Goal: Transaction & Acquisition: Purchase product/service

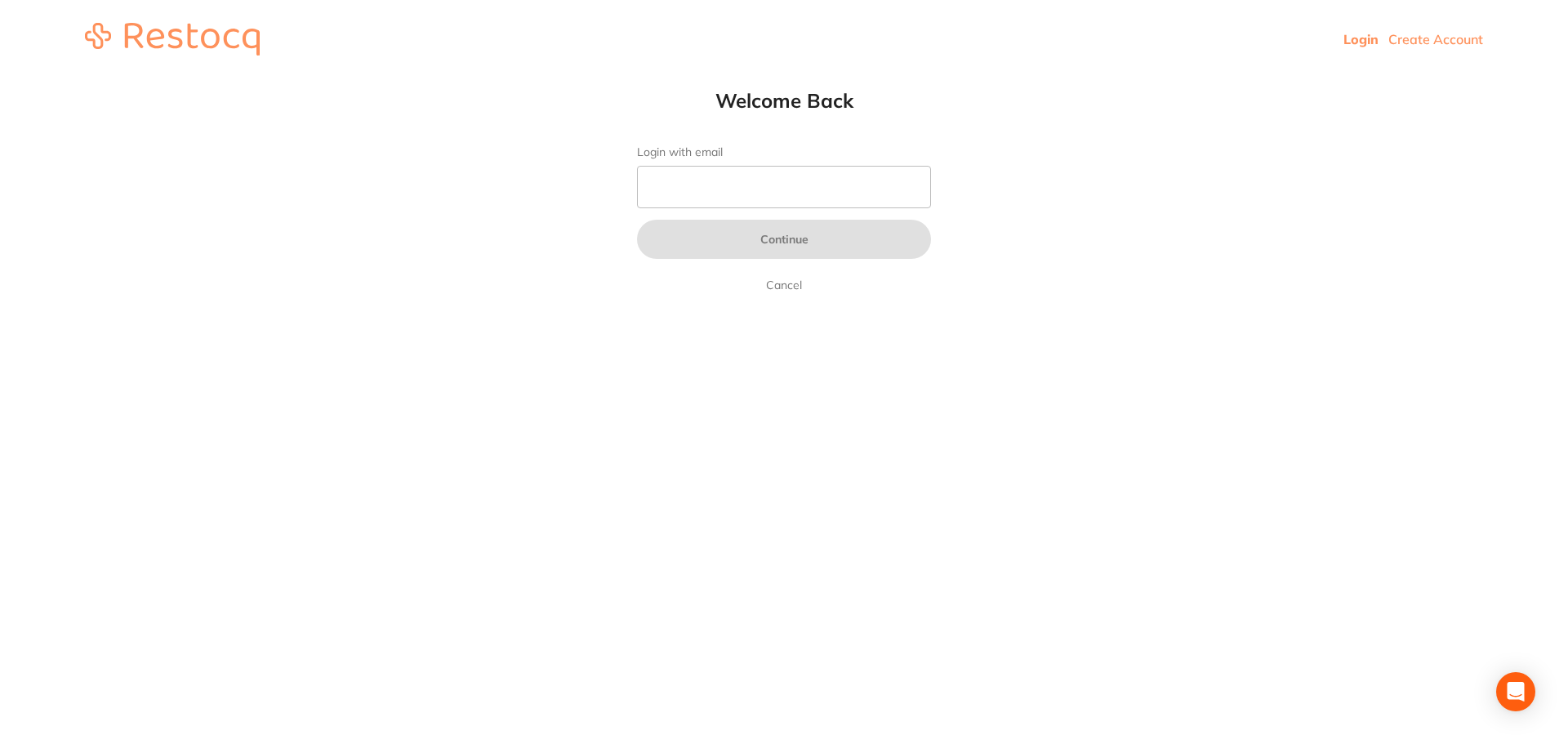
click at [738, 164] on form "Login with email Continue Cancel" at bounding box center [784, 220] width 294 height 149
click at [731, 199] on input "Login with email" at bounding box center [784, 186] width 294 height 42
type input "[EMAIL_ADDRESS][DOMAIN_NAME]"
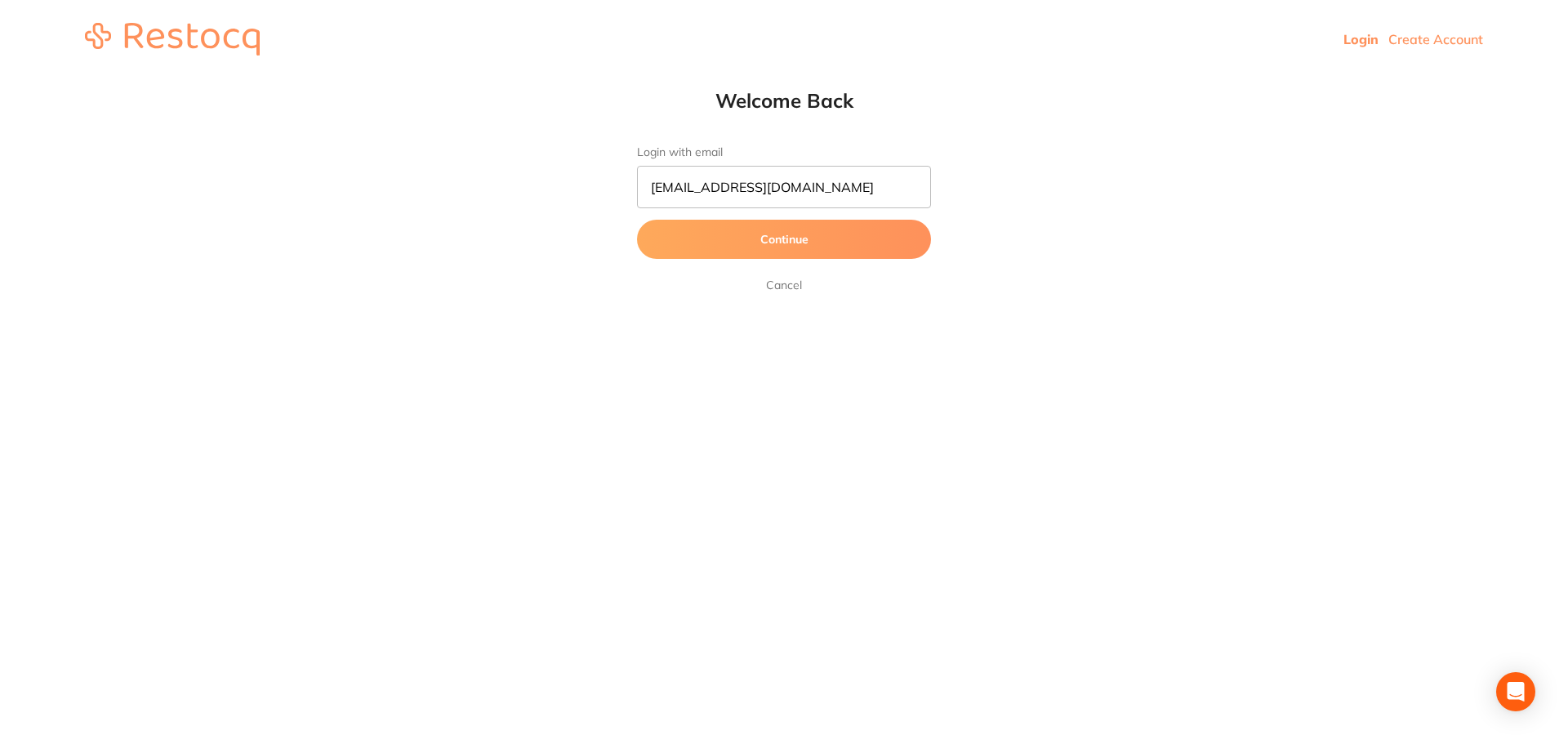
click at [774, 235] on button "Continue" at bounding box center [784, 238] width 294 height 39
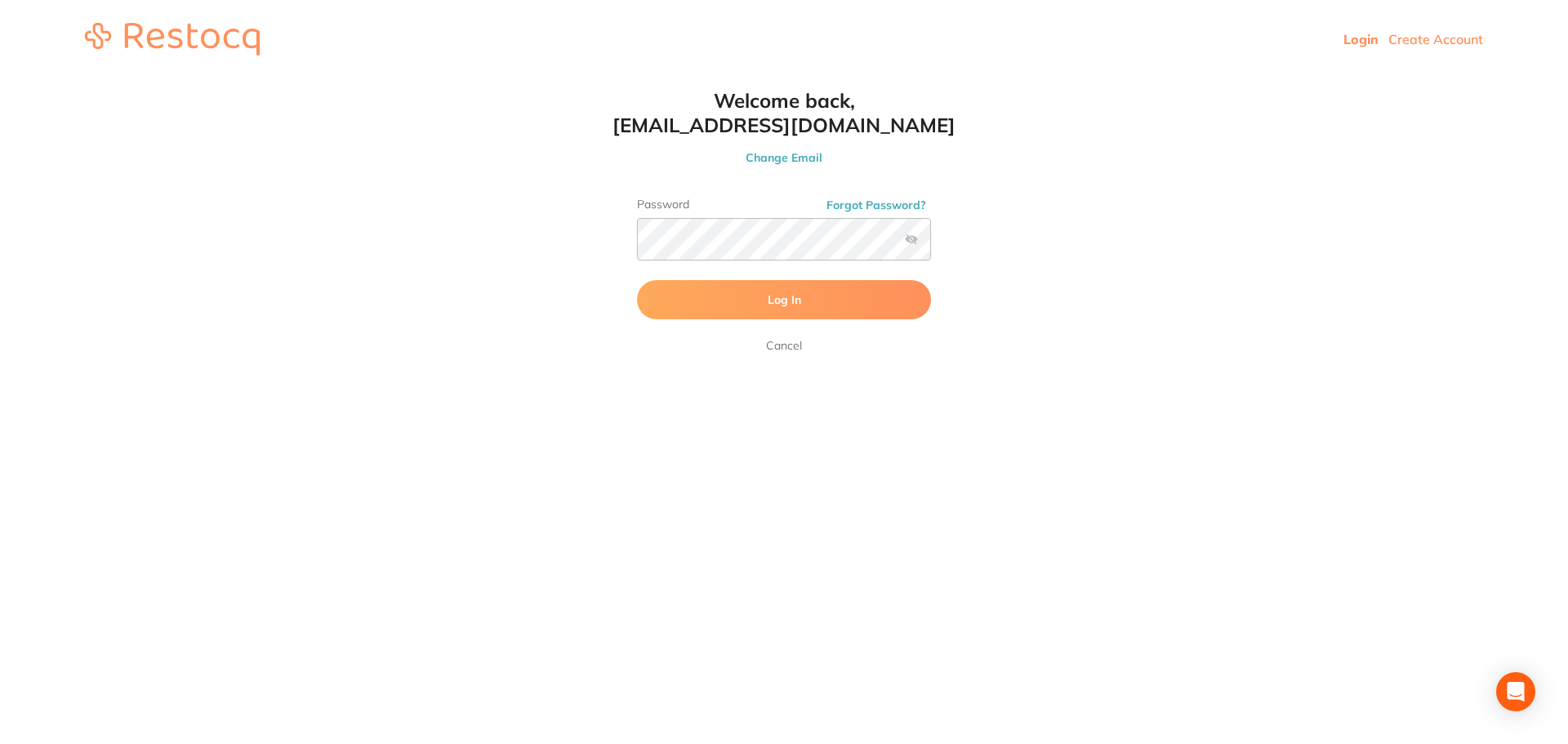
click at [725, 316] on button "Log In" at bounding box center [784, 299] width 294 height 39
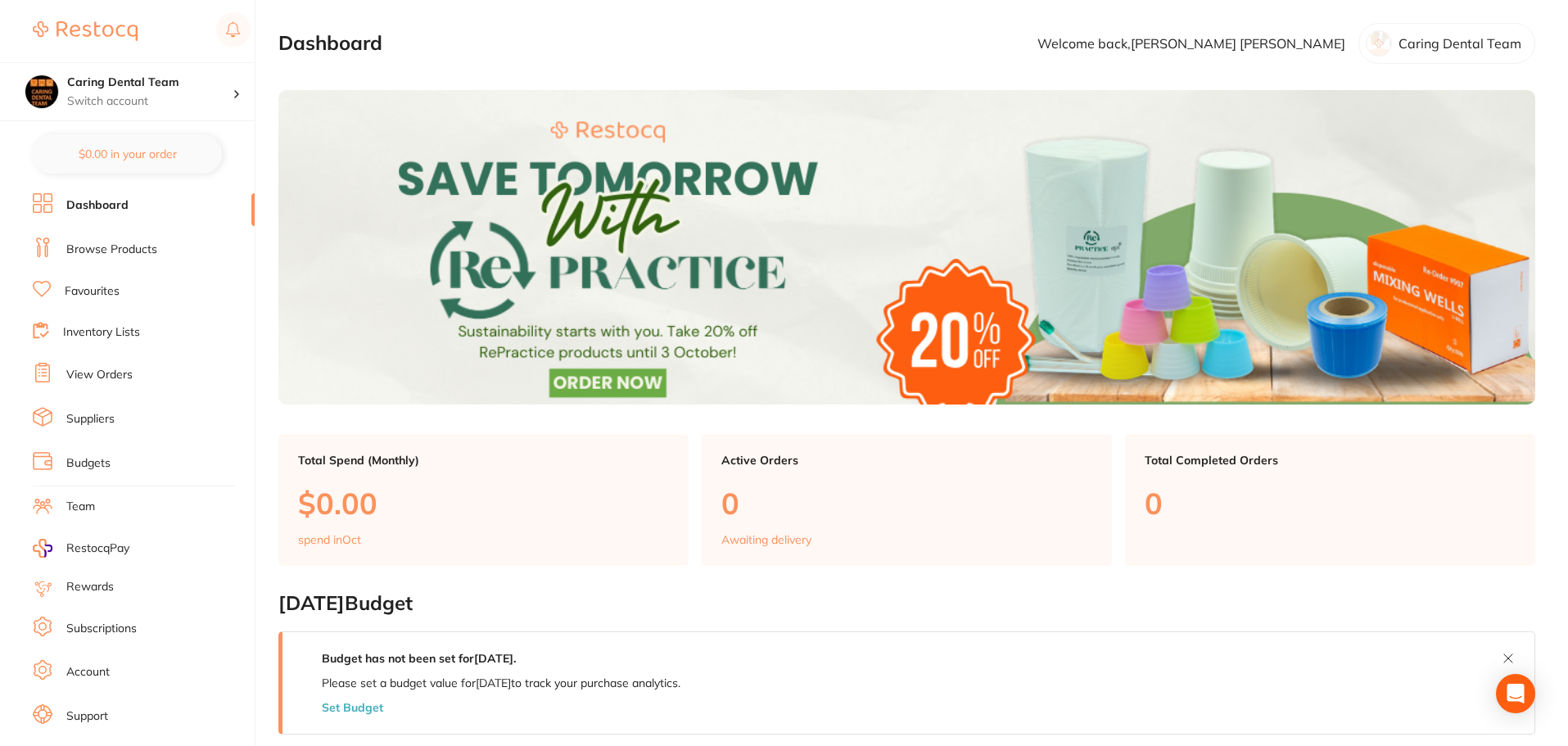
click at [78, 247] on link "Browse Products" at bounding box center [111, 250] width 91 height 17
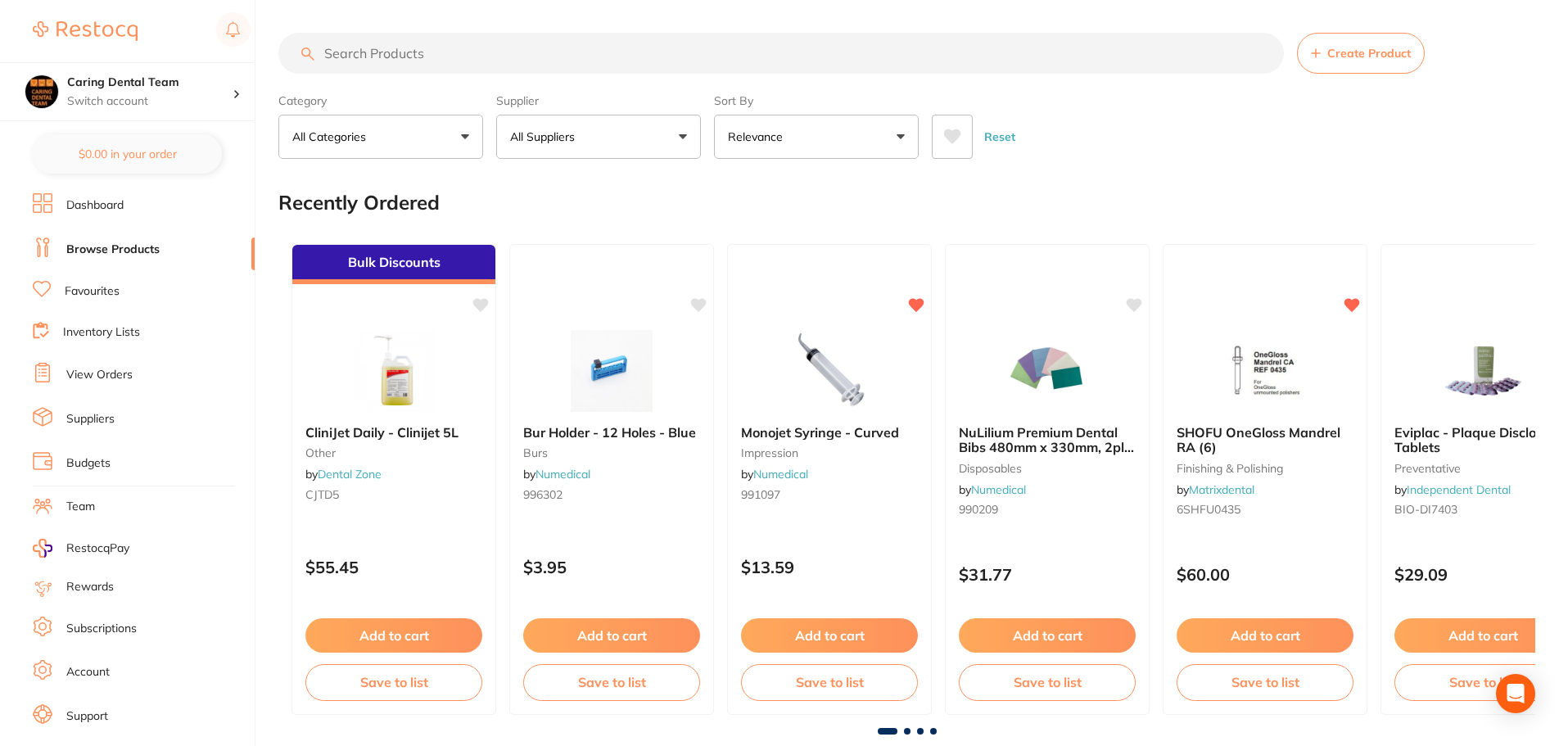
click at [98, 300] on li "Favourites" at bounding box center [143, 291] width 222 height 21
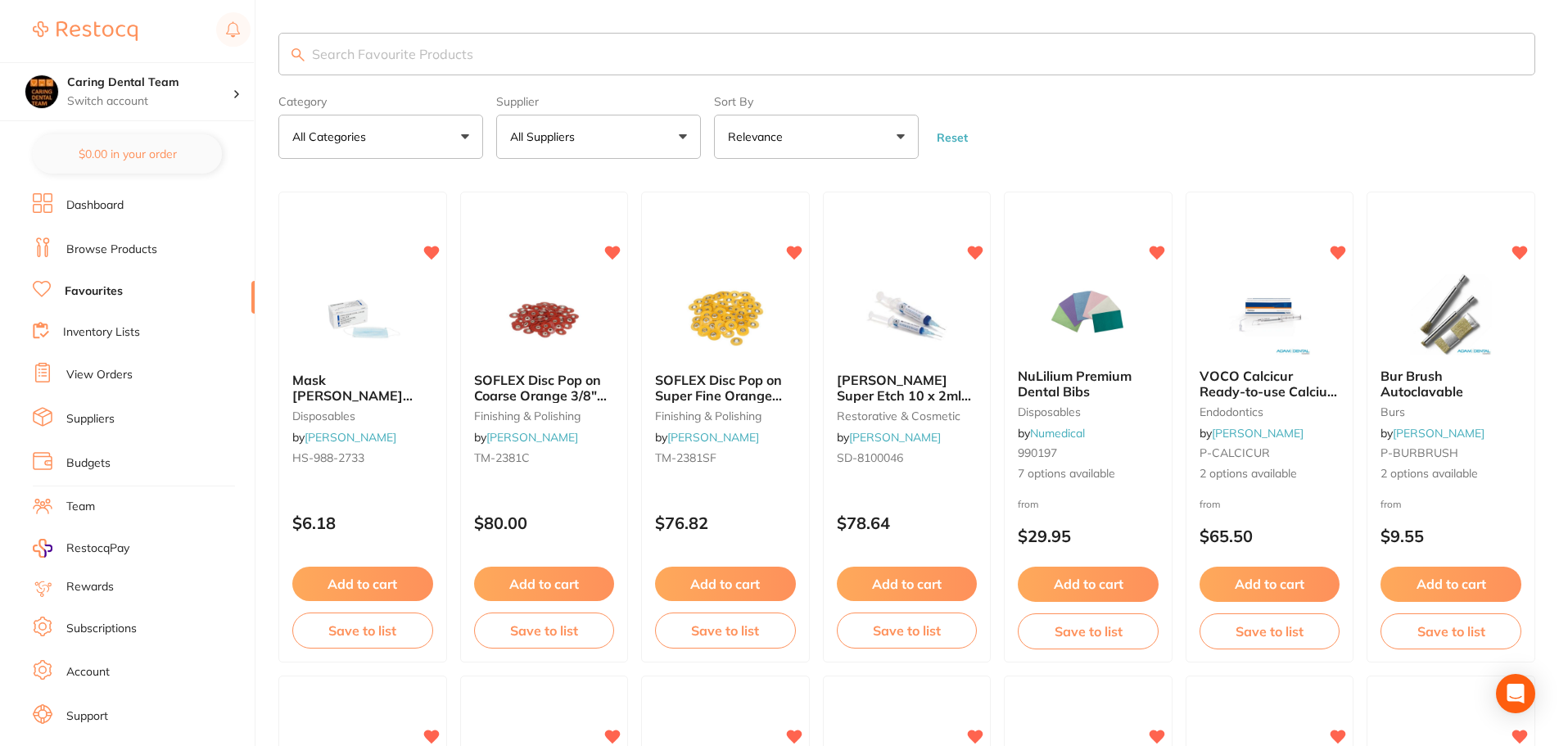
click at [115, 248] on link "Browse Products" at bounding box center [111, 250] width 91 height 17
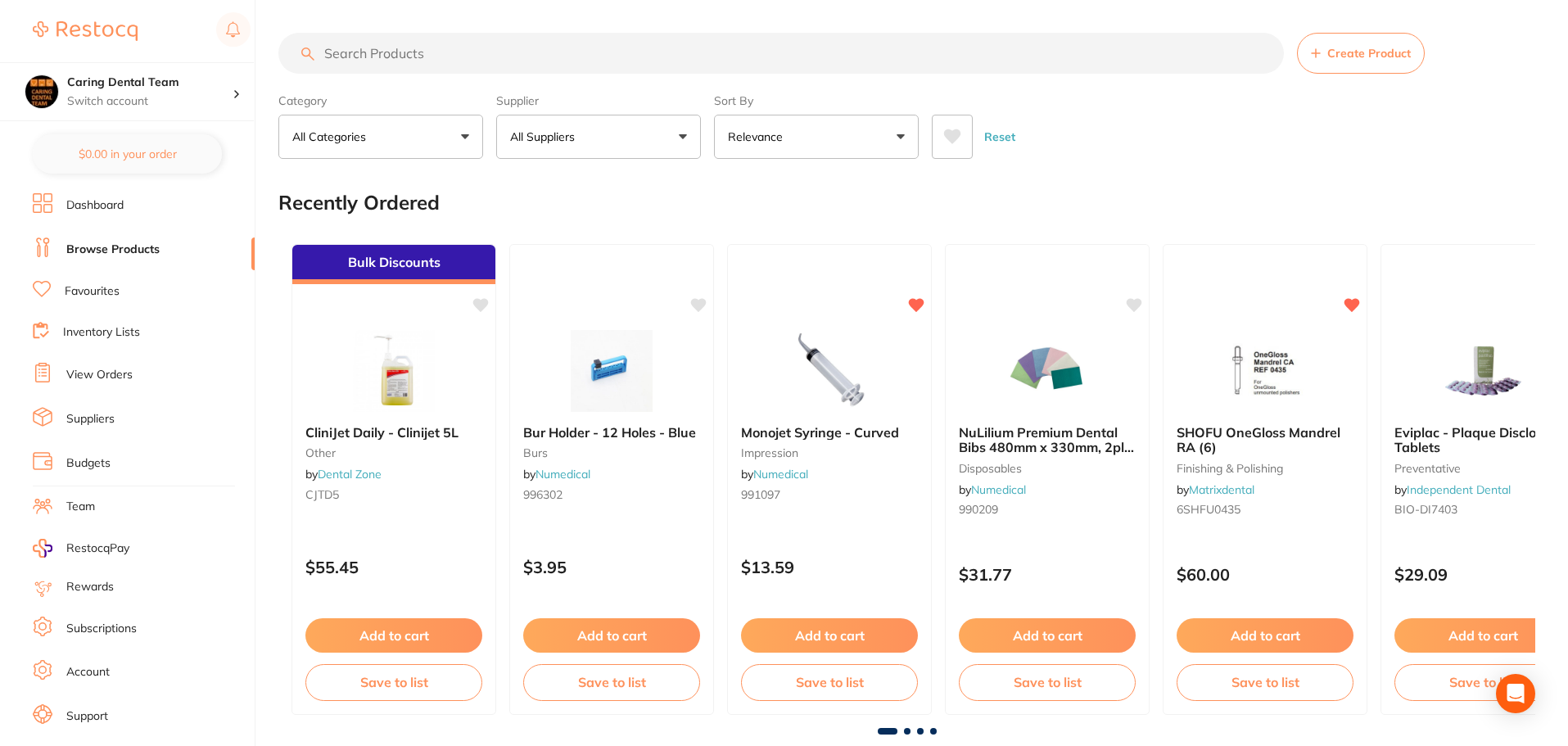
click at [421, 53] on input "search" at bounding box center [781, 53] width 1006 height 41
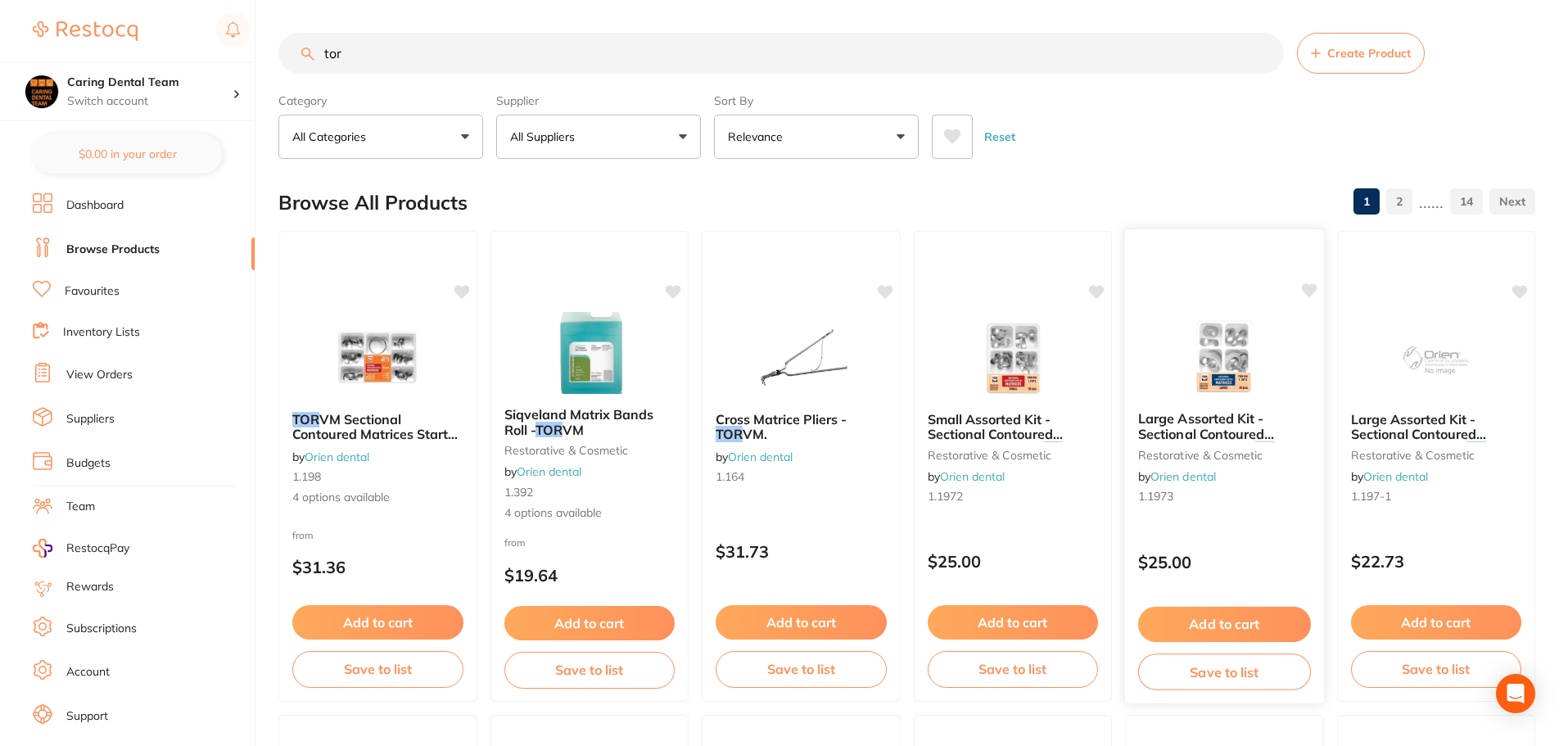
type input "tor"
click at [1209, 351] on img at bounding box center [1224, 356] width 107 height 83
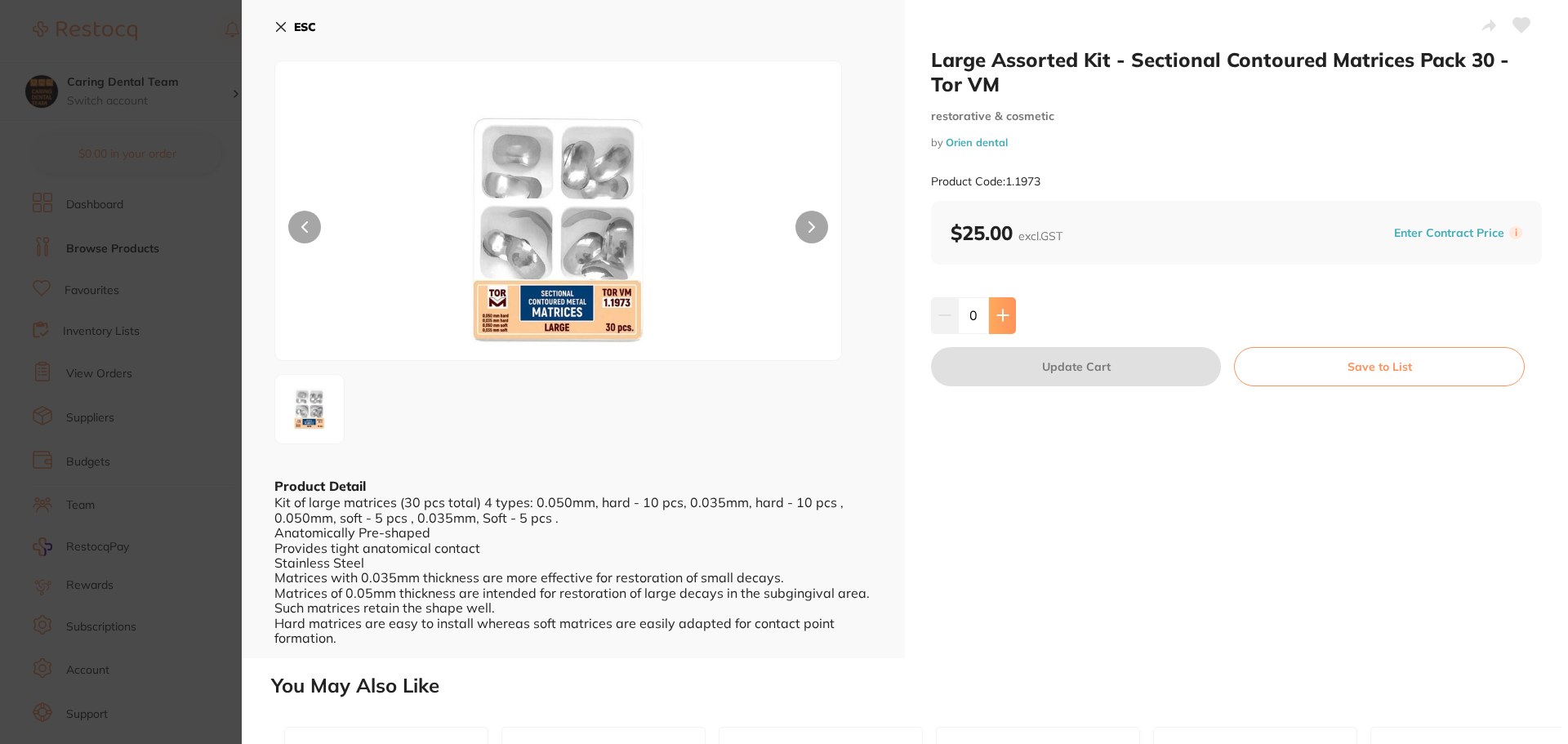
click at [1005, 321] on icon at bounding box center [1003, 315] width 13 height 13
type input "1"
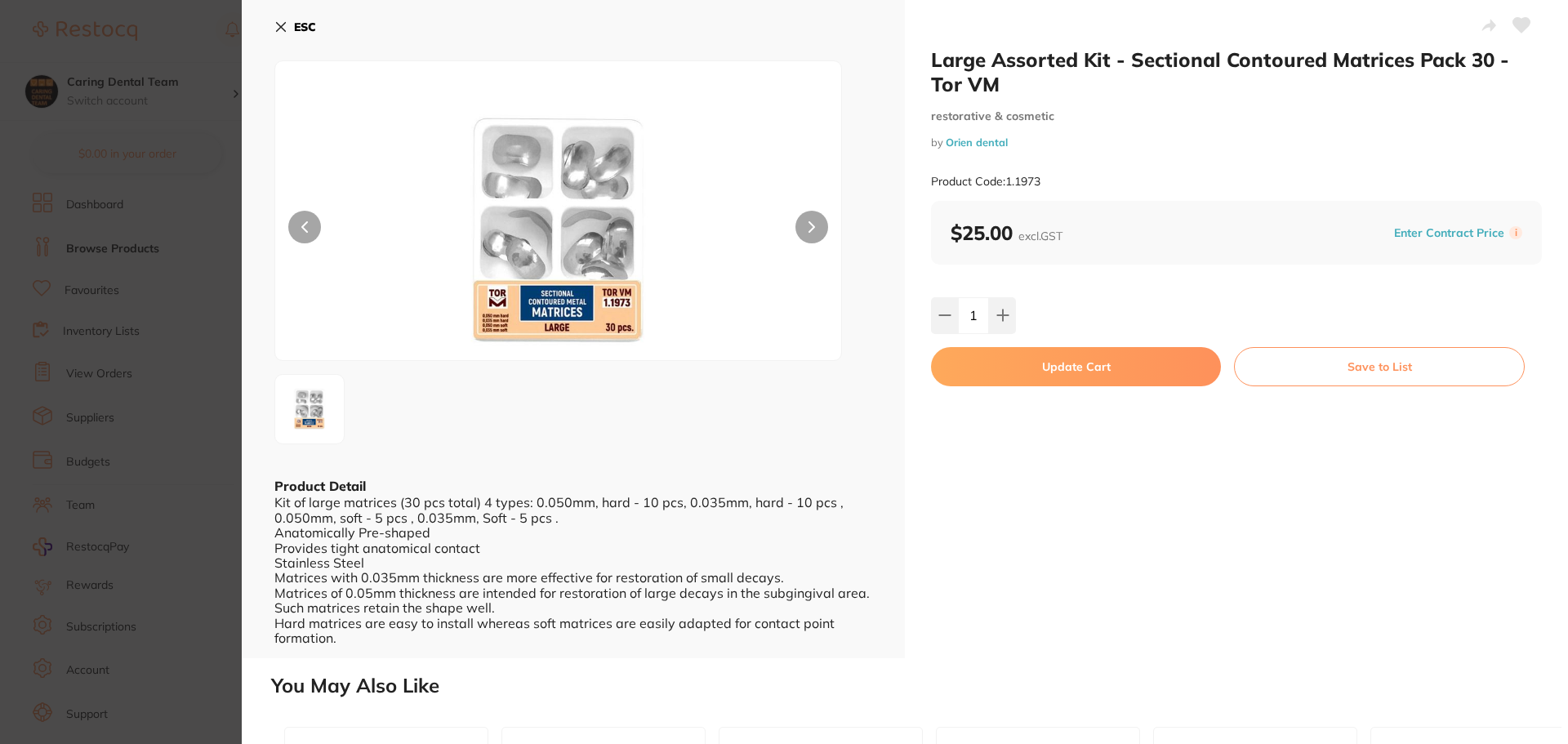
click at [994, 369] on button "Update Cart" at bounding box center [1076, 366] width 290 height 39
checkbox input "false"
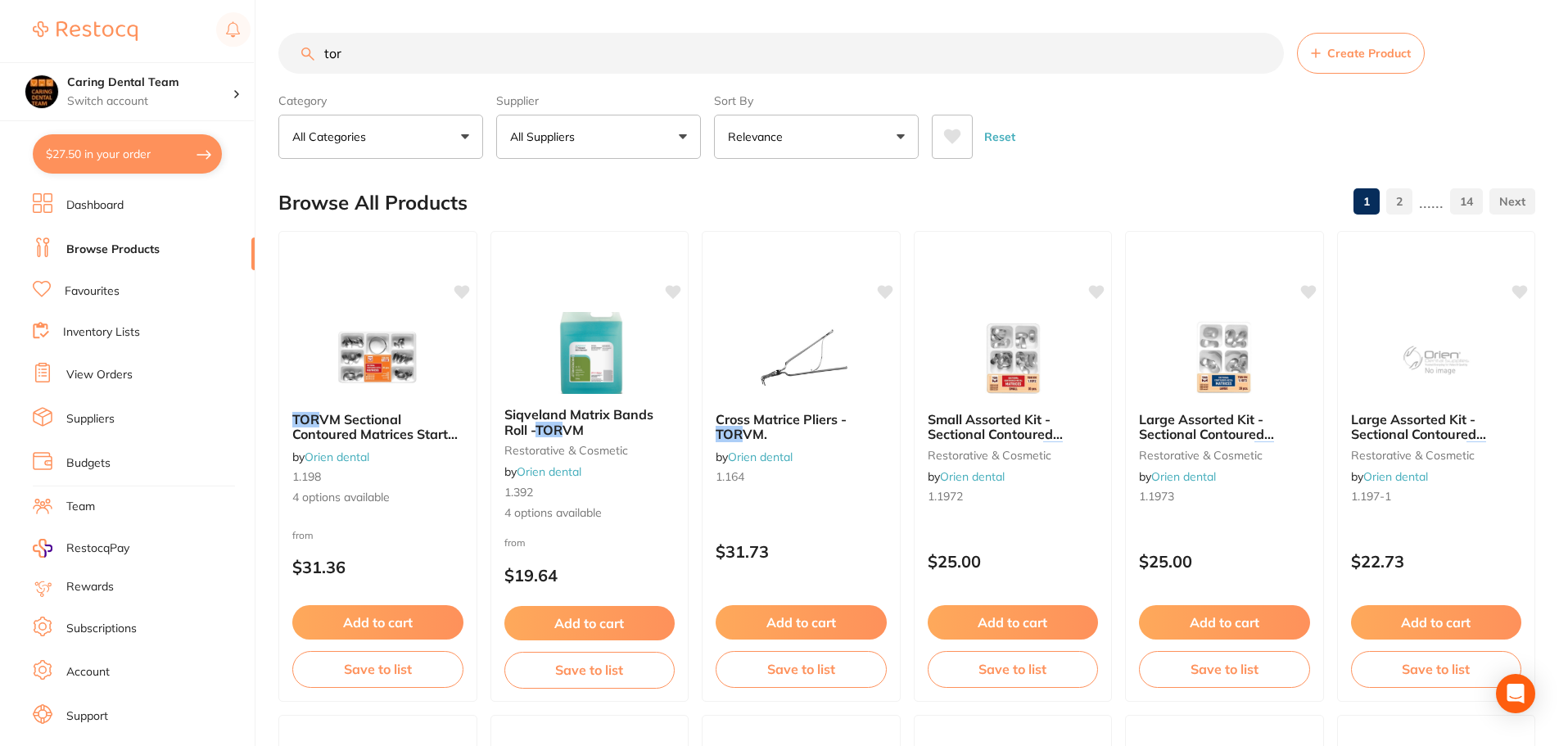
click at [441, 61] on input "tor" at bounding box center [781, 53] width 1006 height 41
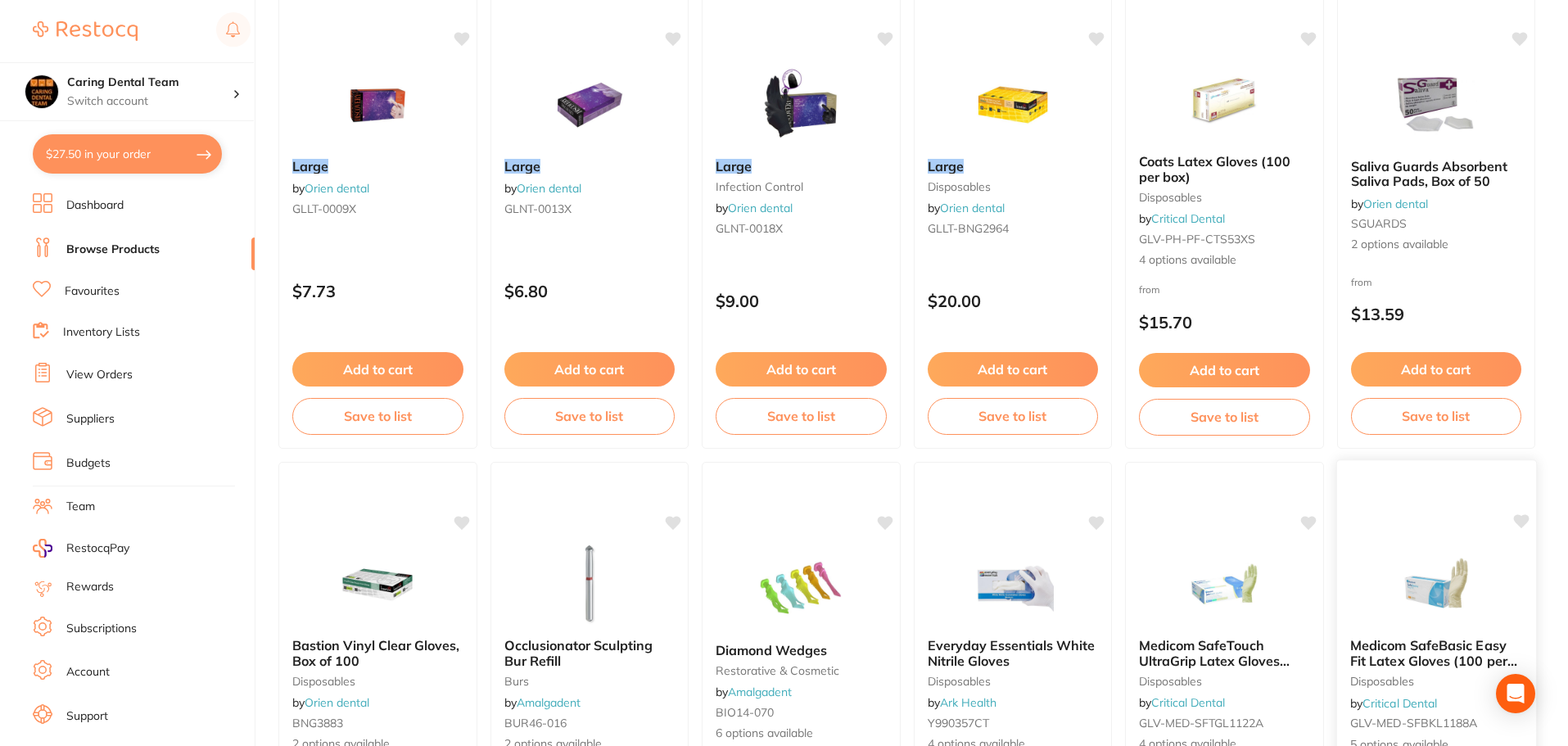
scroll to position [410, 0]
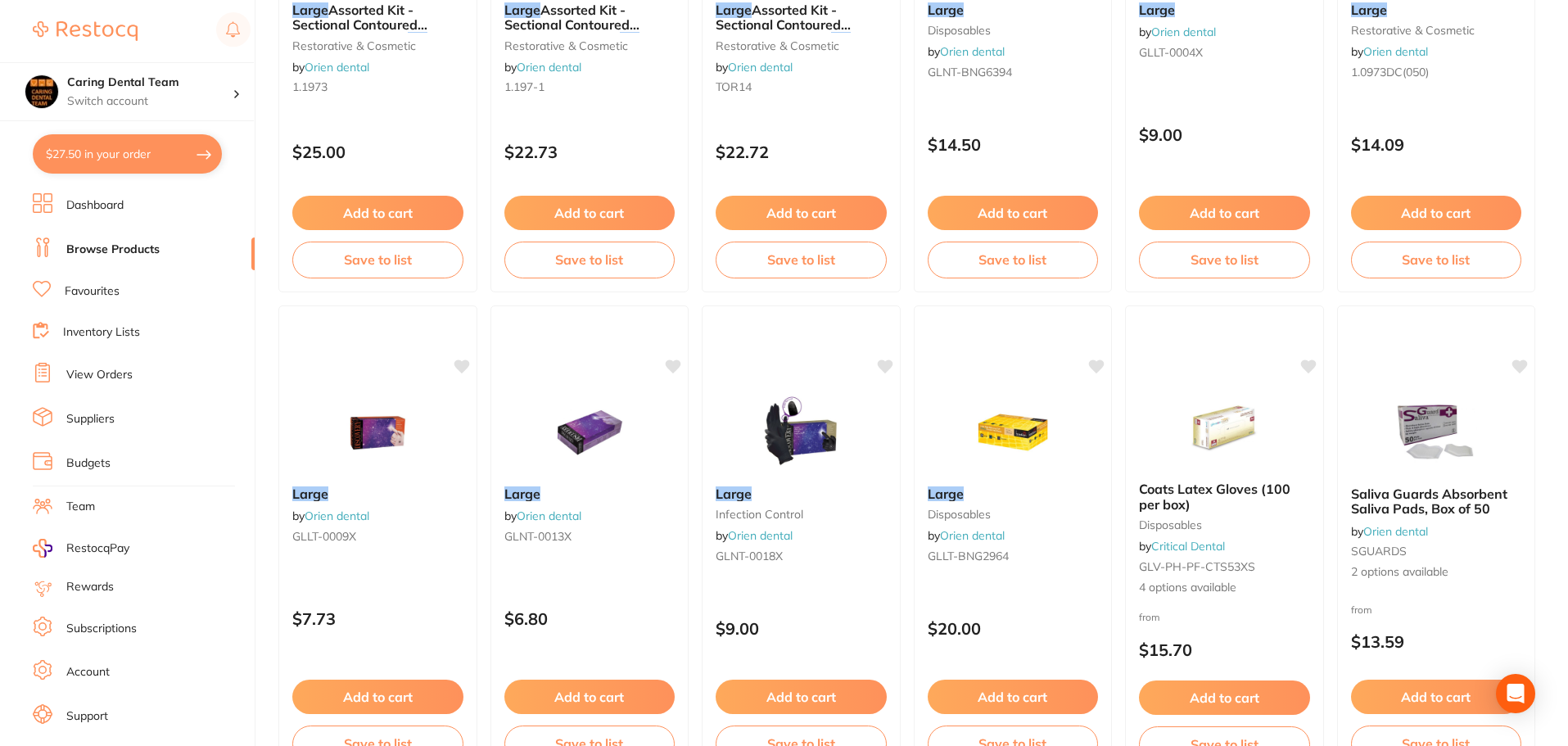
type input "tor large"
click at [76, 213] on link "Dashboard" at bounding box center [95, 205] width 57 height 17
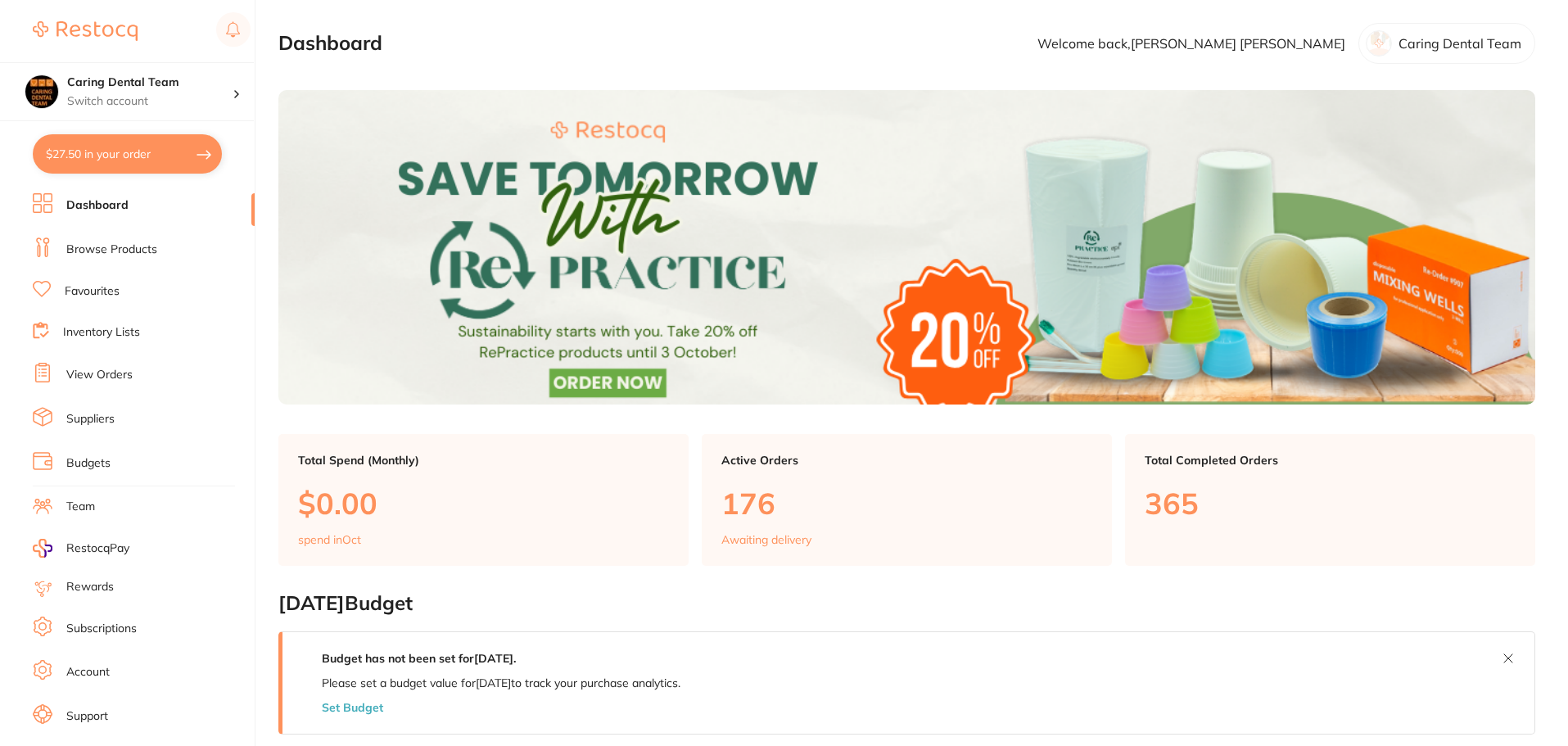
click at [72, 283] on li "Favourites" at bounding box center [143, 291] width 222 height 21
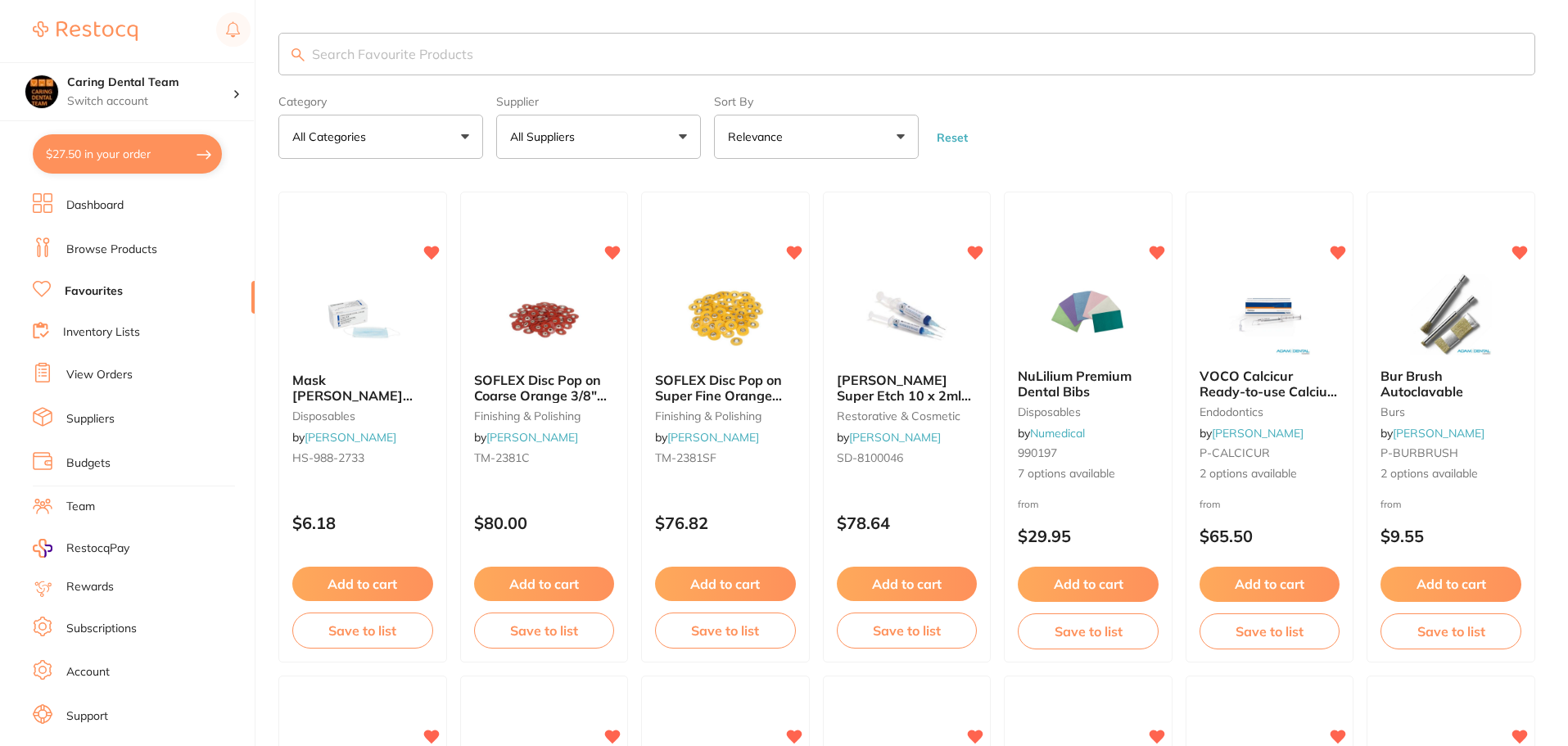
click at [71, 335] on link "Inventory Lists" at bounding box center [102, 332] width 77 height 17
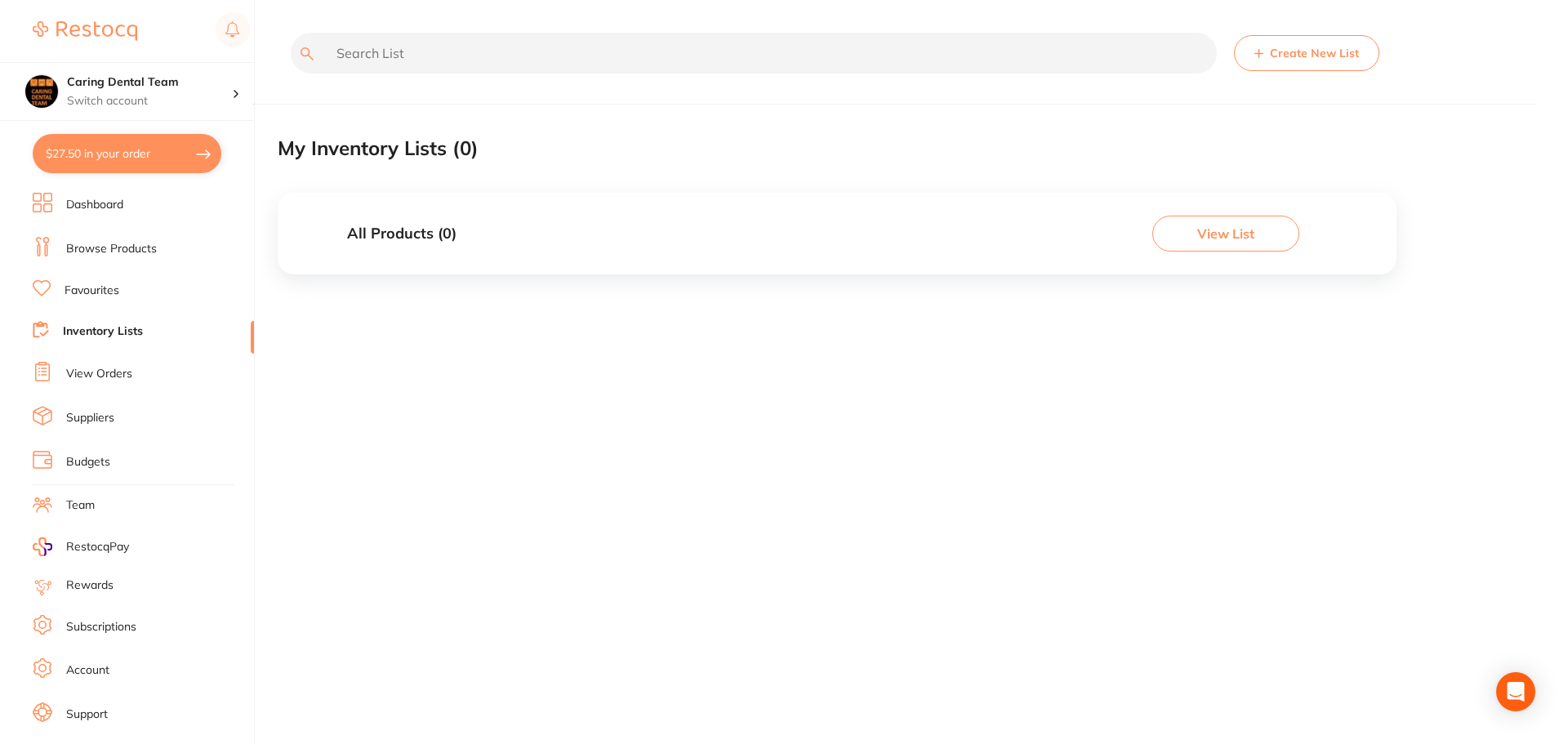
click at [81, 251] on link "Browse Products" at bounding box center [111, 249] width 91 height 16
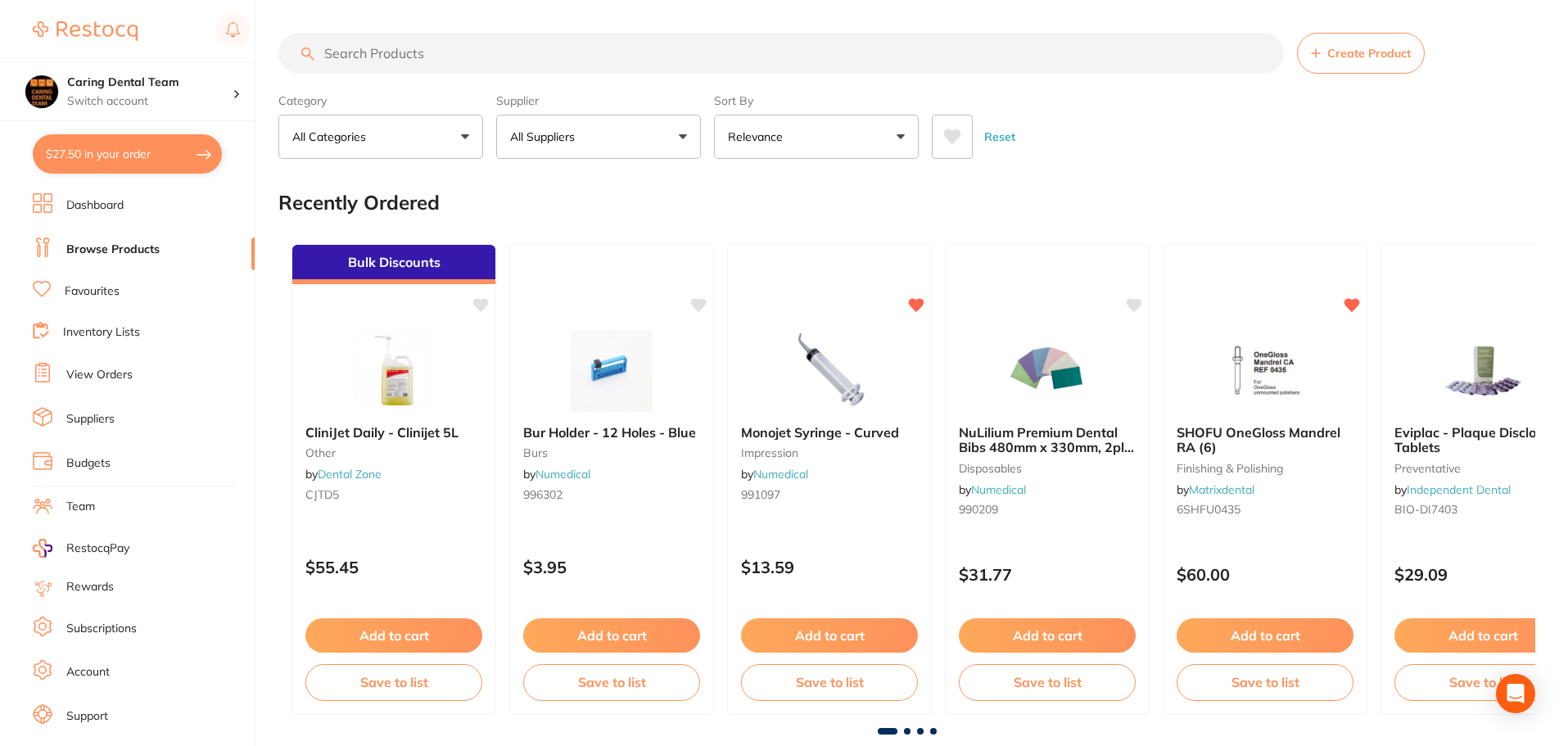
click at [83, 294] on link "Favourites" at bounding box center [91, 291] width 55 height 17
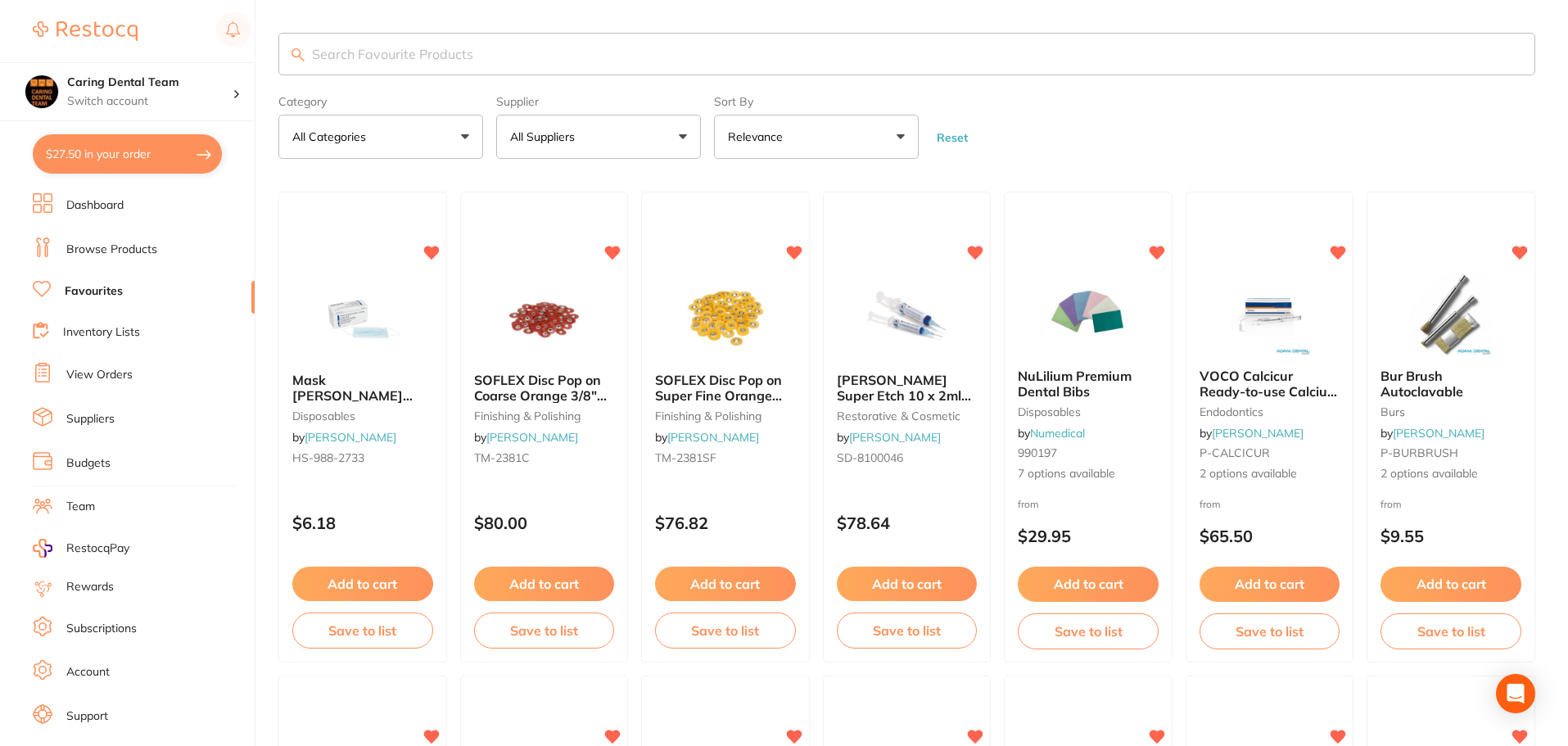
click at [82, 162] on button "$27.50 in your order" at bounding box center [128, 154] width 189 height 39
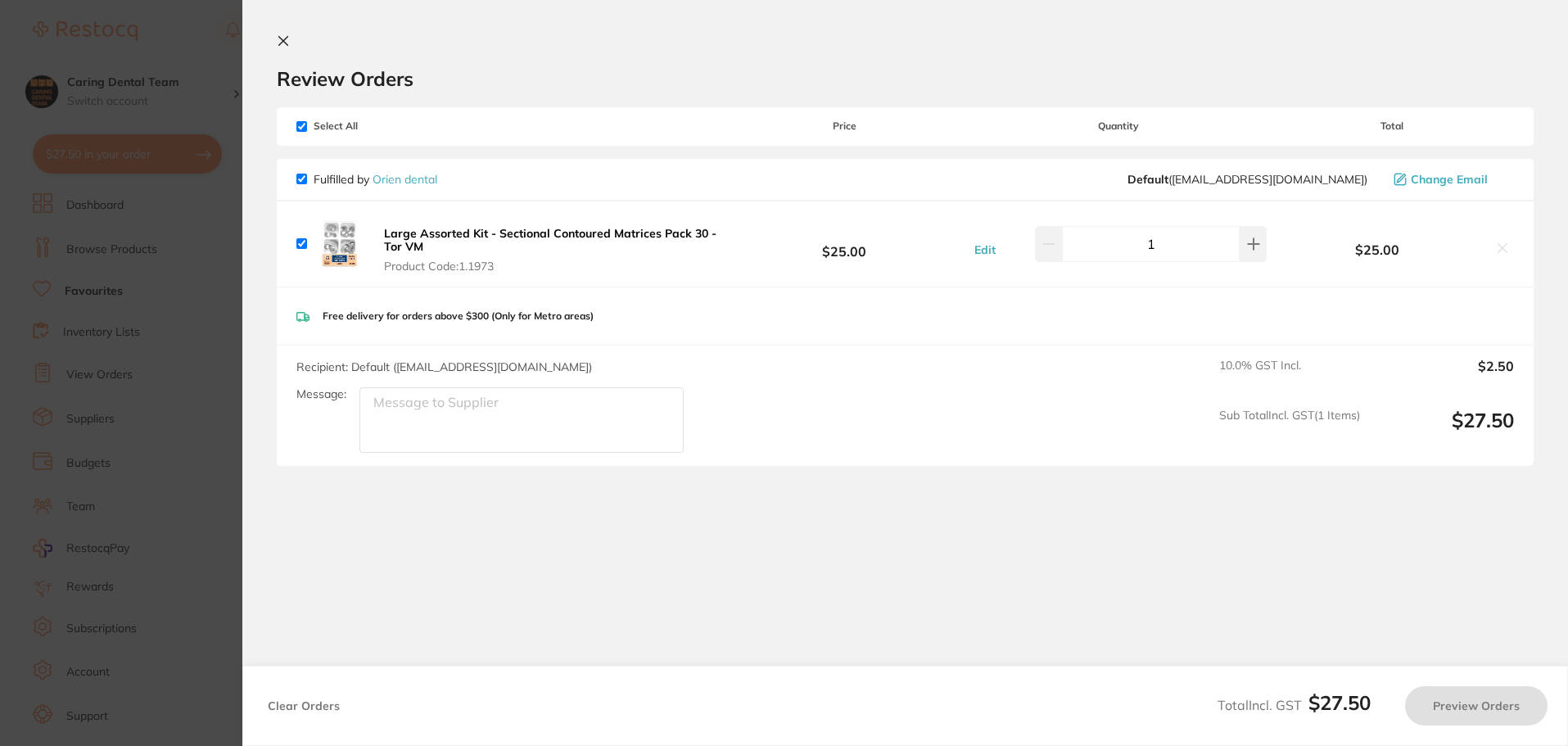
checkbox input "true"
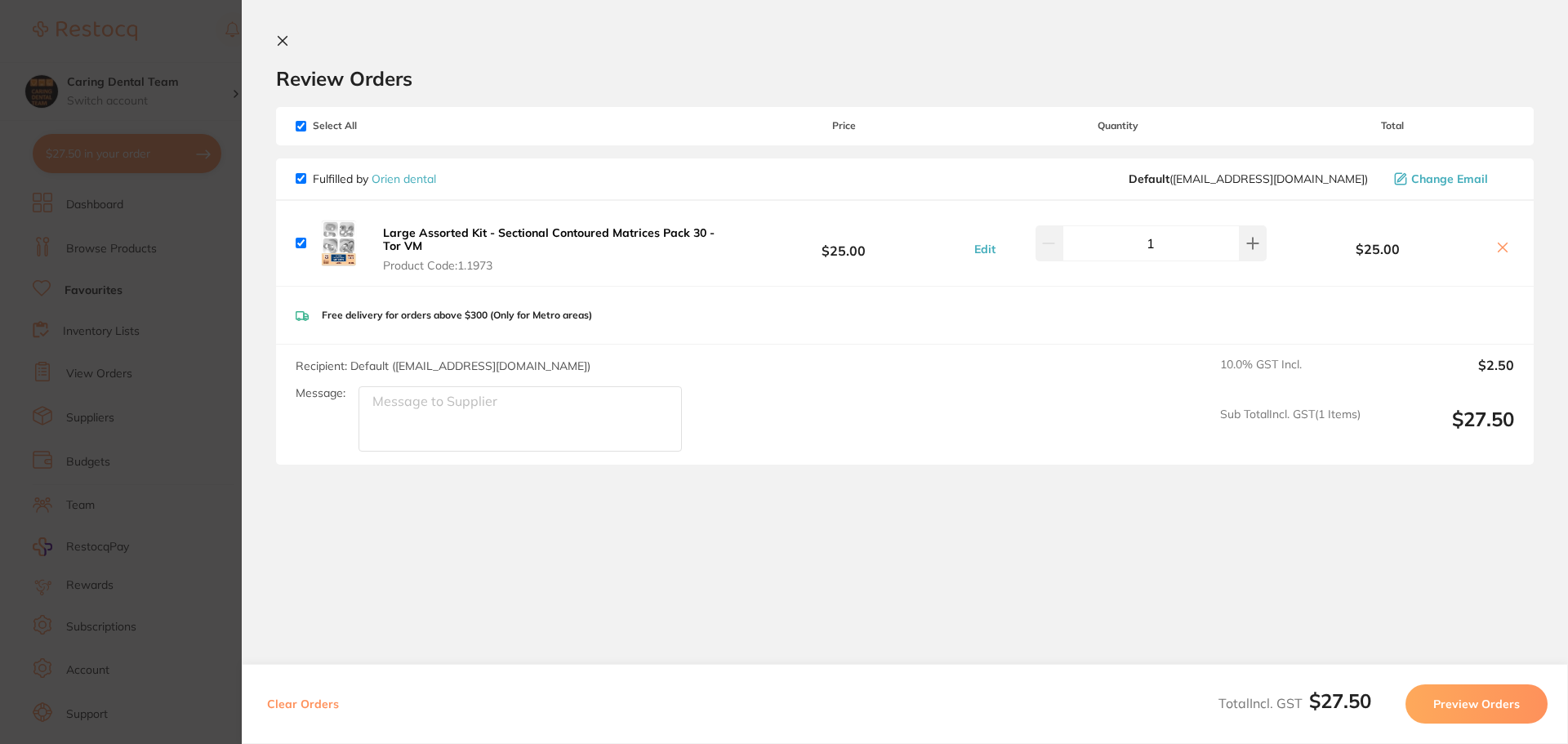
click at [343, 247] on img at bounding box center [339, 244] width 52 height 52
click at [401, 236] on b "Large Assorted Kit - Sectional Contoured Matrices Pack 30 - Tor VM" at bounding box center [549, 239] width 332 height 28
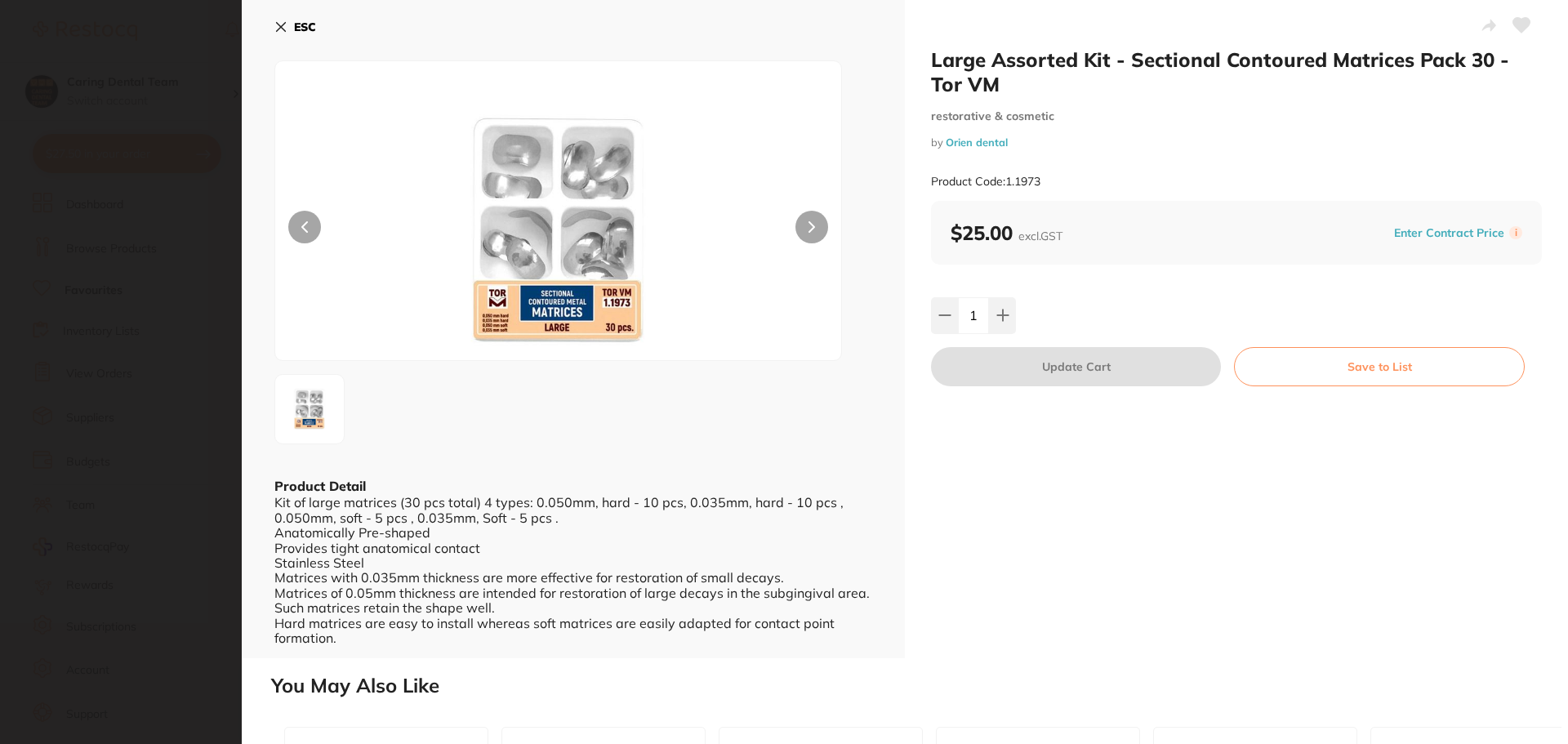
click at [296, 19] on button "ESC" at bounding box center [296, 27] width 42 height 28
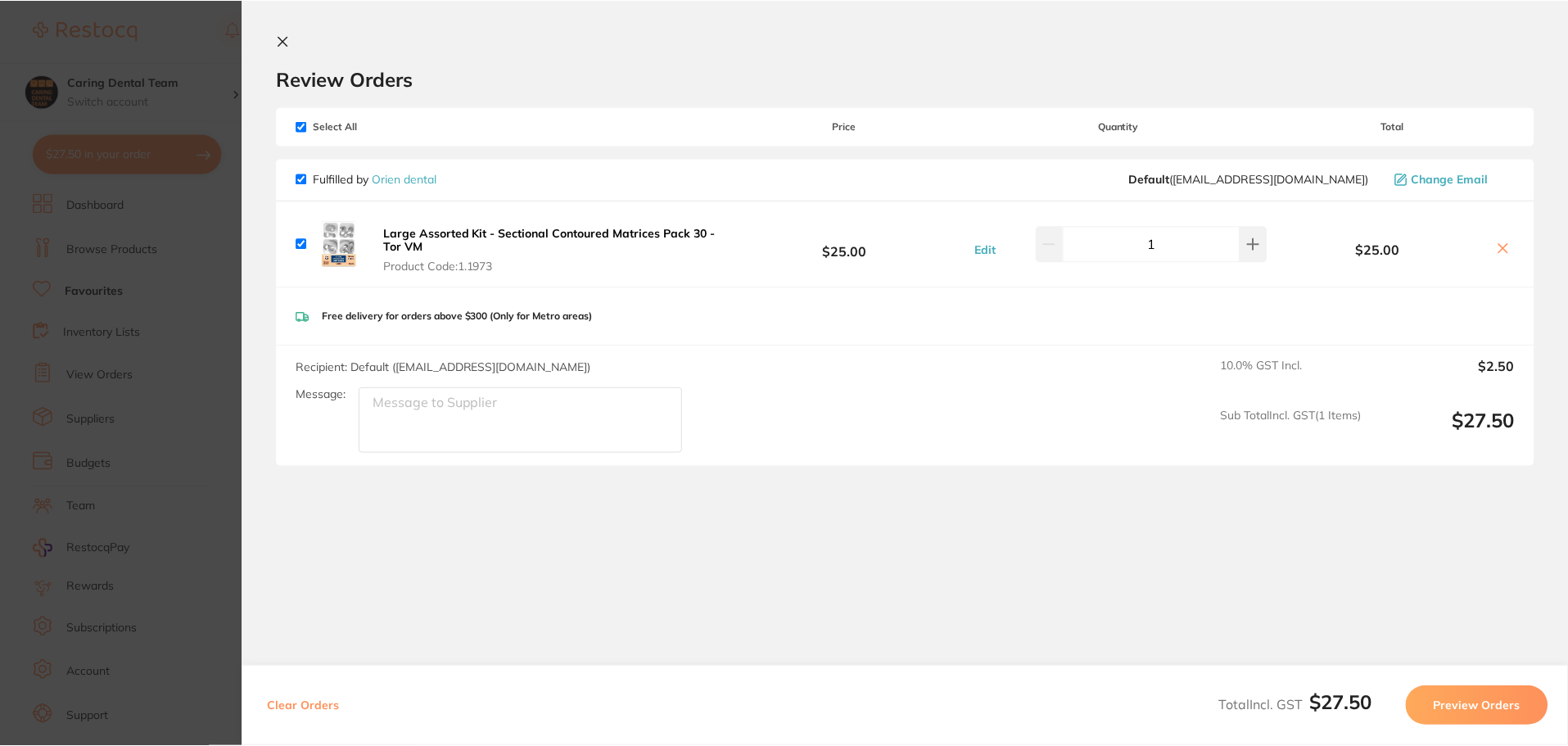
scroll to position [410, 0]
click at [283, 37] on icon at bounding box center [283, 41] width 9 height 9
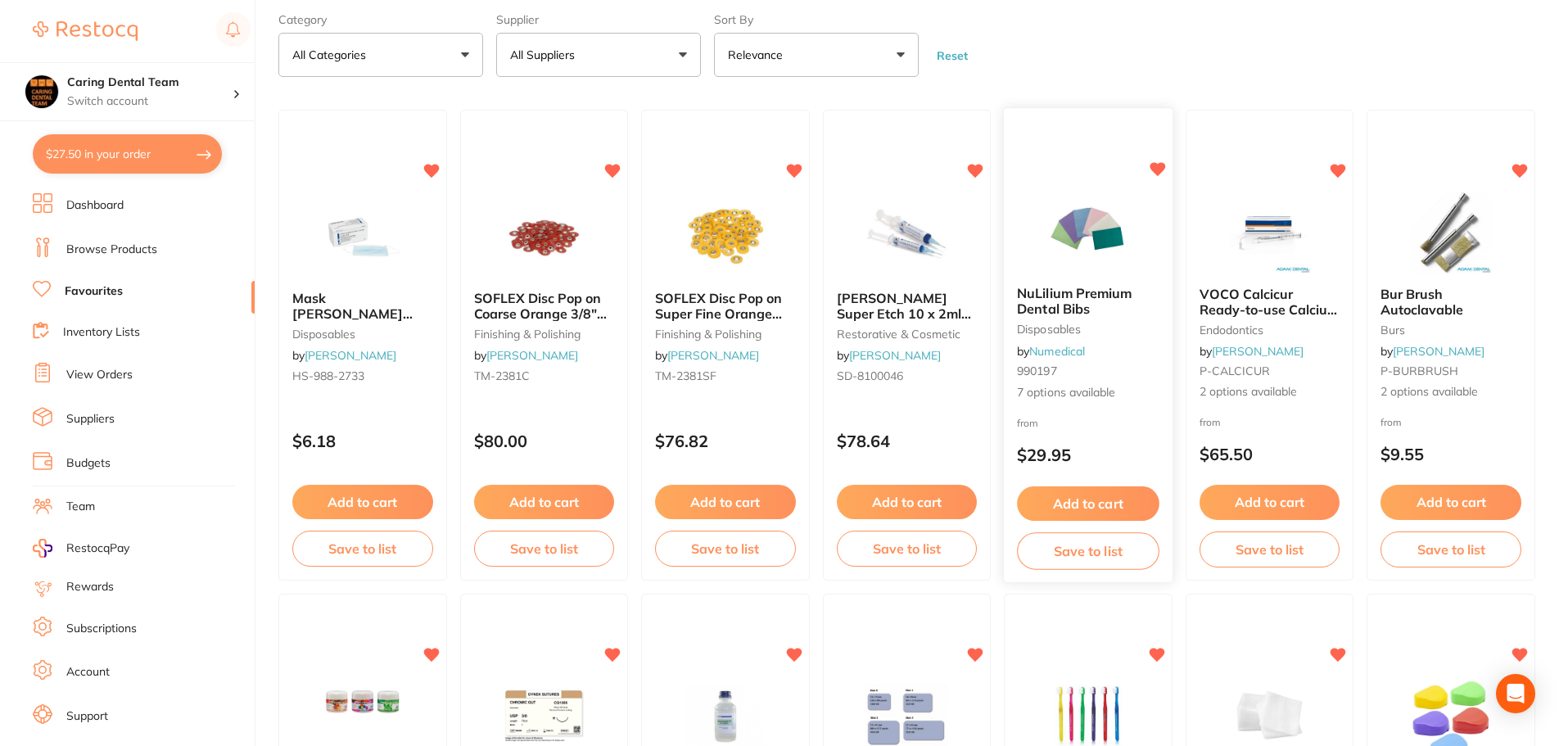
scroll to position [0, 0]
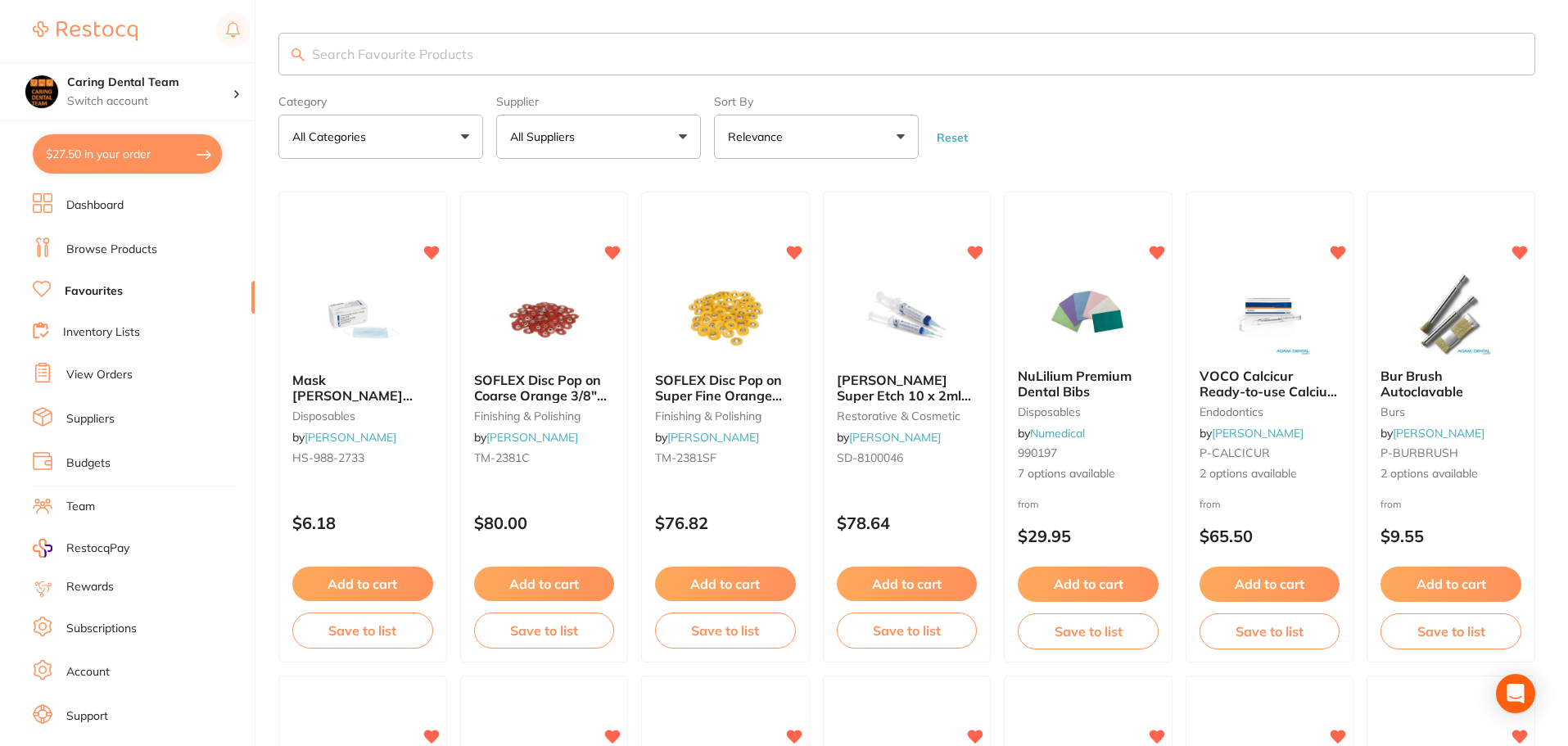
click at [635, 45] on input "search" at bounding box center [907, 54] width 1257 height 43
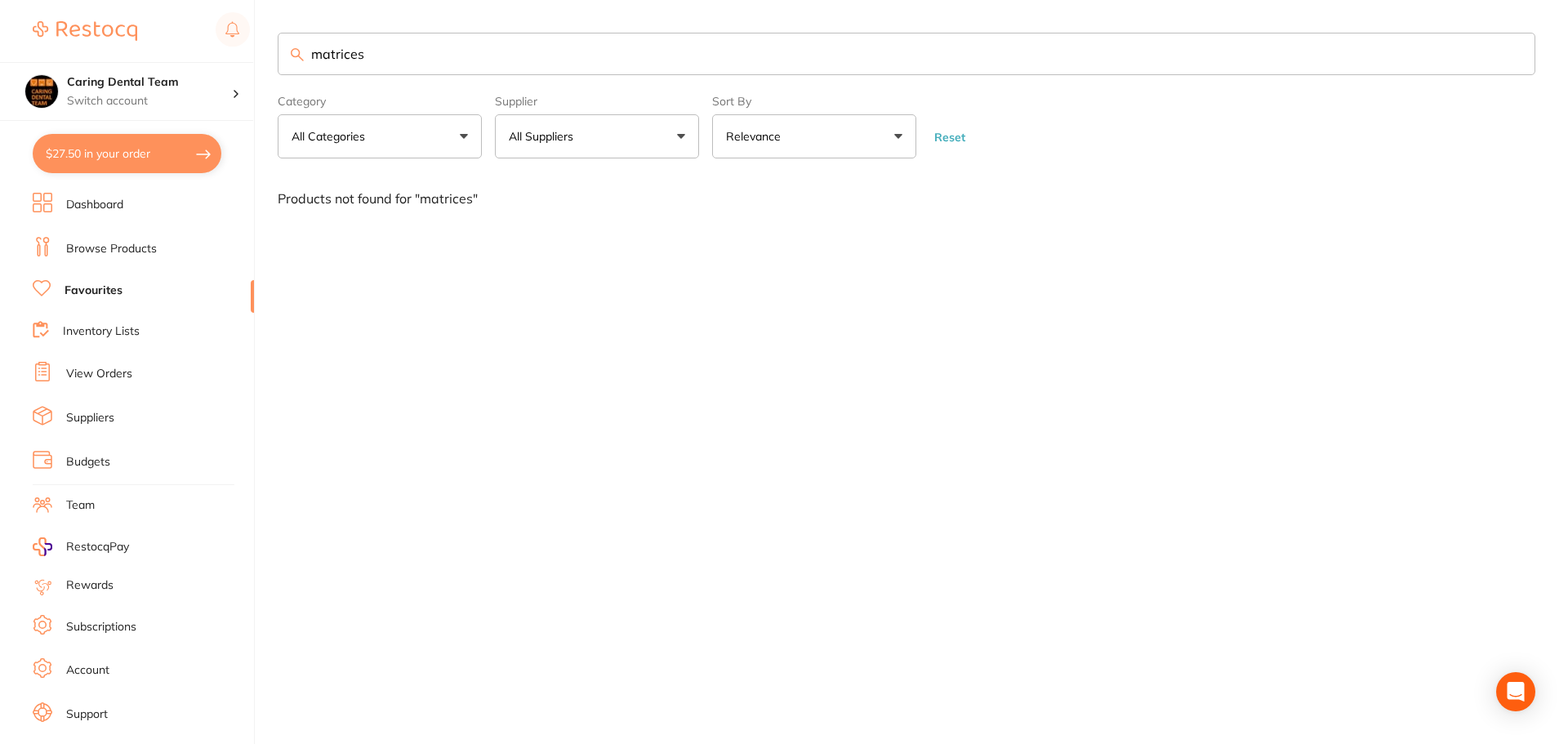
type input "matrices"
click at [140, 248] on link "Browse Products" at bounding box center [111, 249] width 91 height 16
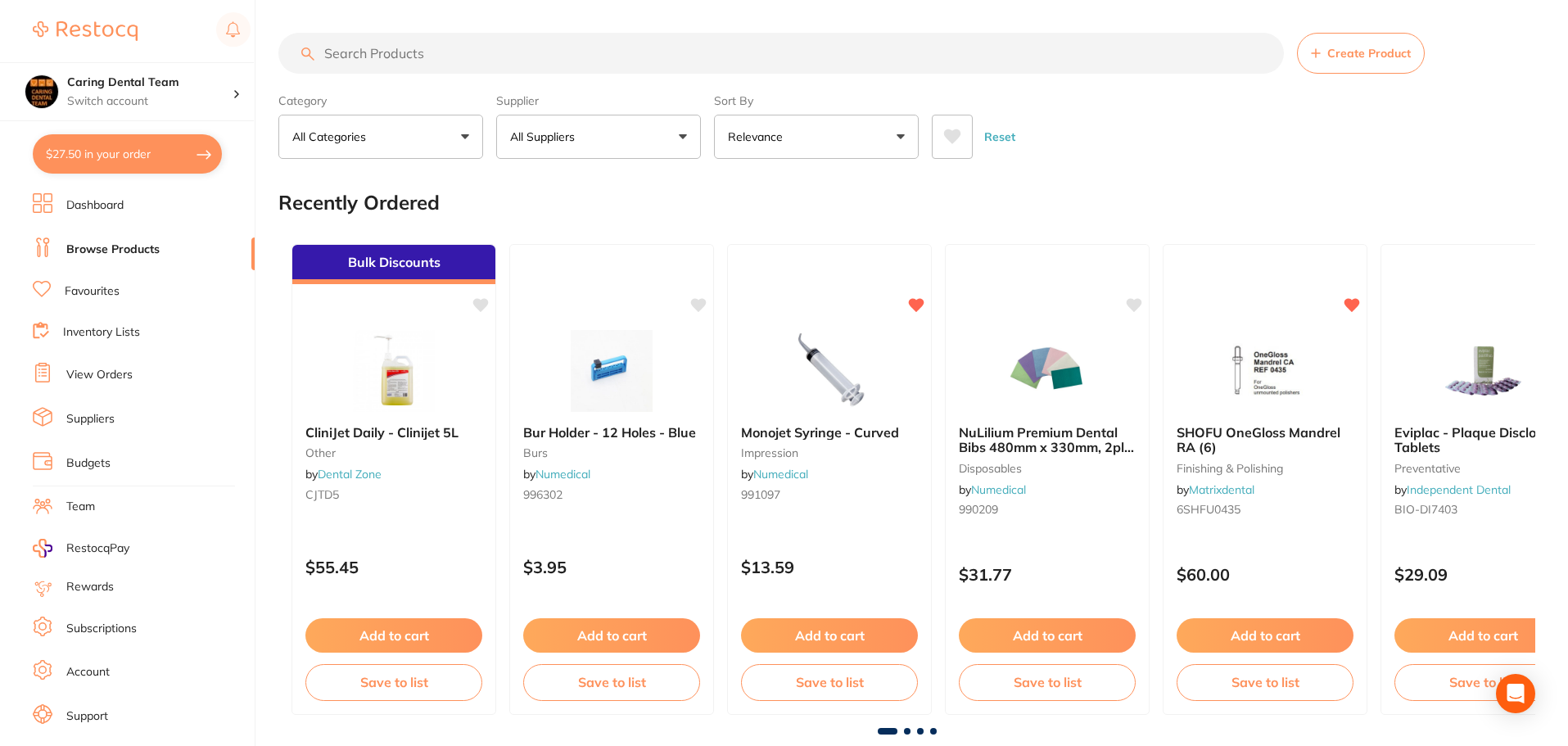
click at [382, 50] on input "search" at bounding box center [781, 53] width 1006 height 41
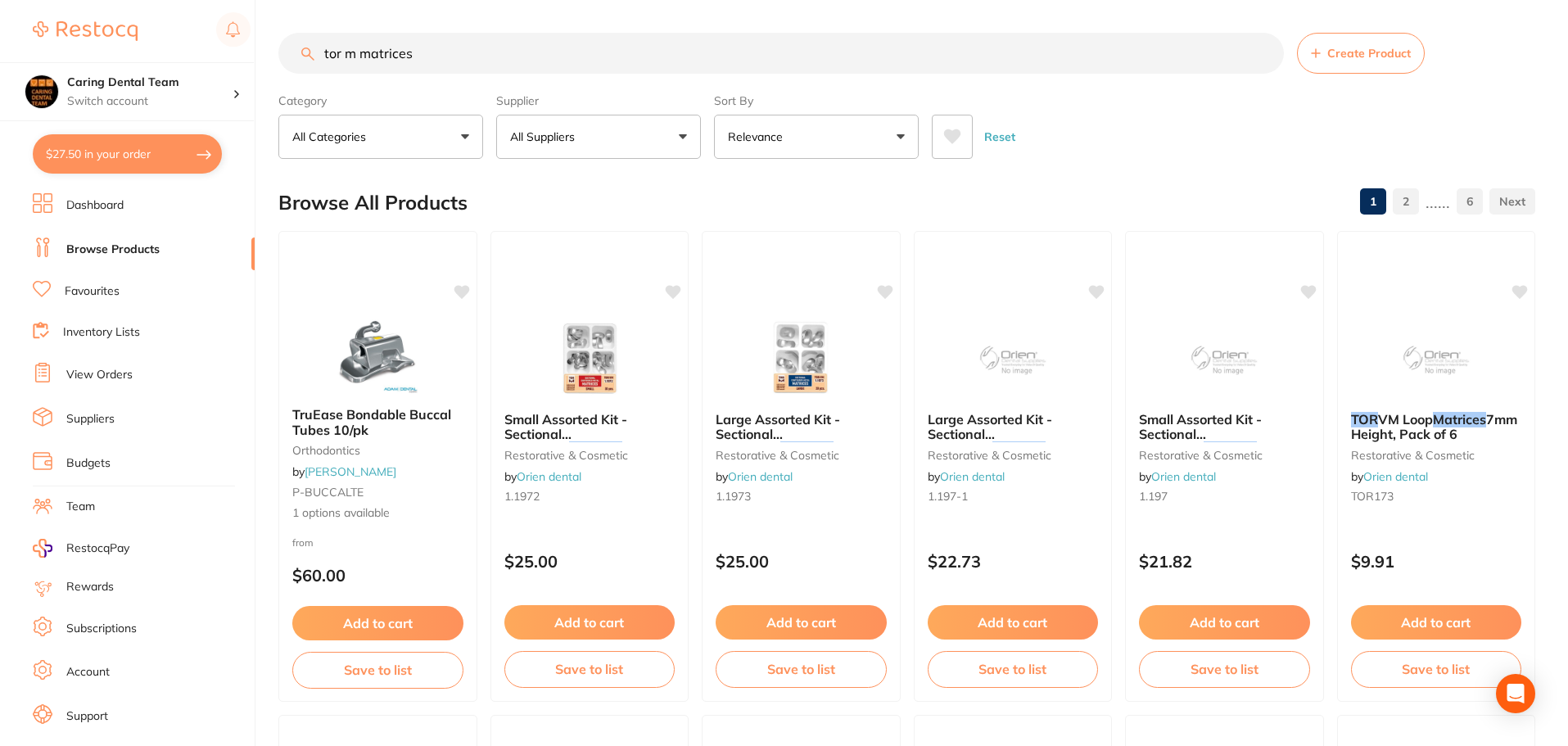
click at [348, 49] on input "tor m matrices" at bounding box center [781, 53] width 1006 height 41
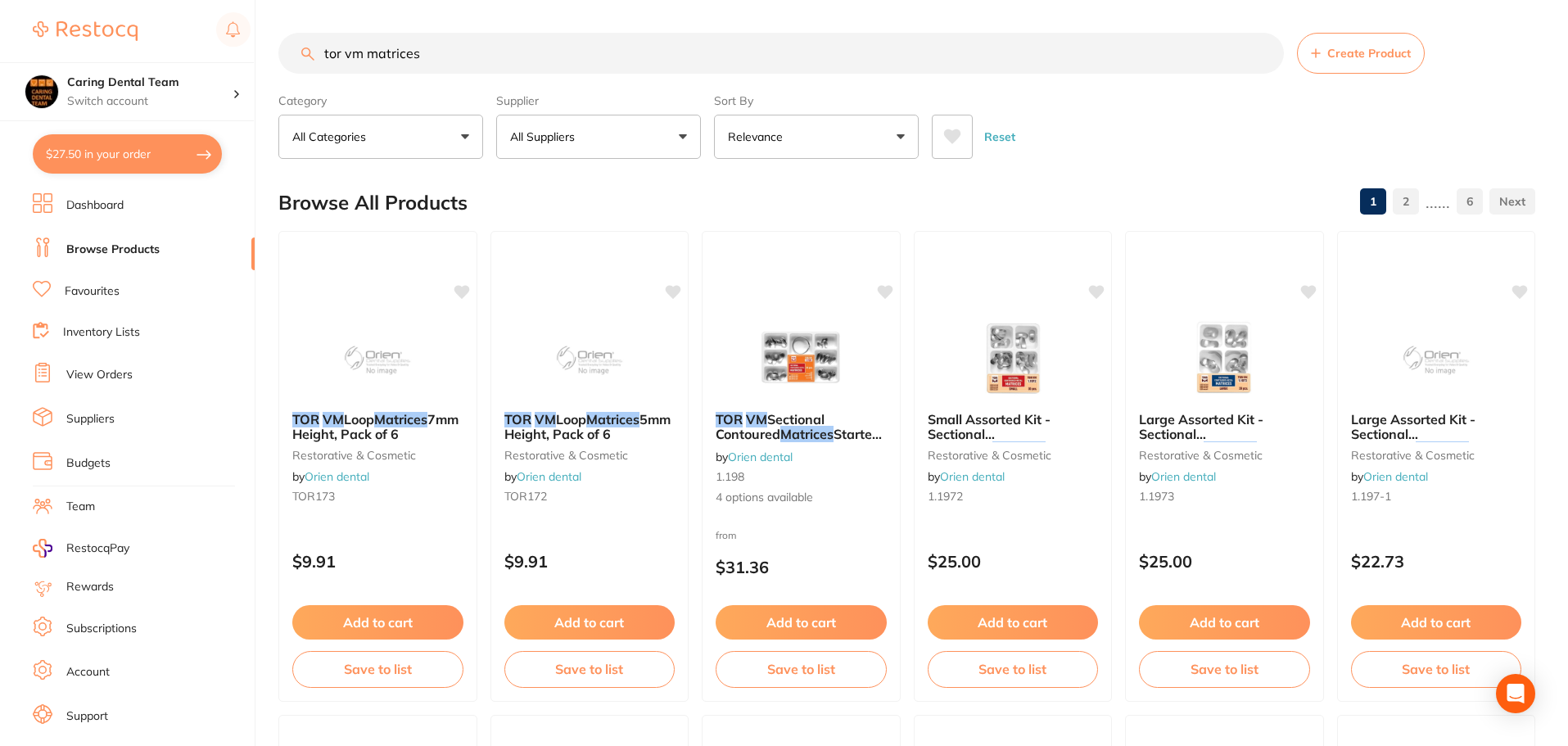
click at [368, 50] on input "tor vm matrices" at bounding box center [781, 53] width 1006 height 41
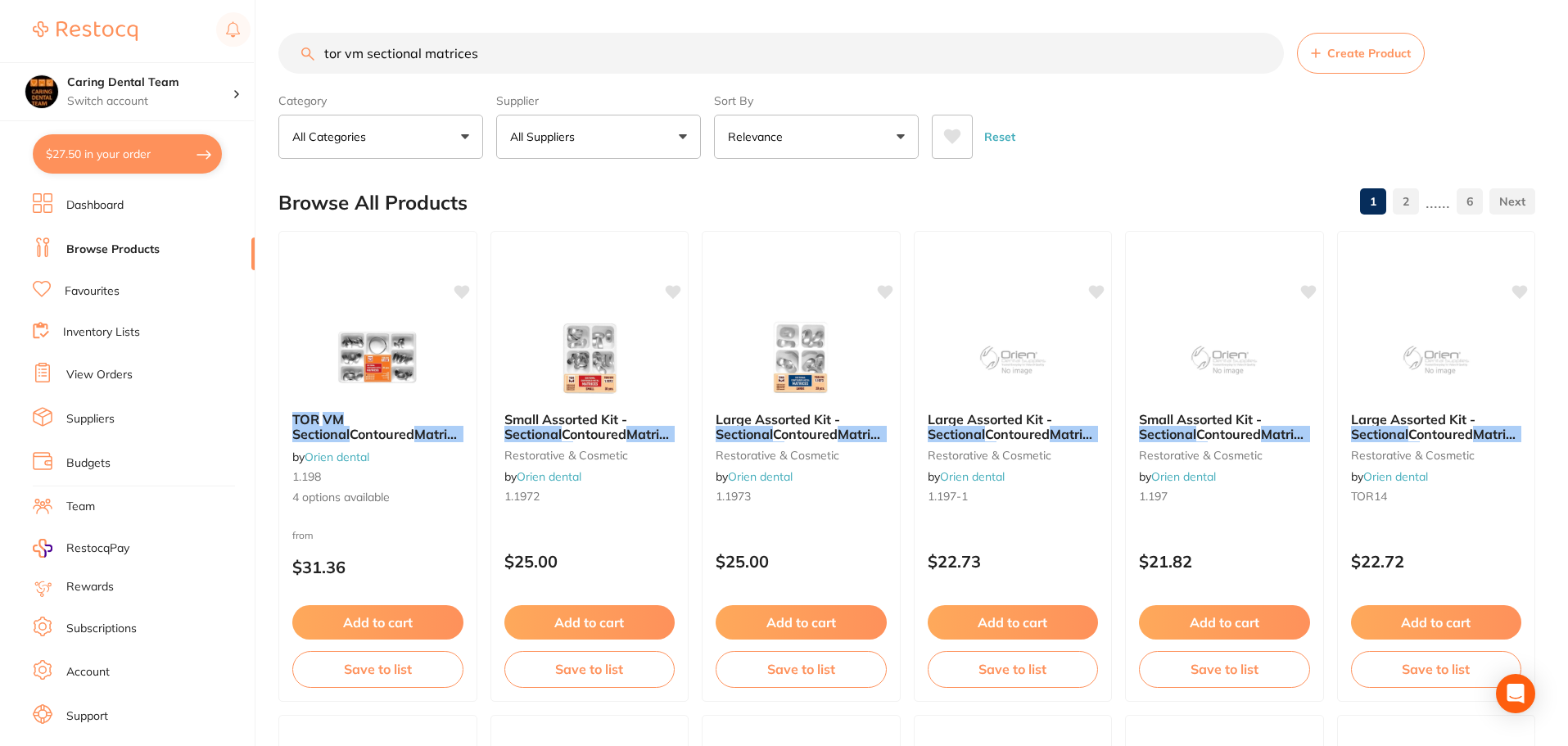
click at [494, 62] on input "tor vm sectional matrices" at bounding box center [781, 53] width 1006 height 41
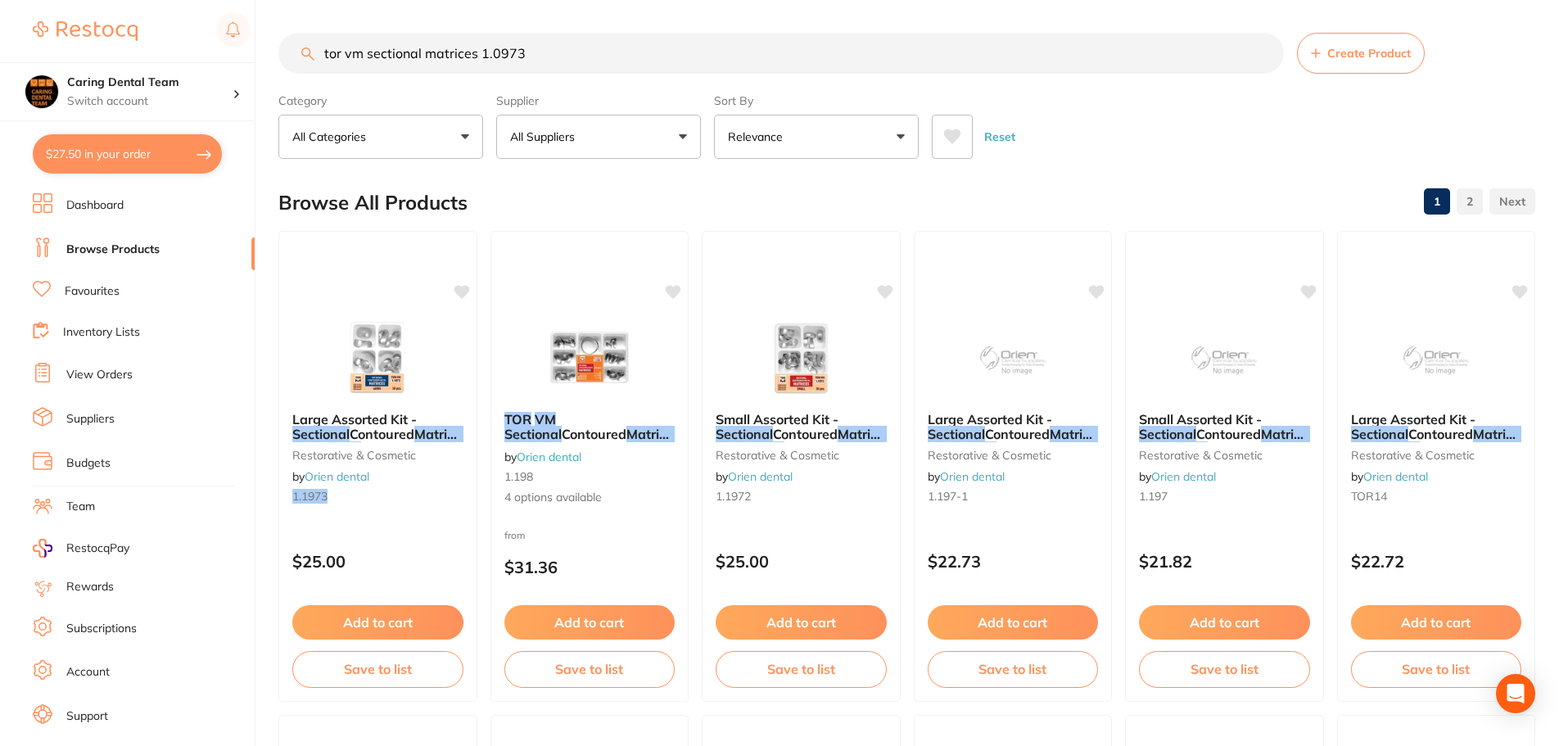
click at [652, 61] on input "tor vm sectional matrices 1.0973" at bounding box center [781, 53] width 1006 height 41
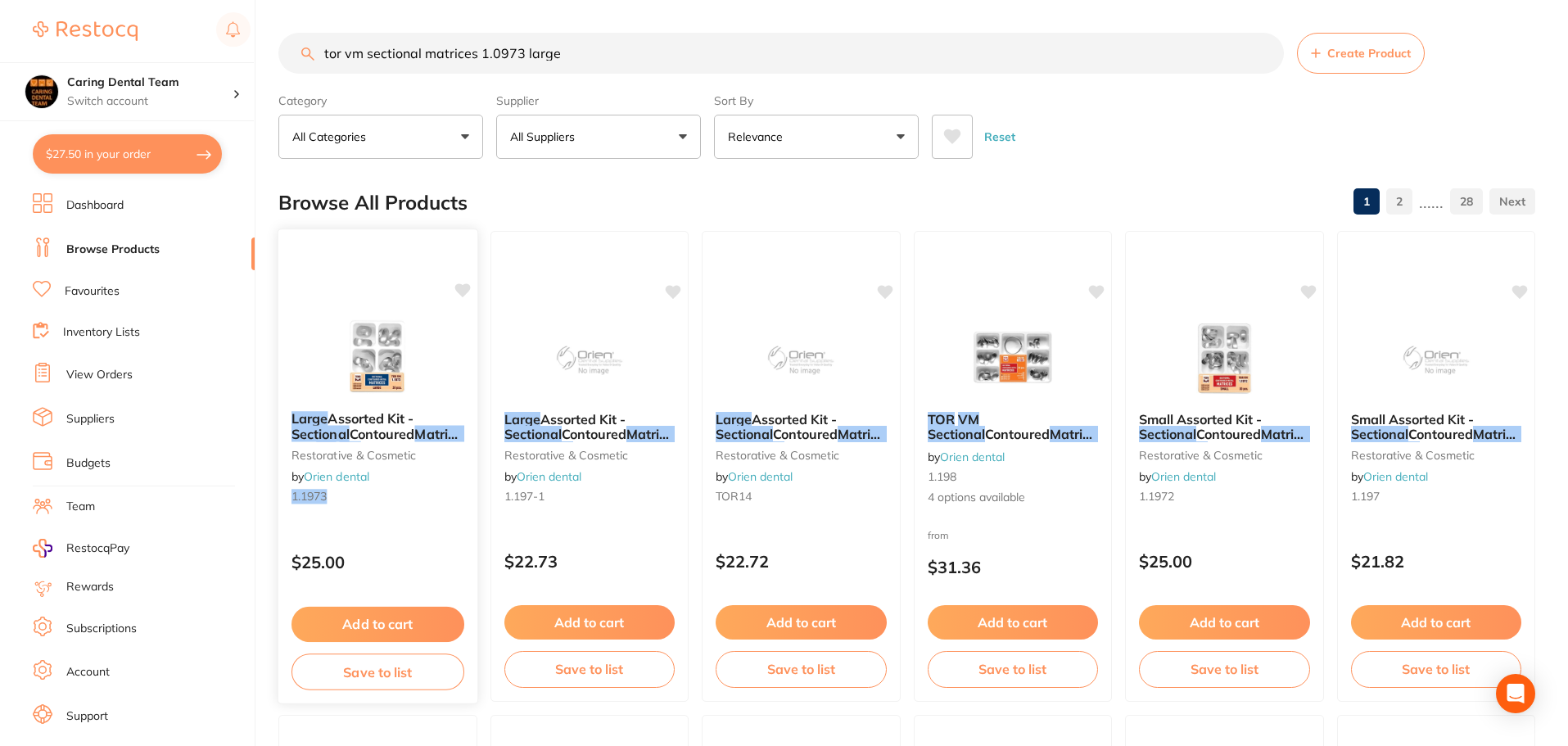
type input "tor vm sectional matrices 1.0973 large"
click at [403, 362] on img at bounding box center [377, 356] width 107 height 83
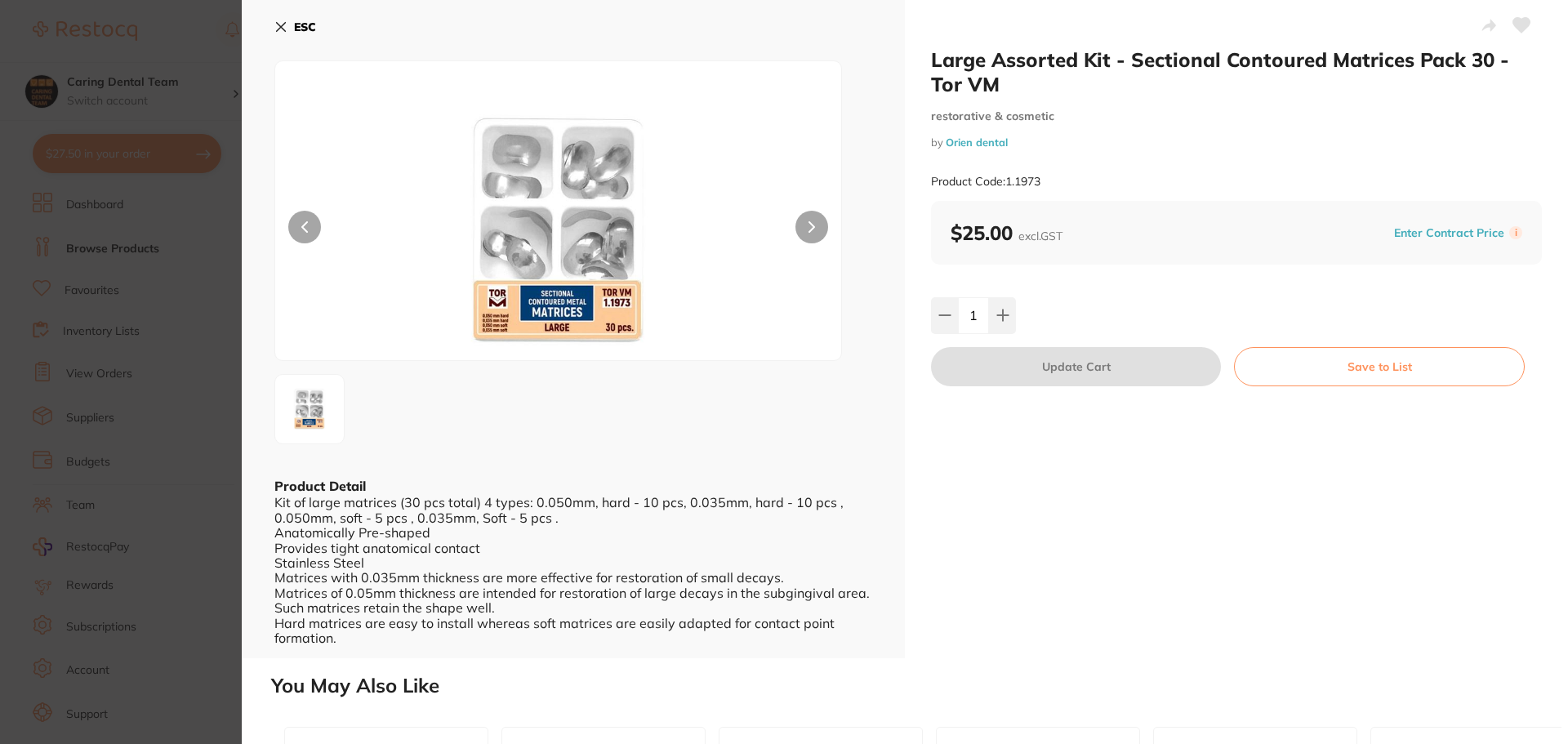
click at [290, 32] on button "ESC" at bounding box center [296, 27] width 42 height 28
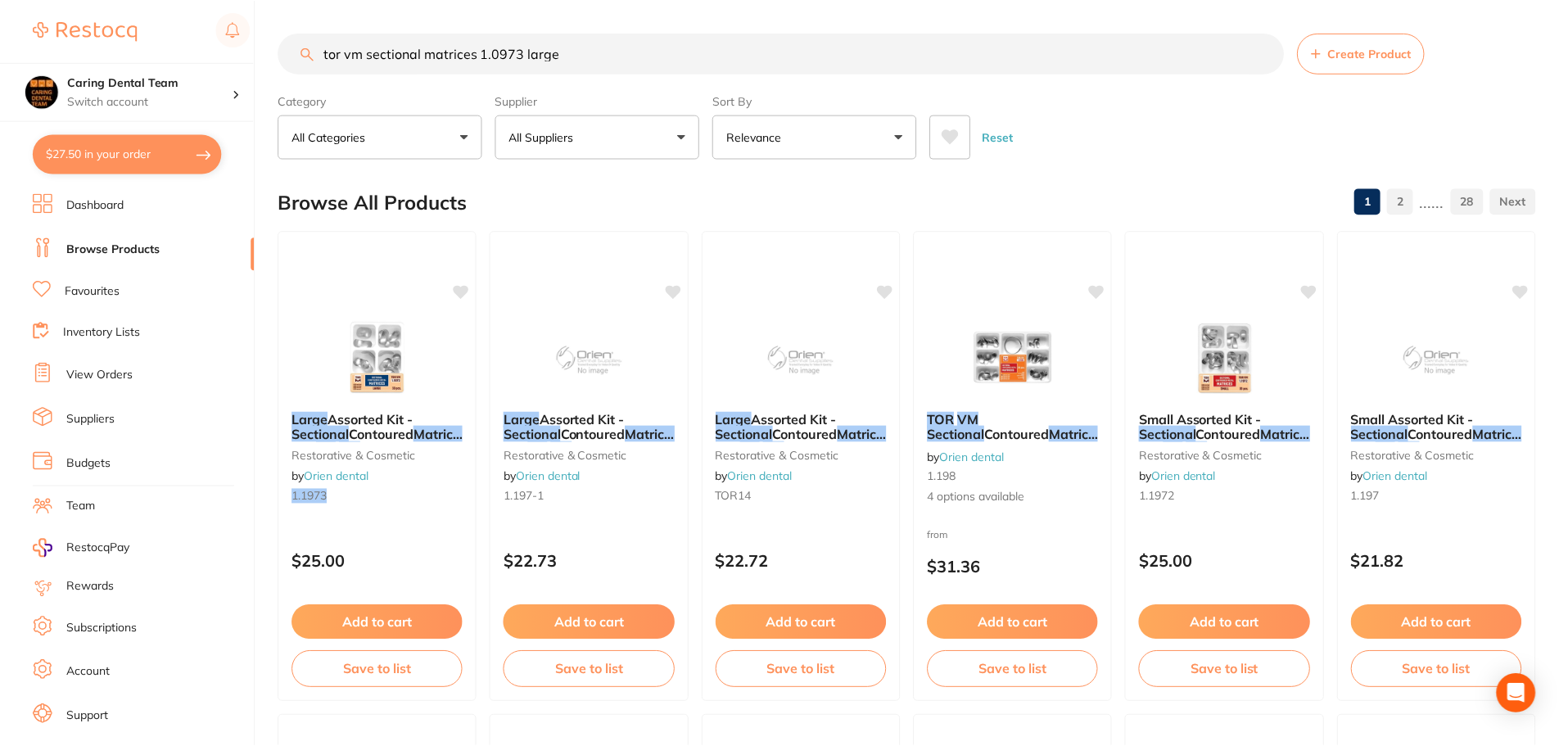
scroll to position [5, 0]
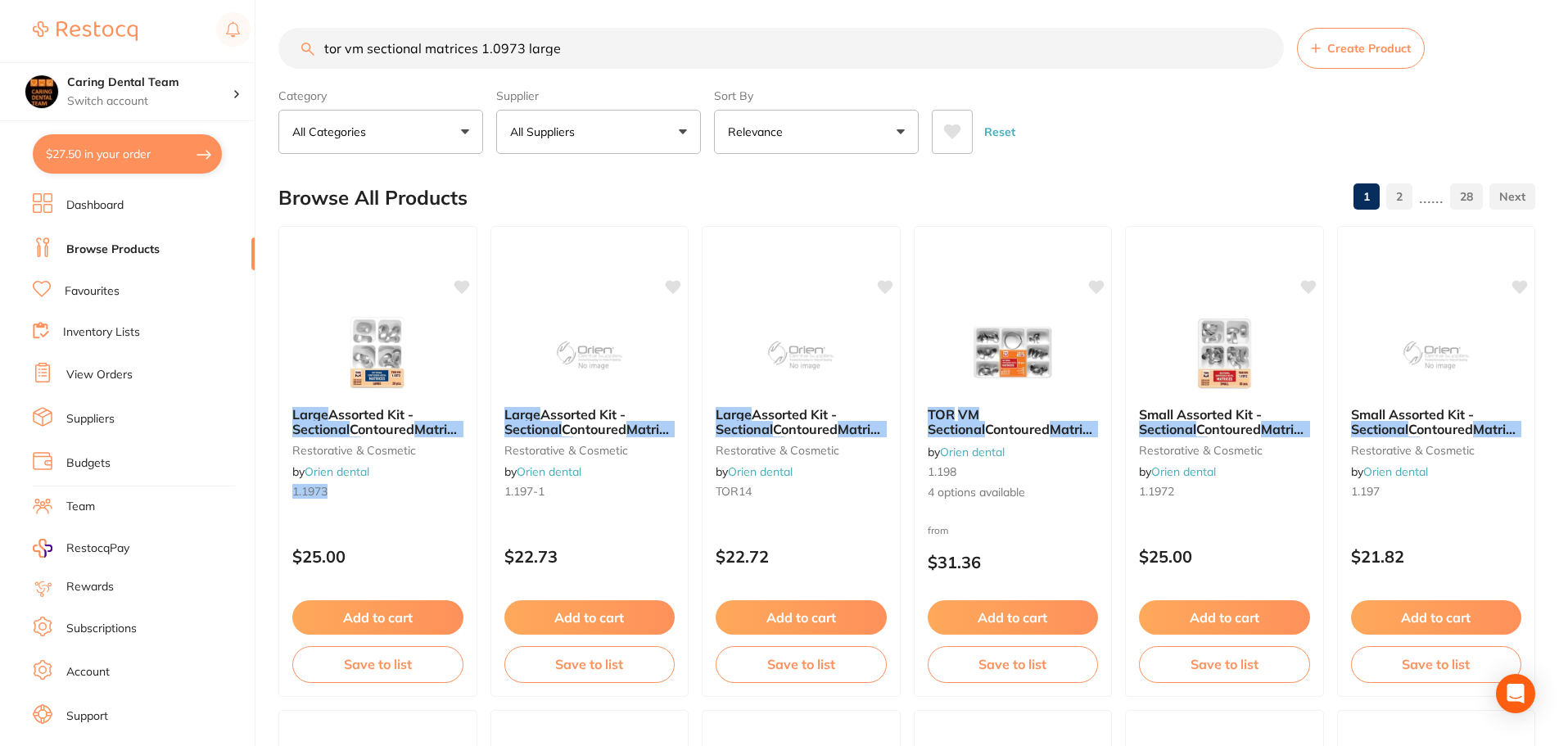
drag, startPoint x: 597, startPoint y: 55, endPoint x: 337, endPoint y: 45, distance: 260.2
click at [278, 45] on input "tor vm sectional matrices 1.0973 large" at bounding box center [781, 48] width 1006 height 41
click at [86, 250] on link "Browse Products" at bounding box center [112, 250] width 93 height 17
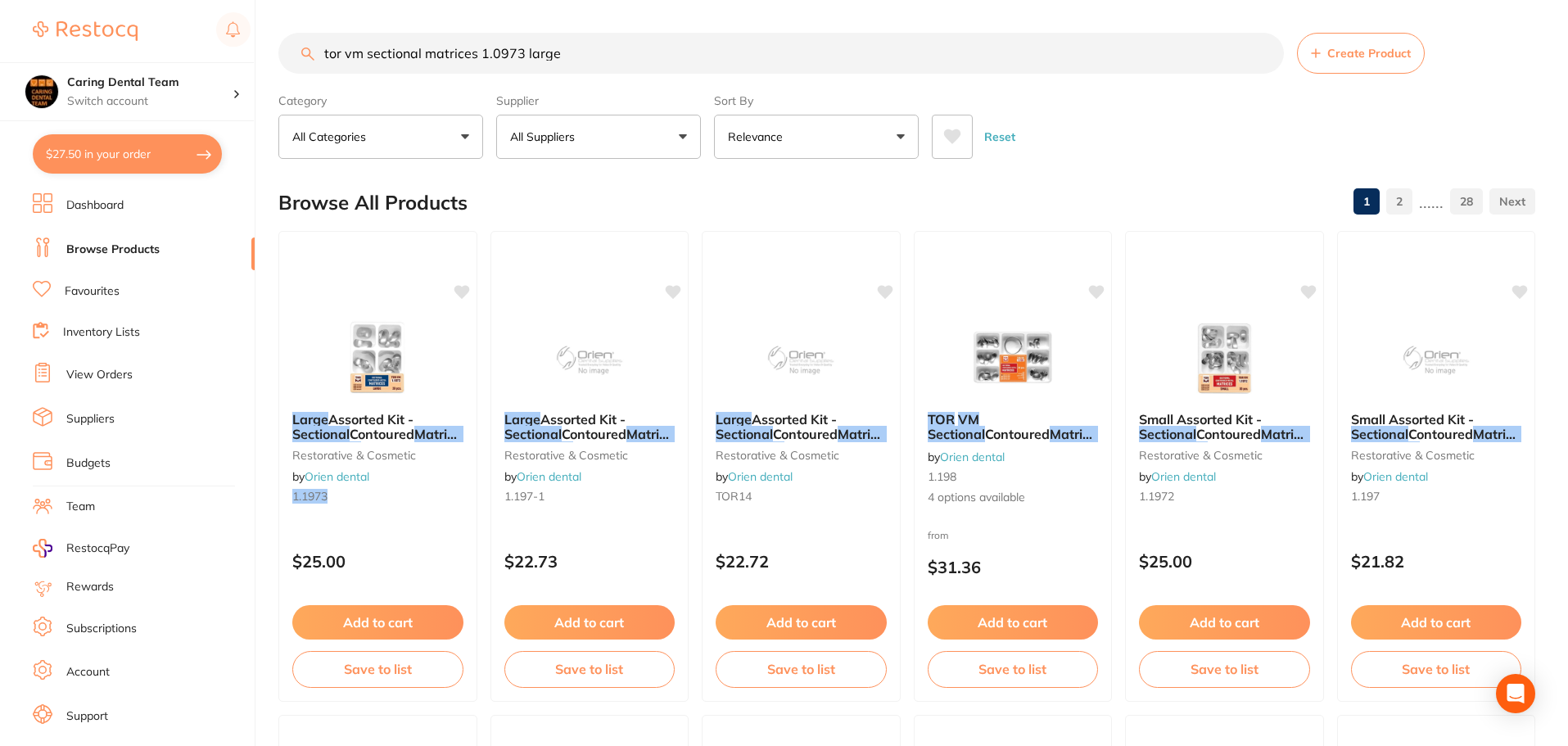
click at [102, 235] on ul "Dashboard Browse Products Favourites Inventory Lists View Orders Suppliers Budg…" at bounding box center [143, 476] width 222 height 565
click at [102, 245] on link "Browse Products" at bounding box center [112, 250] width 93 height 17
click at [106, 293] on link "Favourites" at bounding box center [91, 291] width 55 height 17
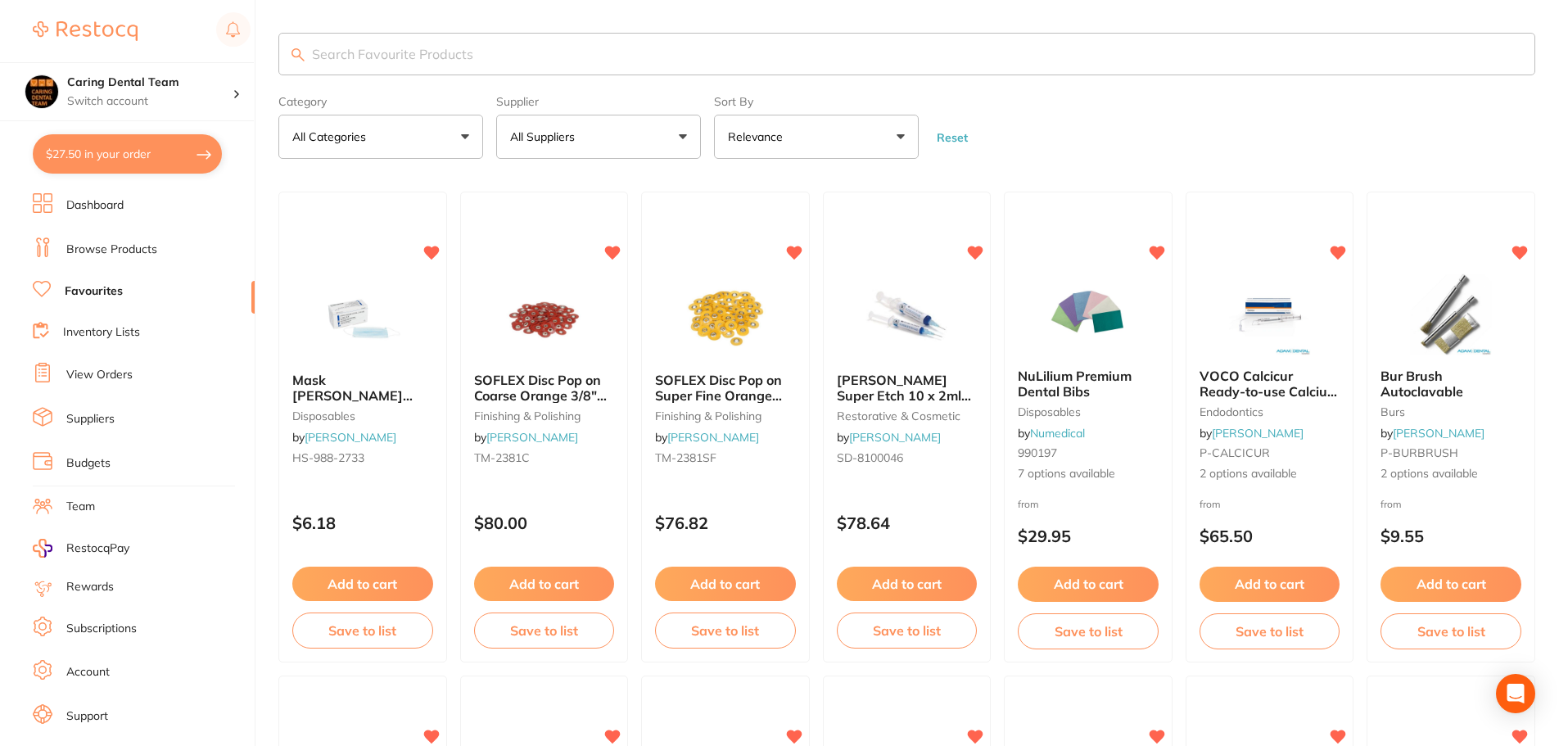
click at [494, 43] on input "search" at bounding box center [907, 54] width 1257 height 43
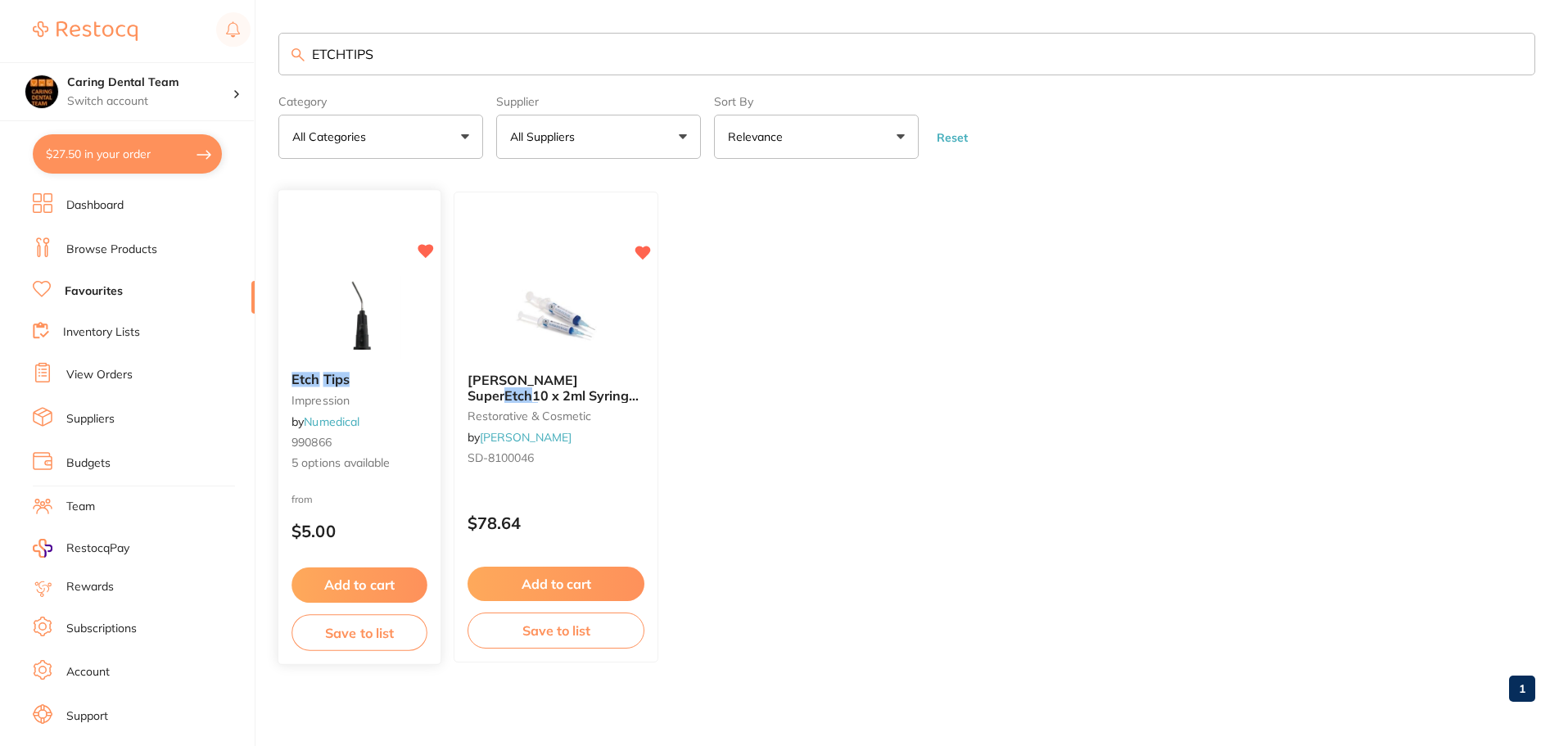
type input "ETCHTIPS"
click at [357, 305] on img at bounding box center [359, 318] width 106 height 82
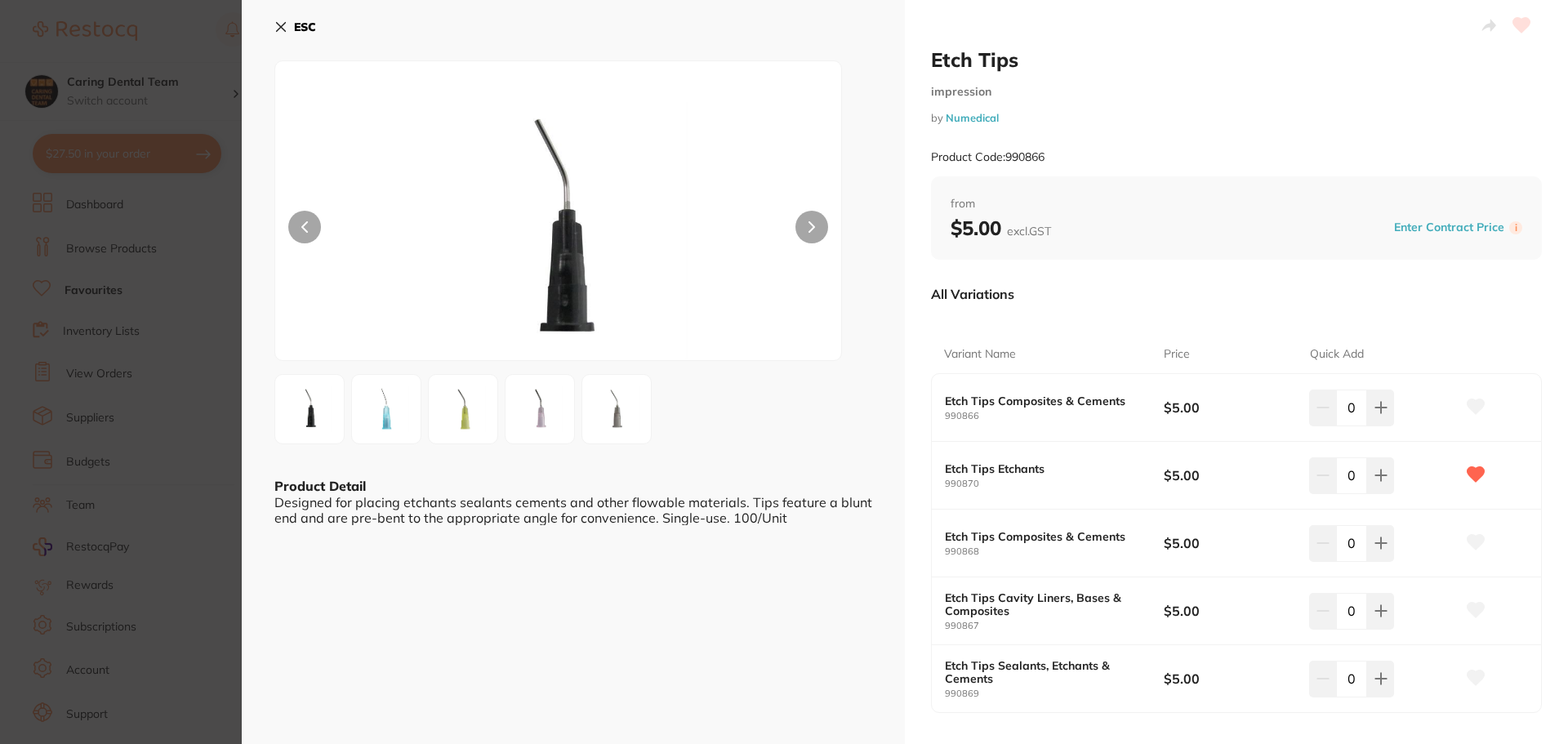
click at [367, 422] on img at bounding box center [387, 409] width 59 height 59
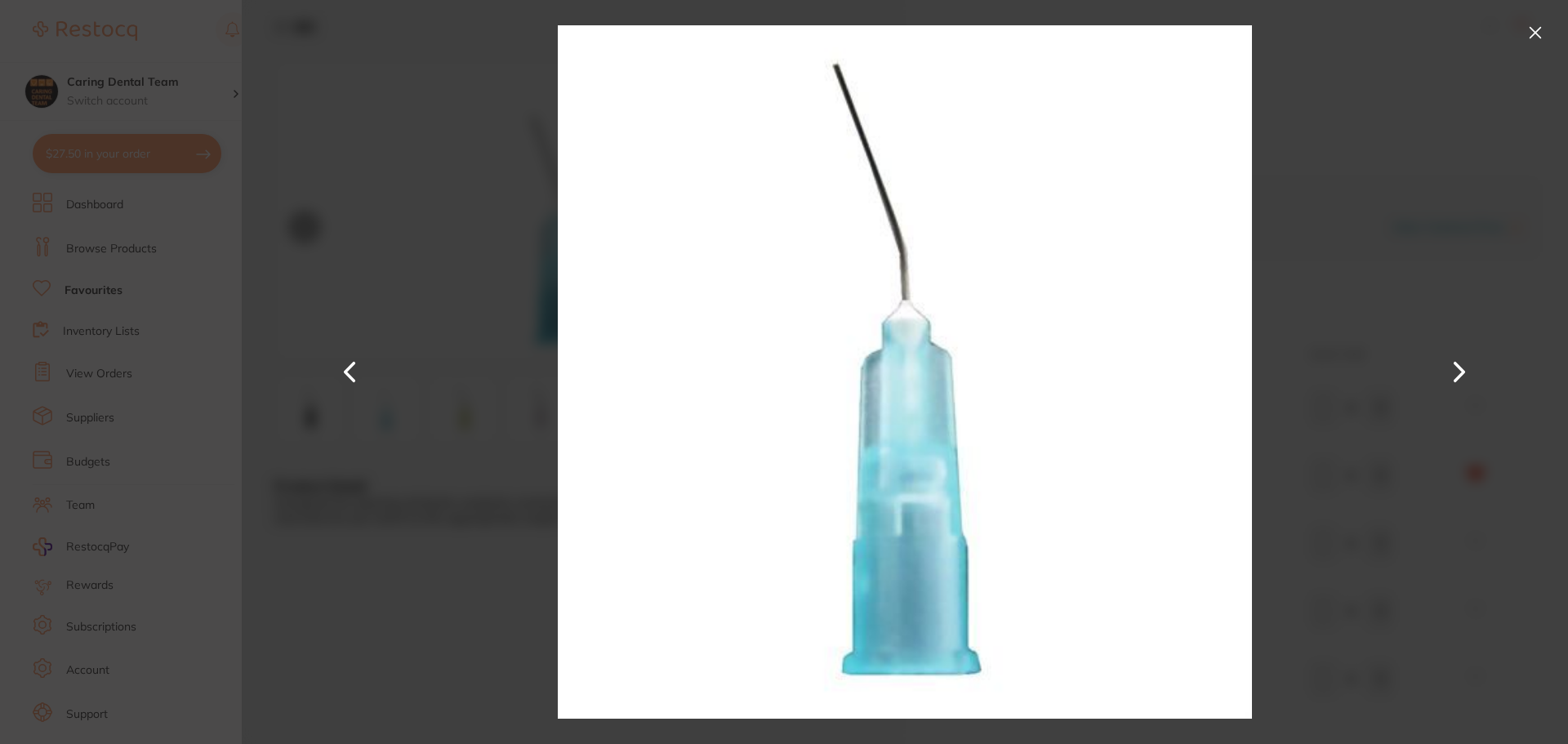
click at [1534, 36] on button at bounding box center [1535, 33] width 26 height 26
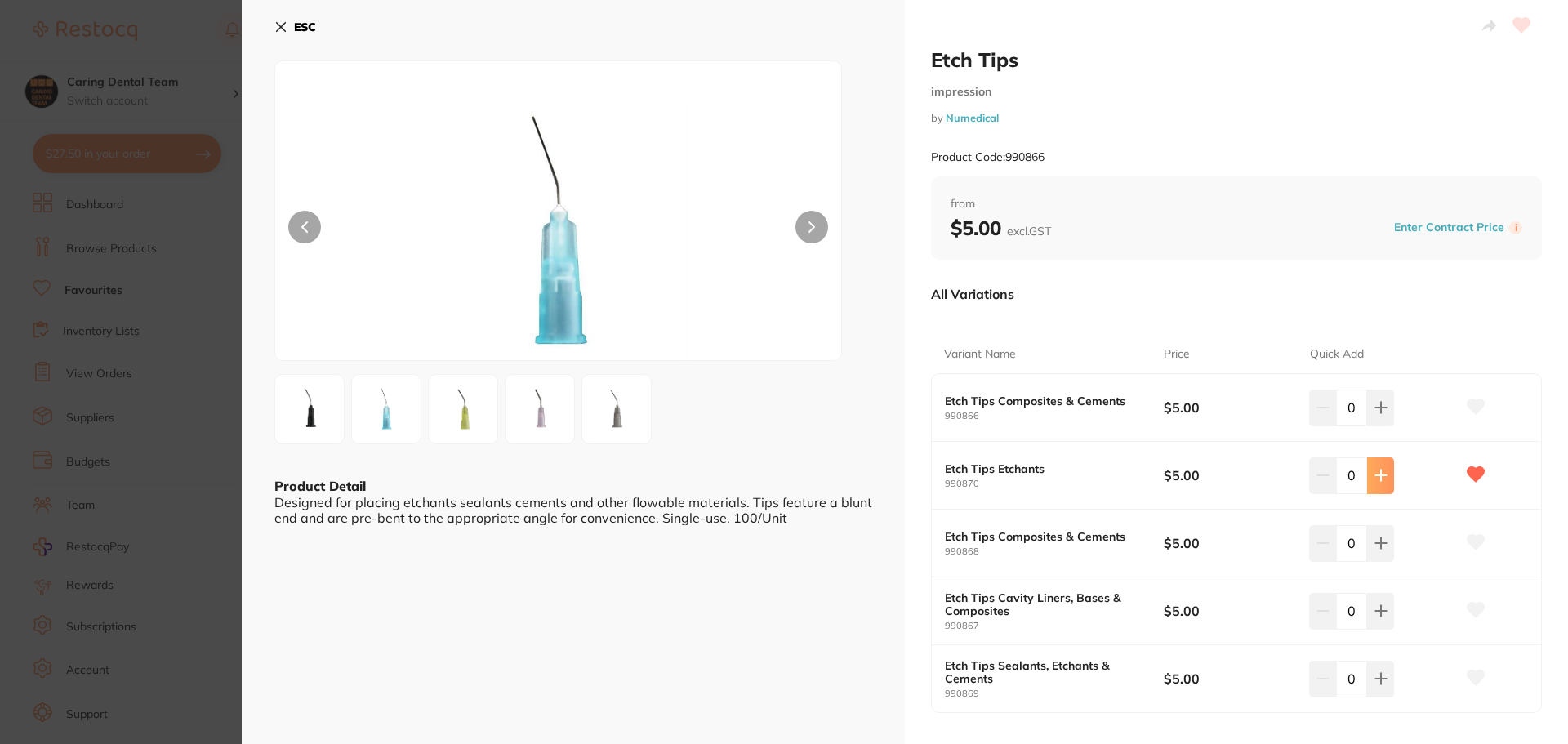
click at [1387, 473] on button at bounding box center [1380, 475] width 27 height 36
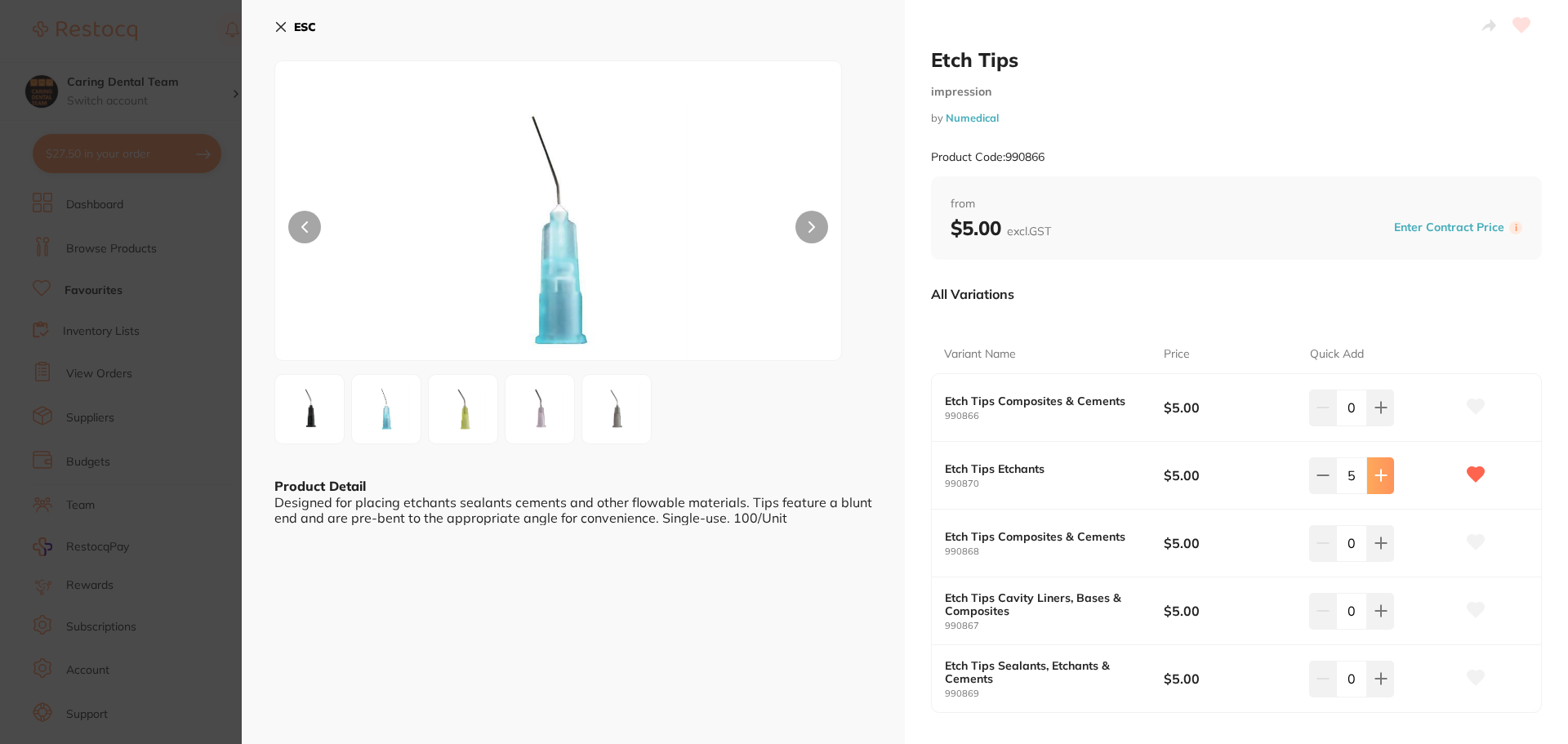
click at [1387, 473] on button at bounding box center [1380, 475] width 27 height 36
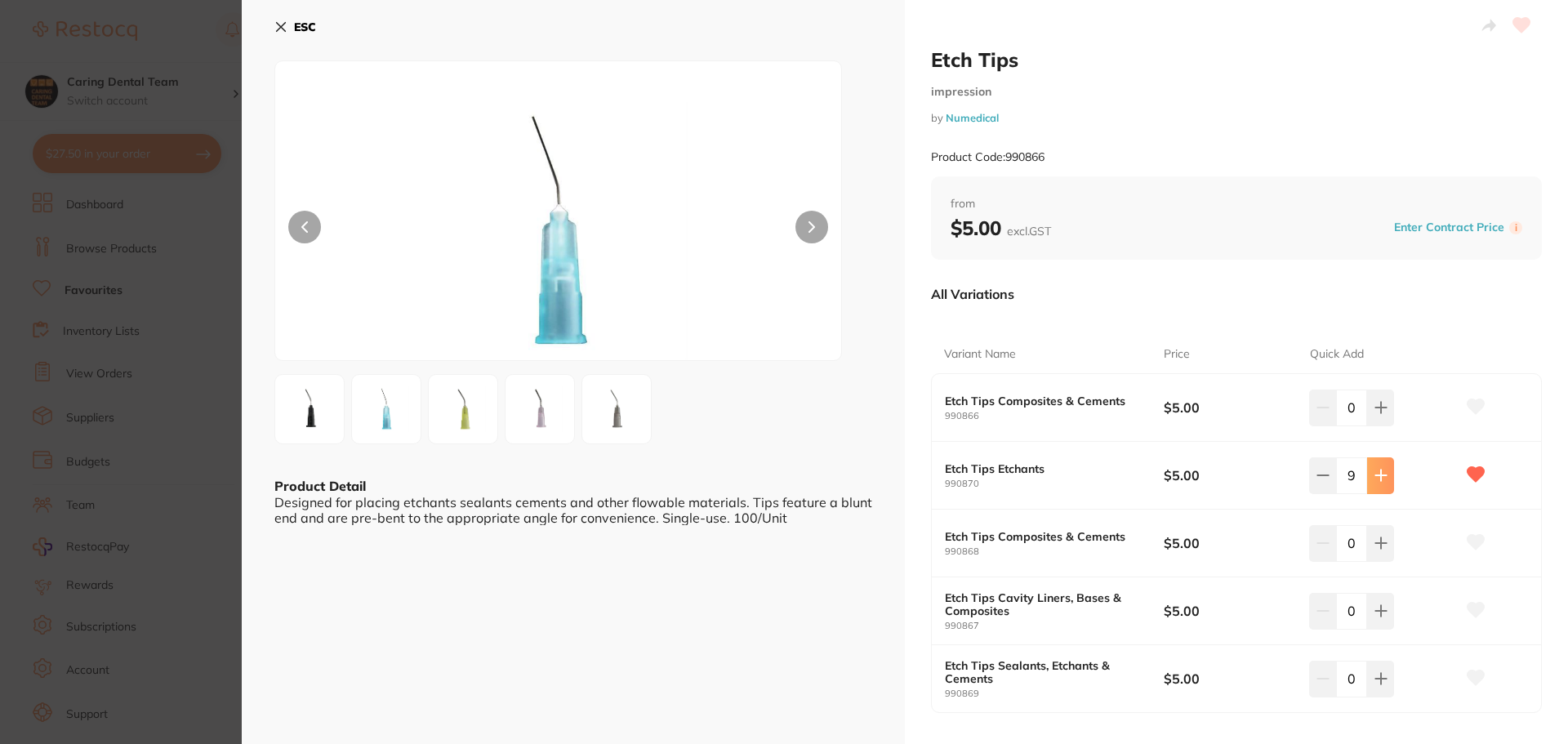
type input "10"
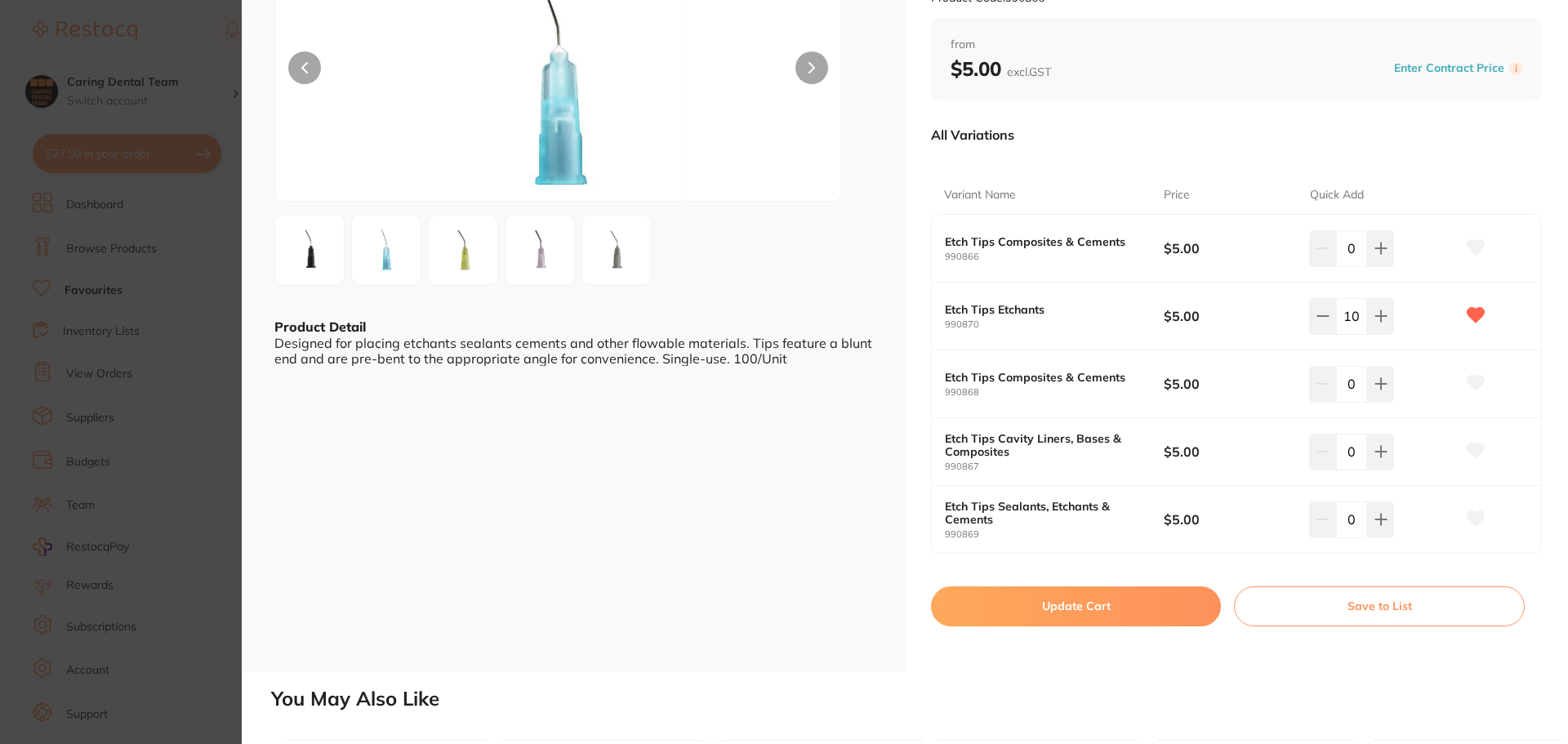
scroll to position [163, 0]
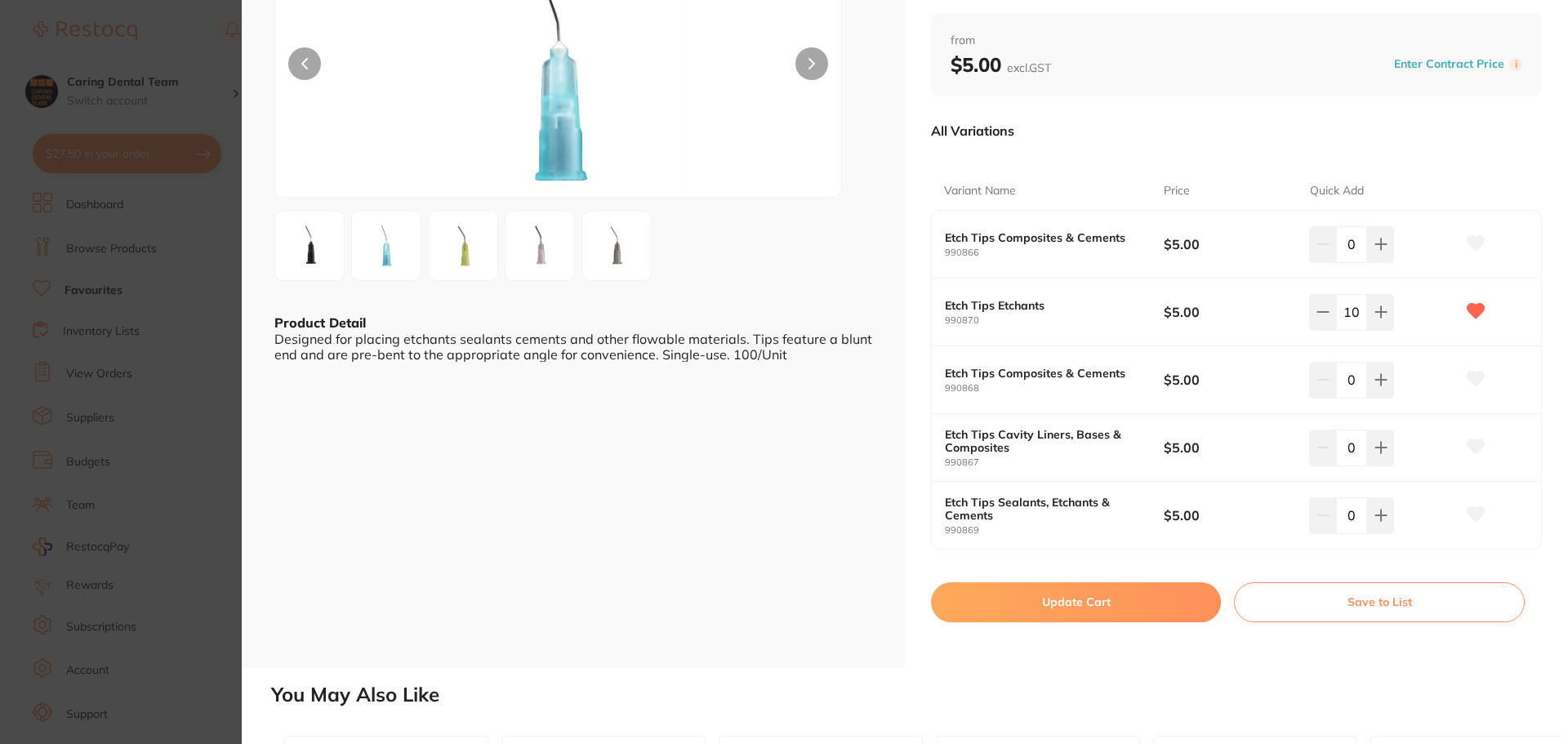
click at [1112, 605] on button "Update Cart" at bounding box center [1076, 602] width 290 height 39
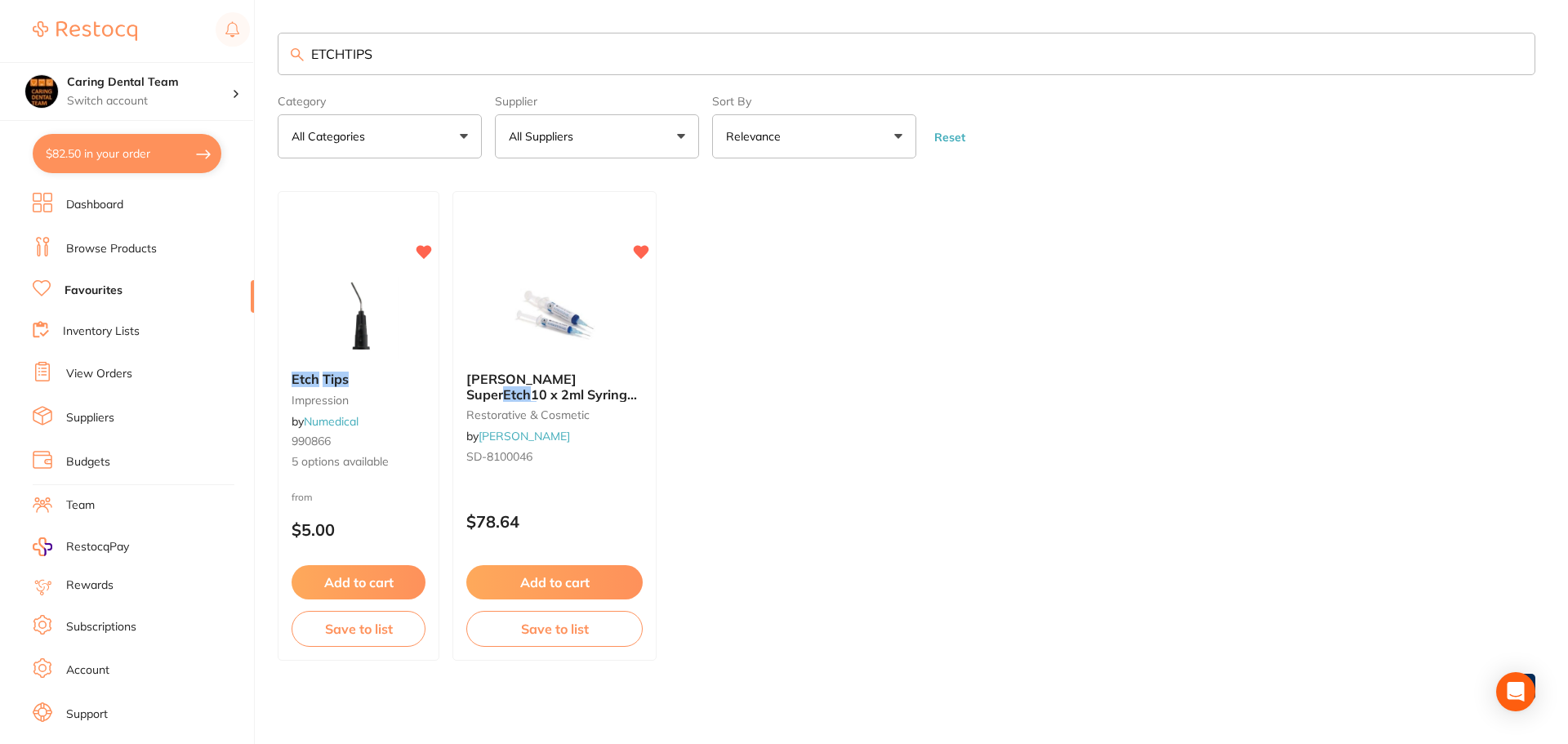
checkbox input "false"
drag, startPoint x: 388, startPoint y: 59, endPoint x: 239, endPoint y: 64, distance: 149.1
click at [239, 64] on div "$82.50 Caring Dental Team Switch account Caring Dental Team $82.50 in your orde…" at bounding box center [782, 370] width 1564 height 744
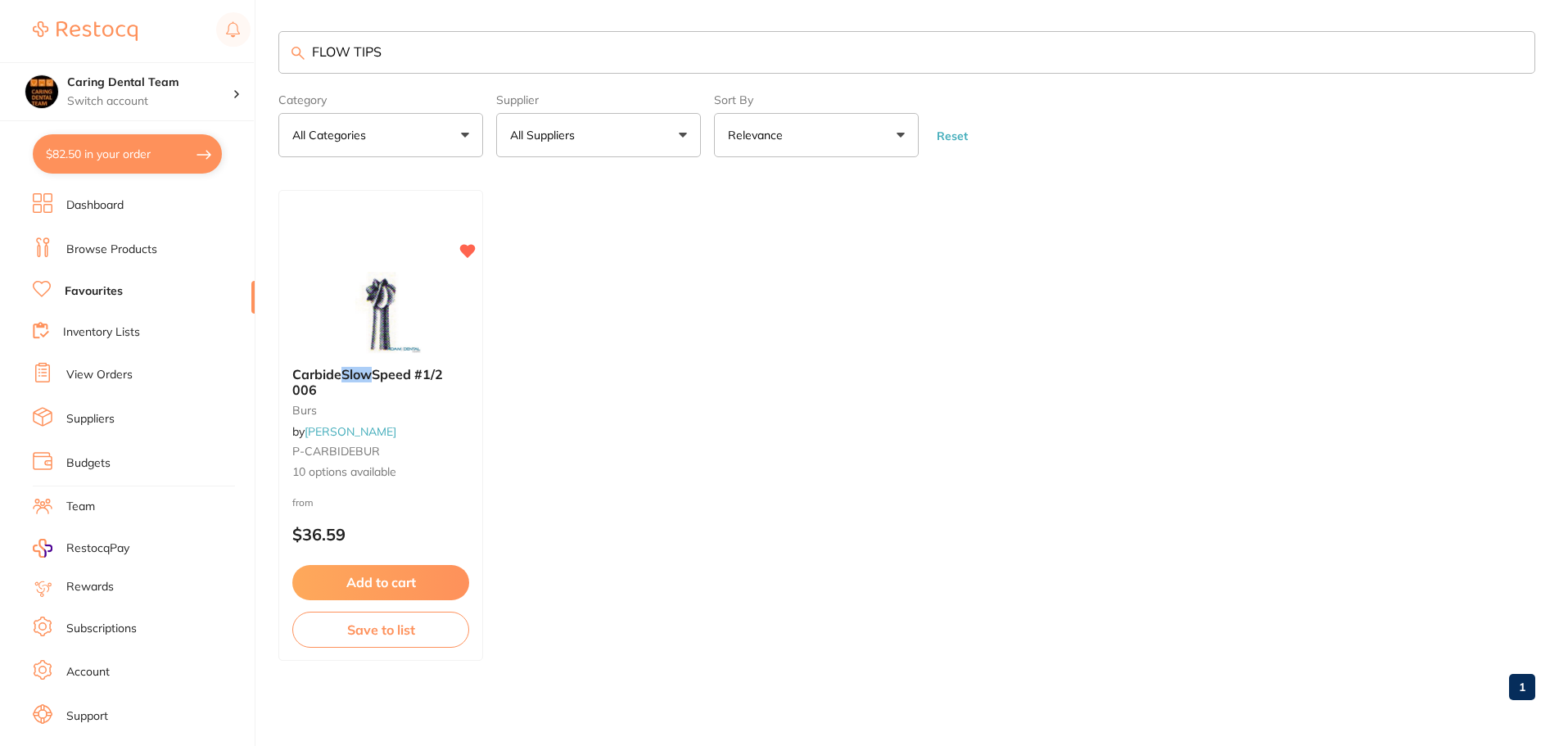
click at [350, 53] on input "FLOW TIPS" at bounding box center [907, 52] width 1257 height 43
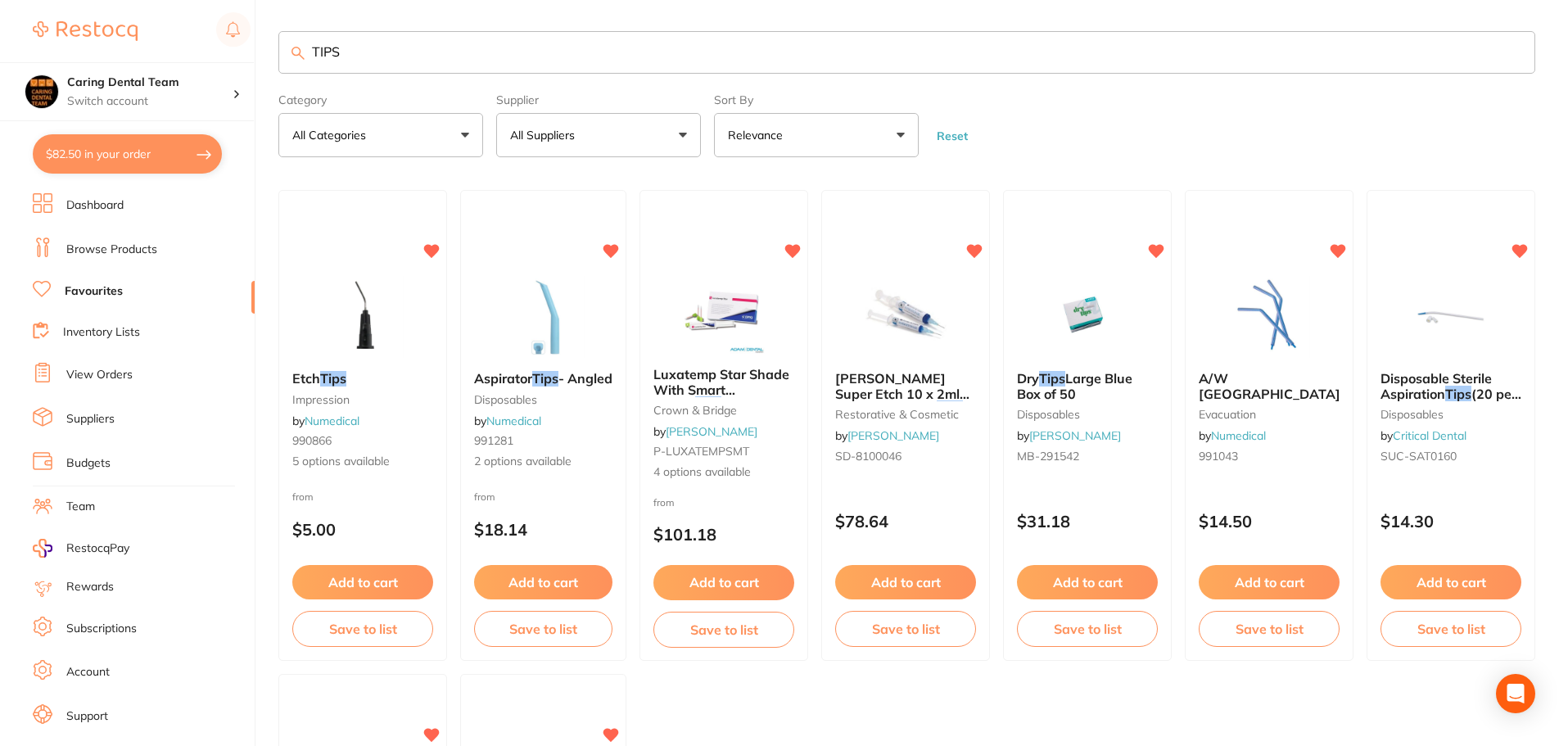
click at [502, 50] on input "TIPS" at bounding box center [907, 52] width 1257 height 43
type input "TIPS"
click at [108, 249] on link "Browse Products" at bounding box center [111, 250] width 91 height 17
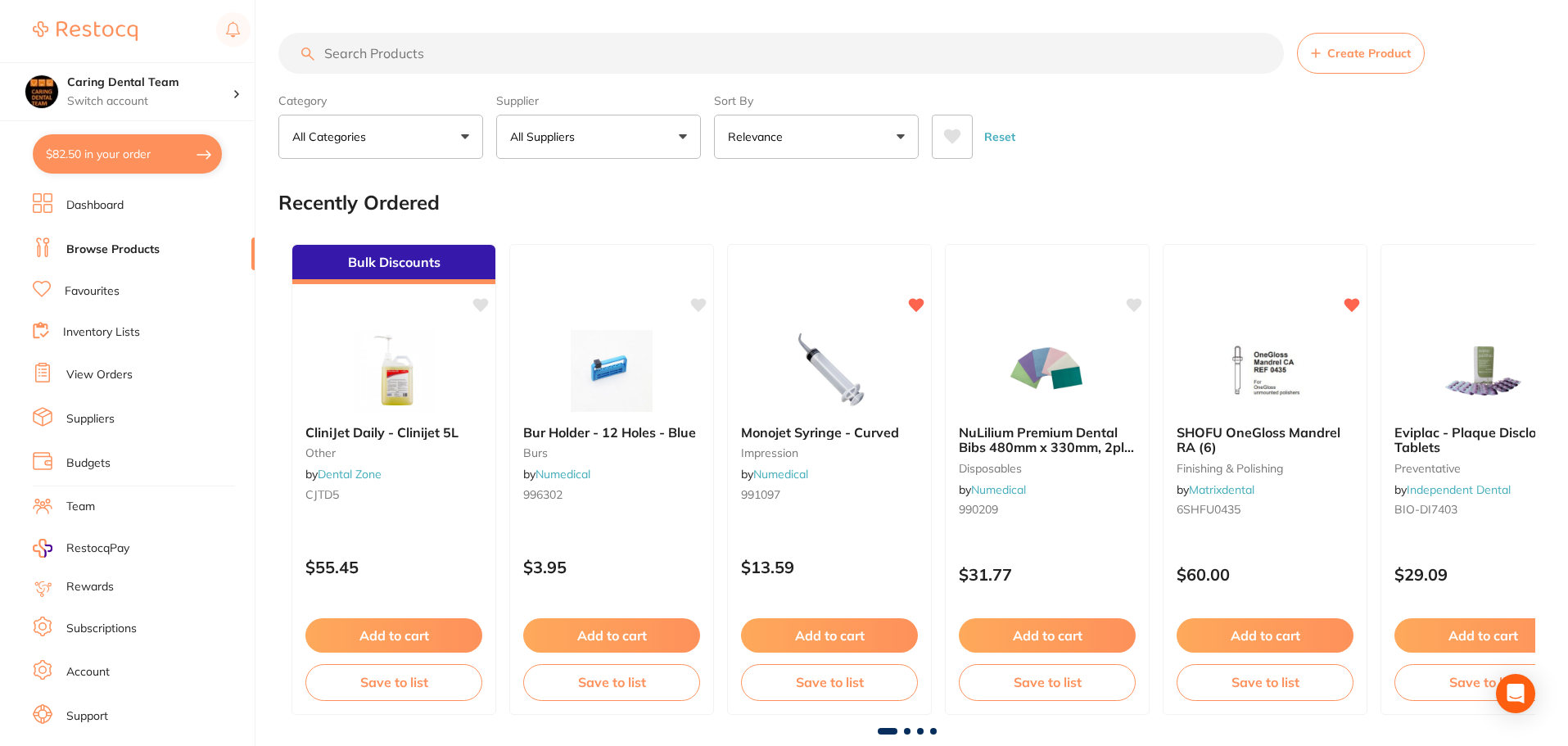
click at [419, 51] on input "search" at bounding box center [781, 53] width 1006 height 41
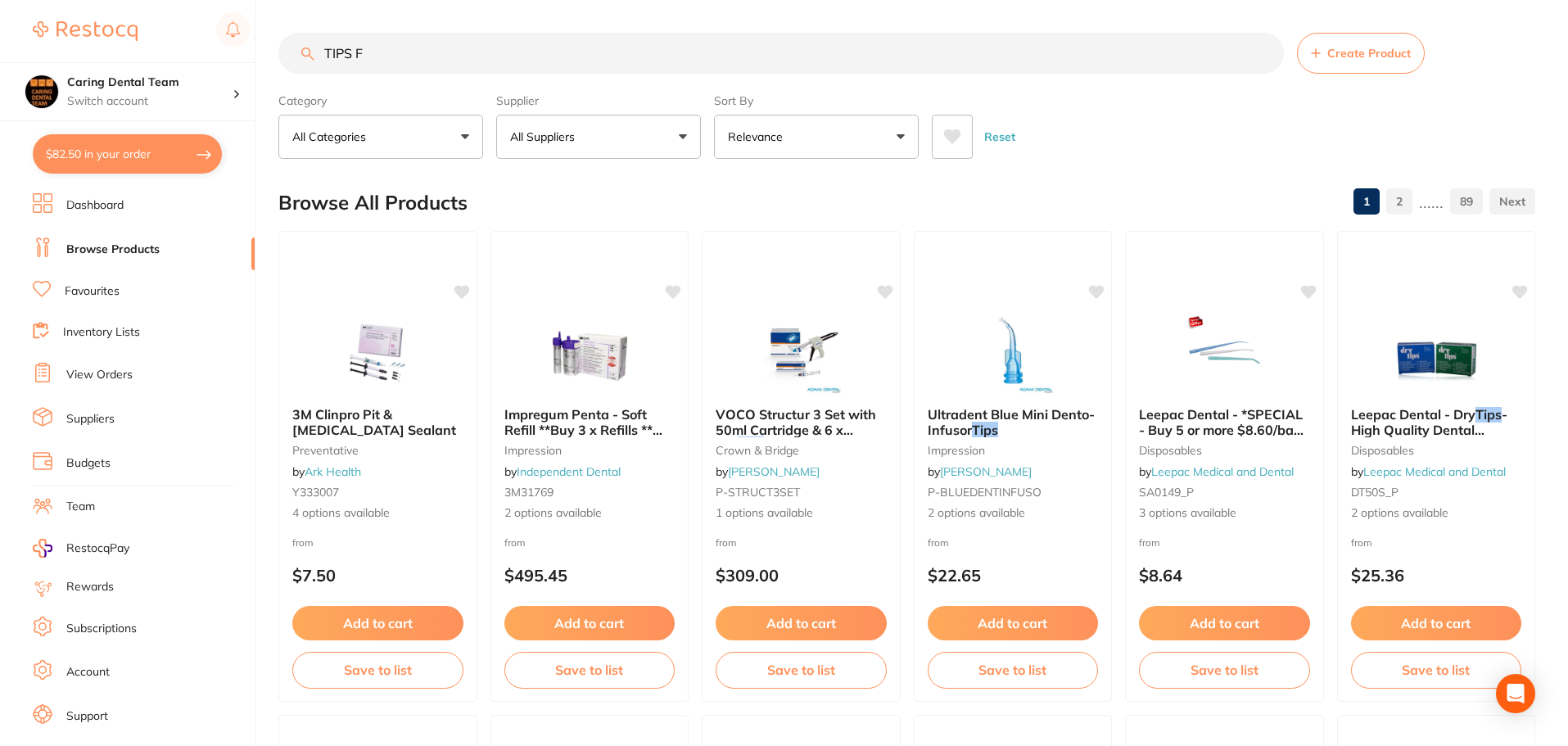
type input "TIPS FL"
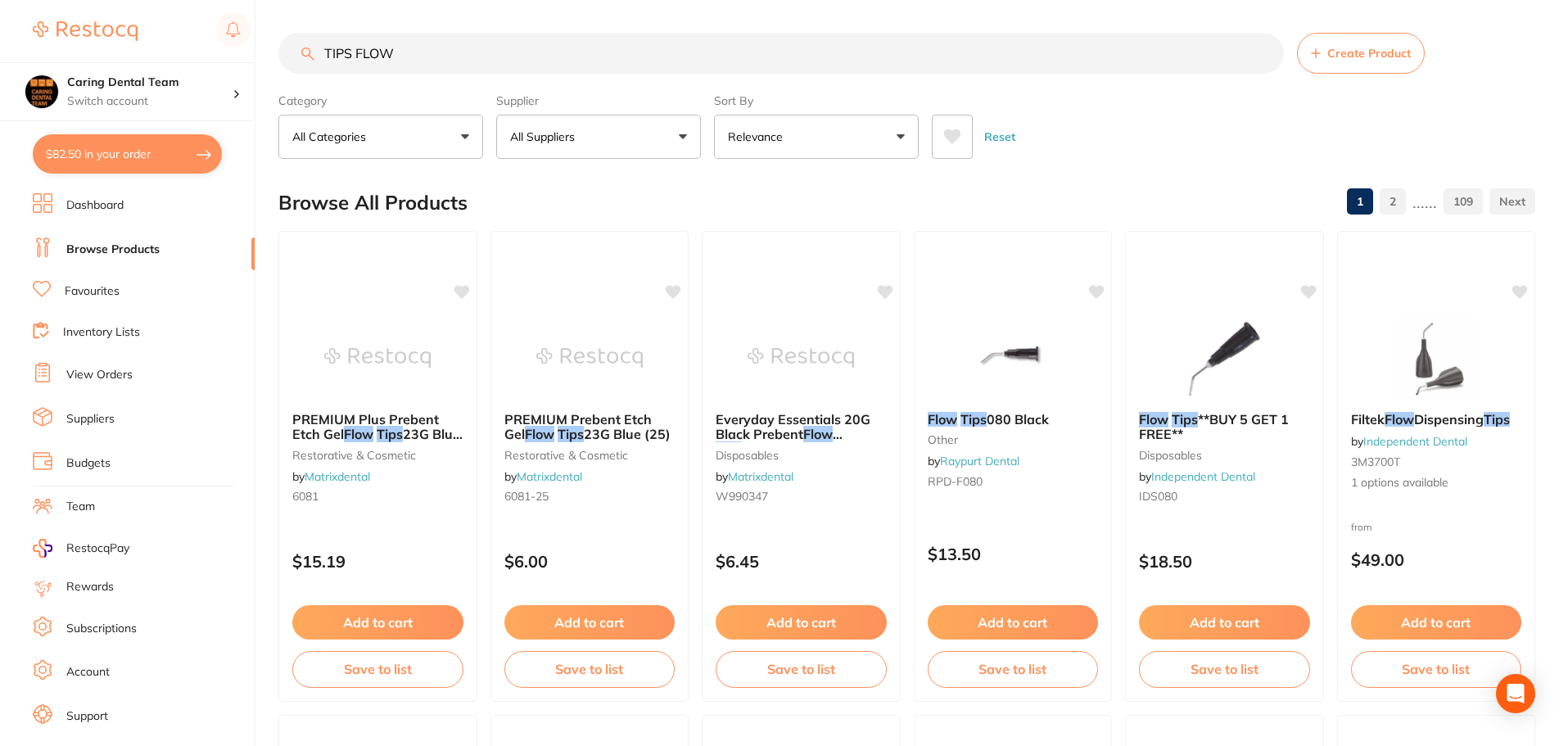
click at [433, 57] on input "TIPS FLOW" at bounding box center [781, 53] width 1006 height 41
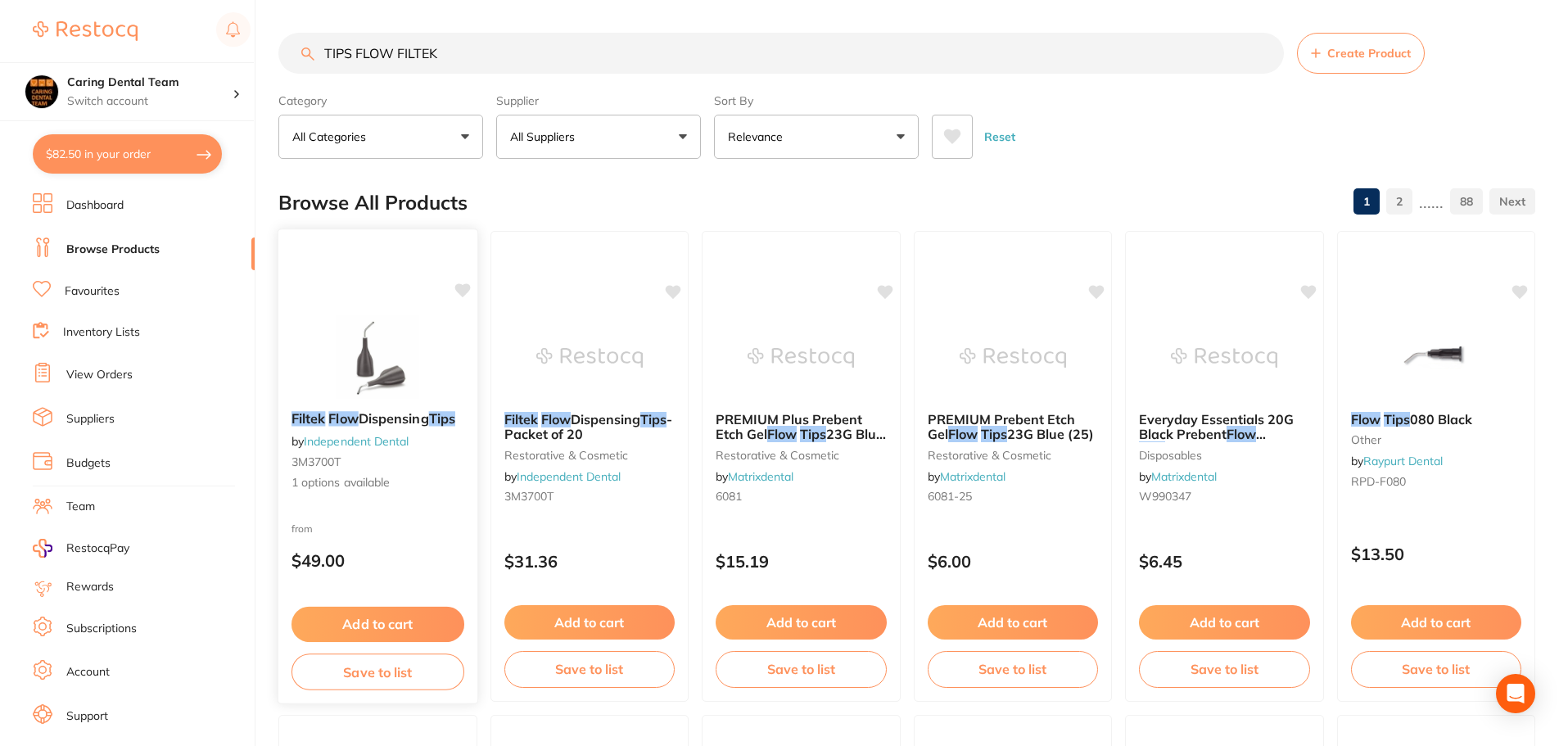
type input "TIPS FLOW FILTEK"
click at [422, 345] on img at bounding box center [377, 356] width 107 height 83
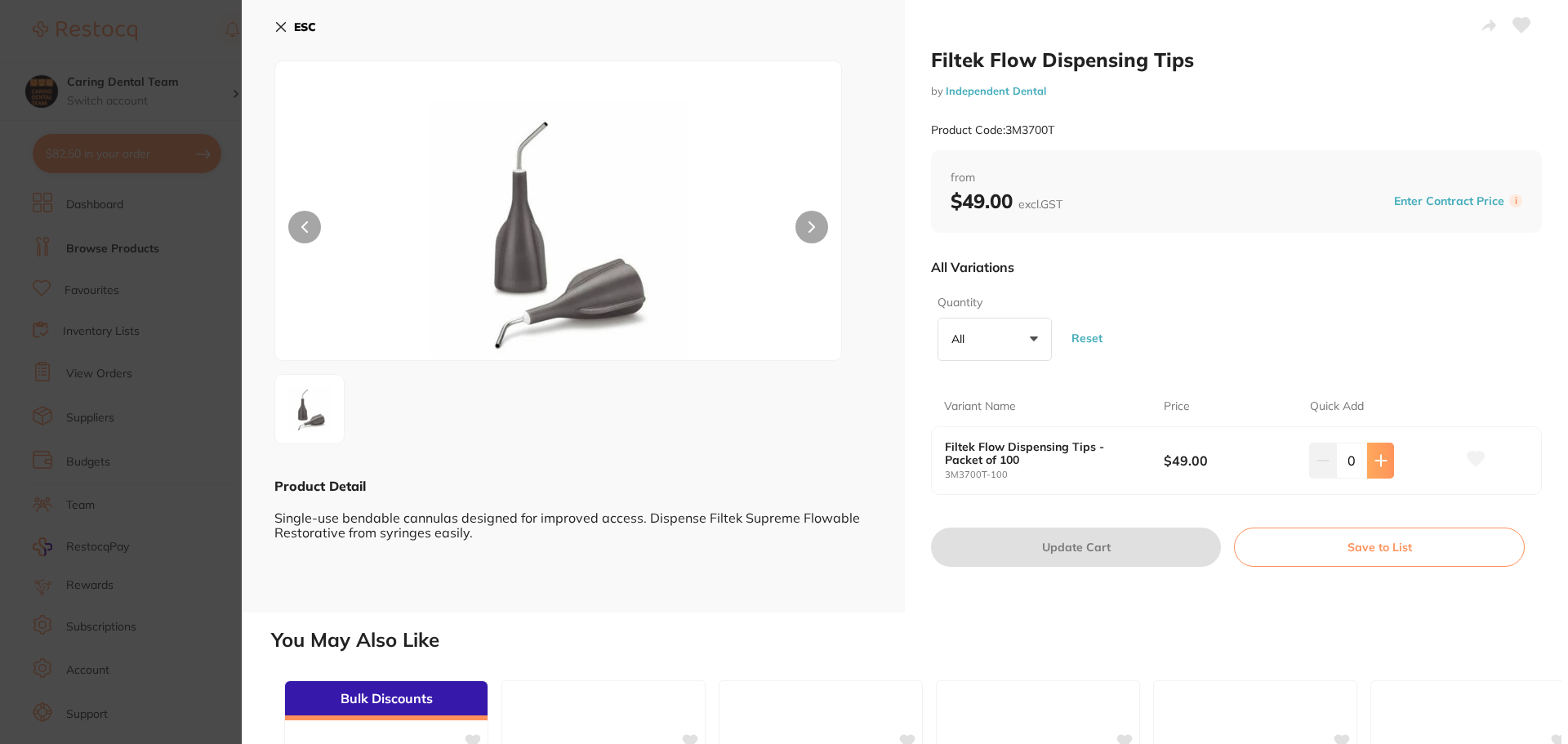
click at [1381, 448] on button at bounding box center [1380, 460] width 27 height 36
type input "1"
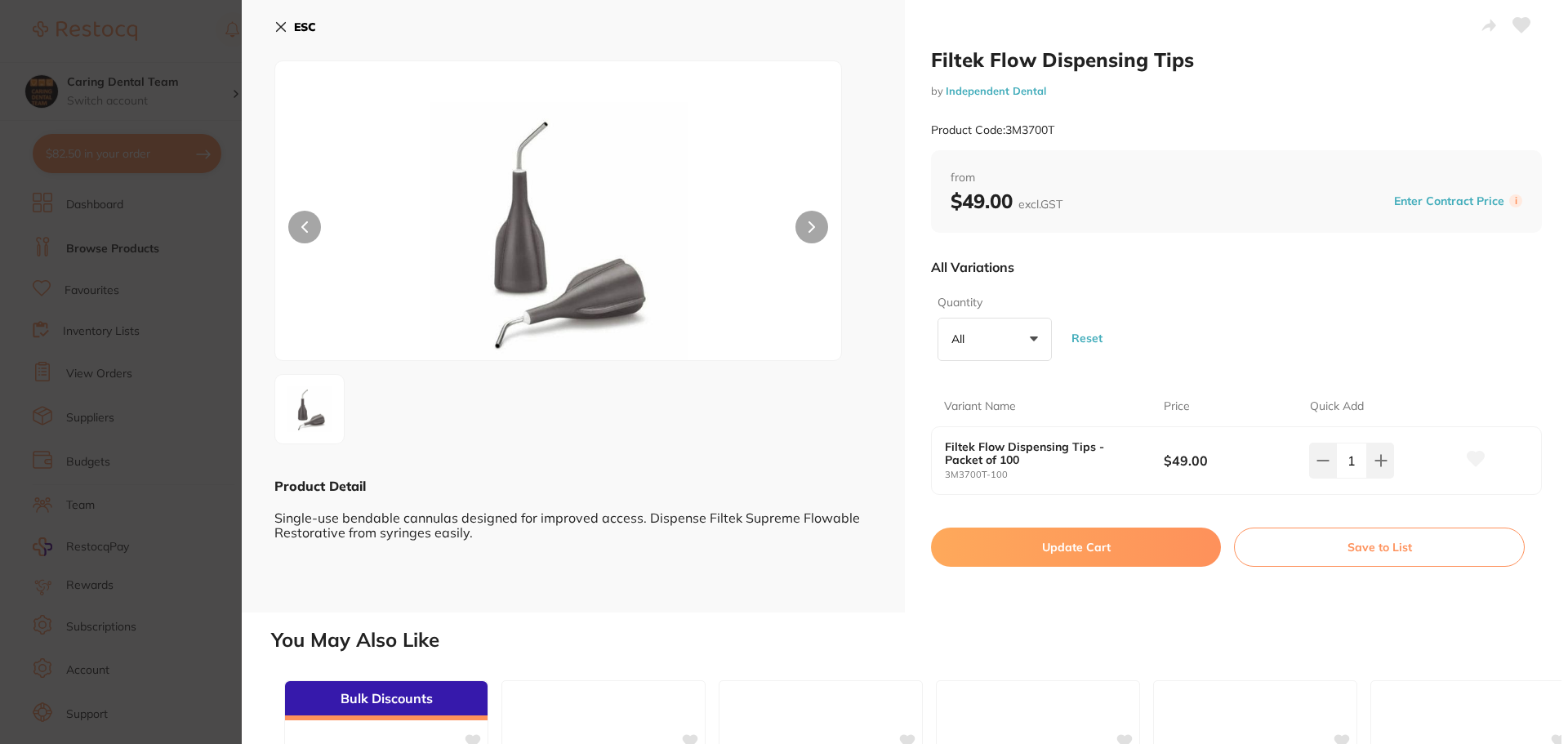
click at [1095, 546] on button "Update Cart" at bounding box center [1076, 547] width 290 height 39
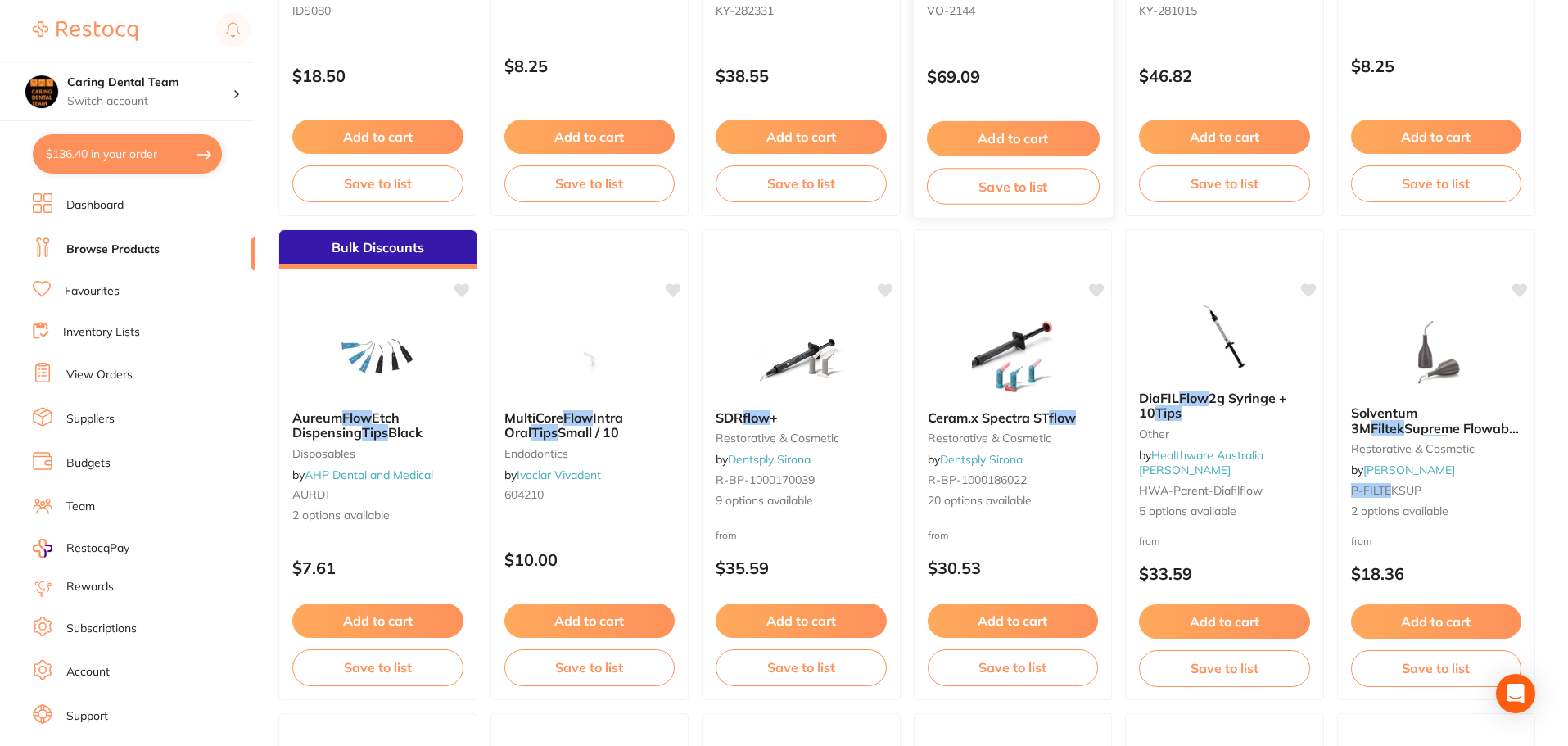
scroll to position [1149, 0]
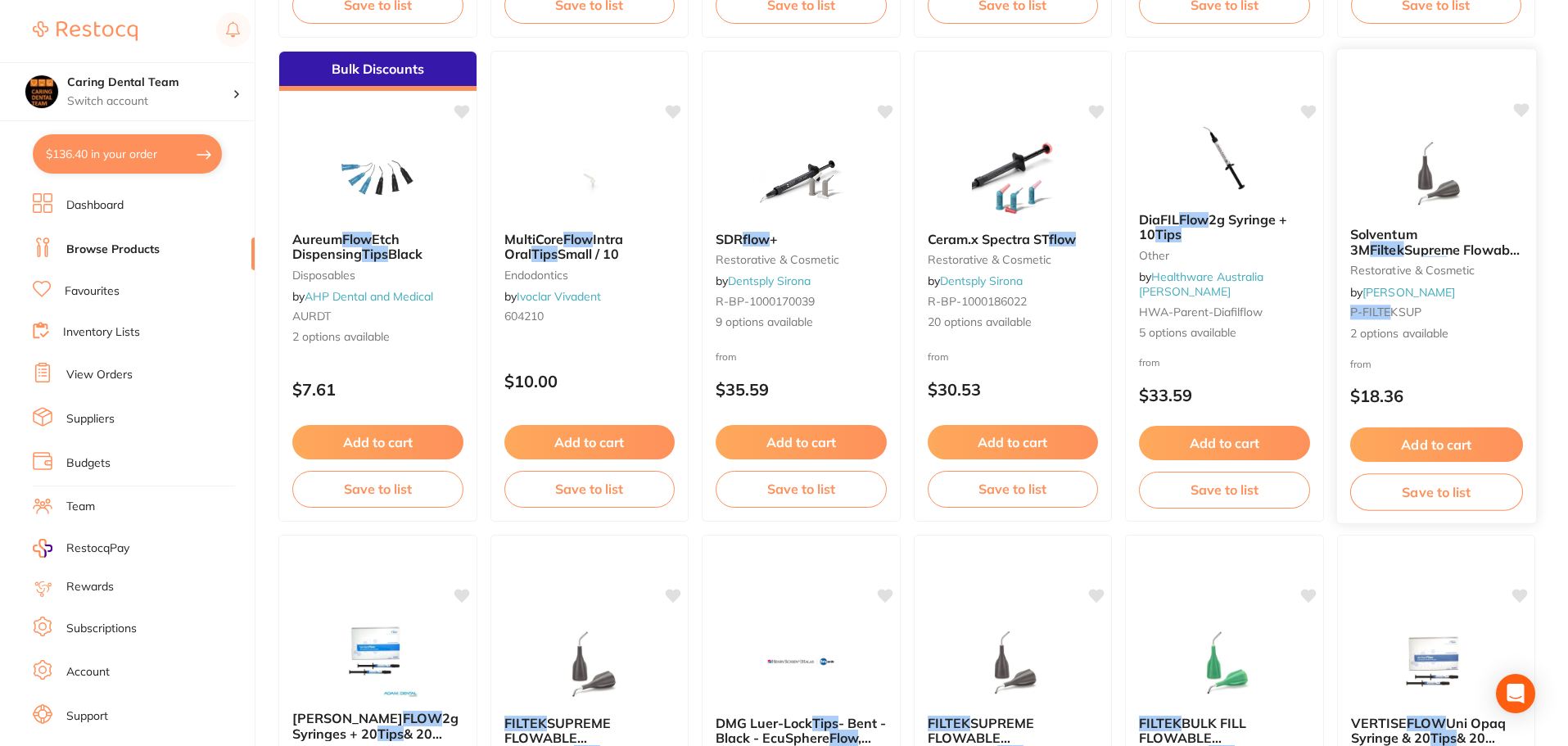
click at [1432, 348] on div "Solventum 3M Filtek Supreme Flowable Dispensing Tips 20G restorative & cosmetic…" at bounding box center [1436, 284] width 199 height 142
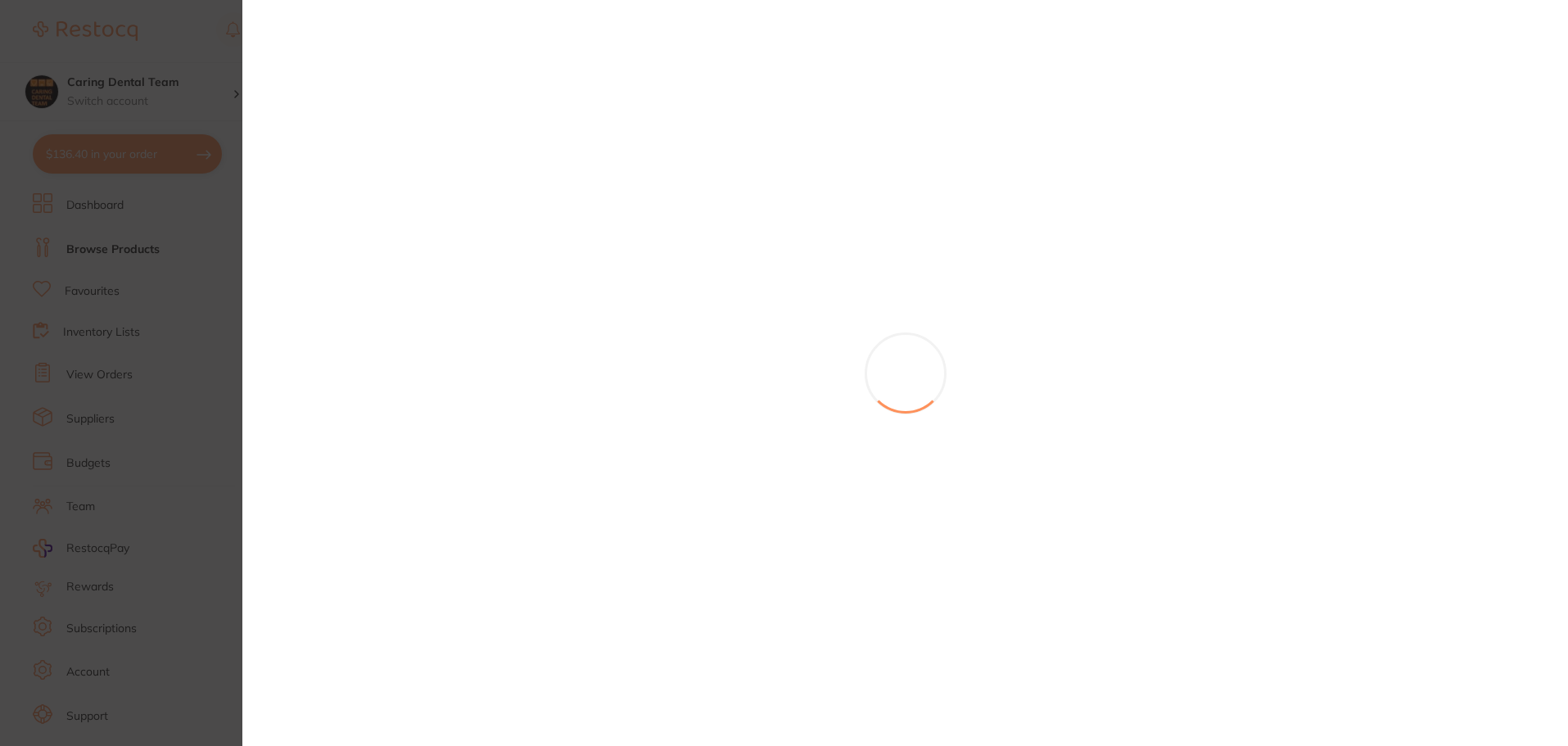
click at [1437, 375] on section at bounding box center [784, 373] width 1568 height 746
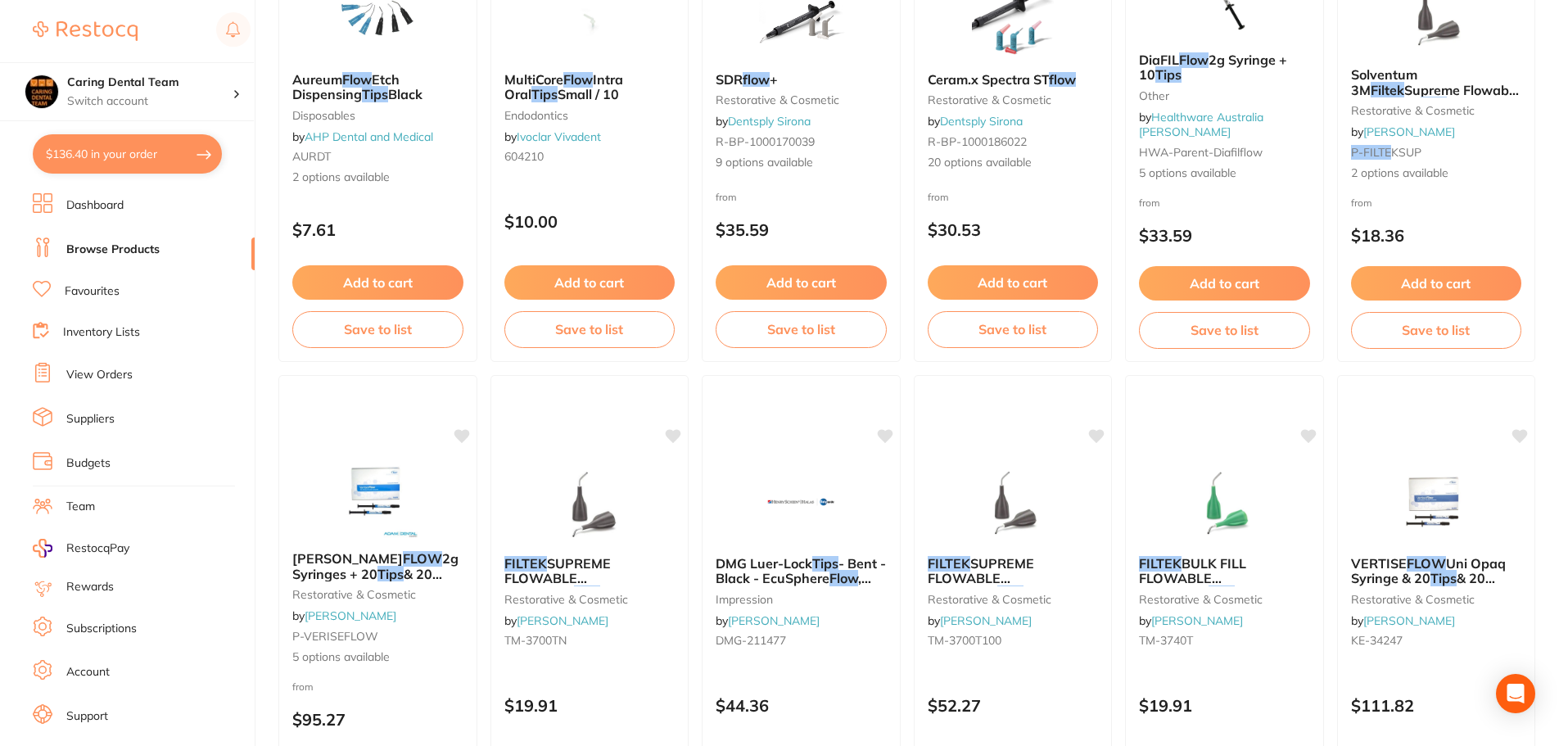
scroll to position [1229, 0]
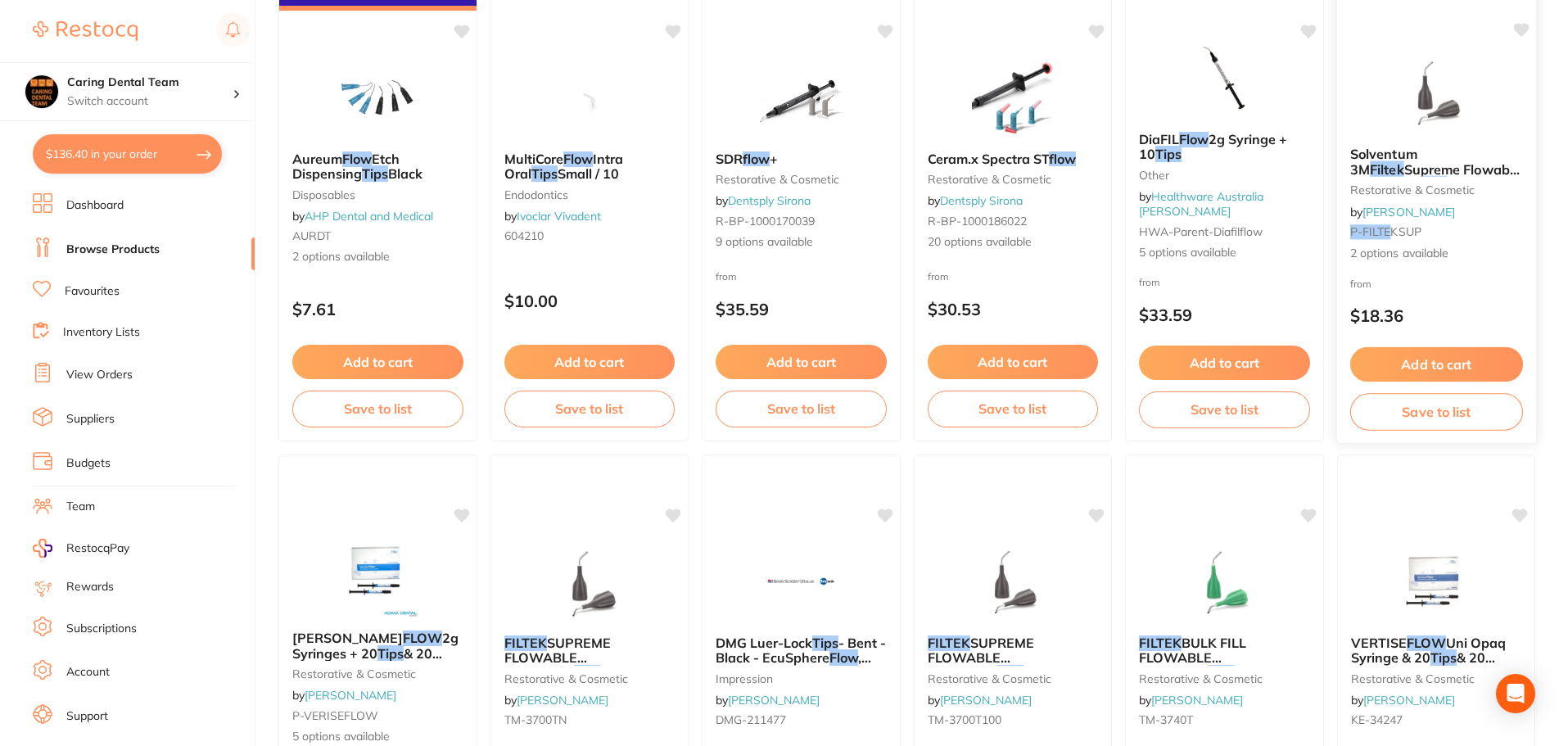
click at [1478, 234] on small "P-FILTE KSUP" at bounding box center [1436, 231] width 173 height 13
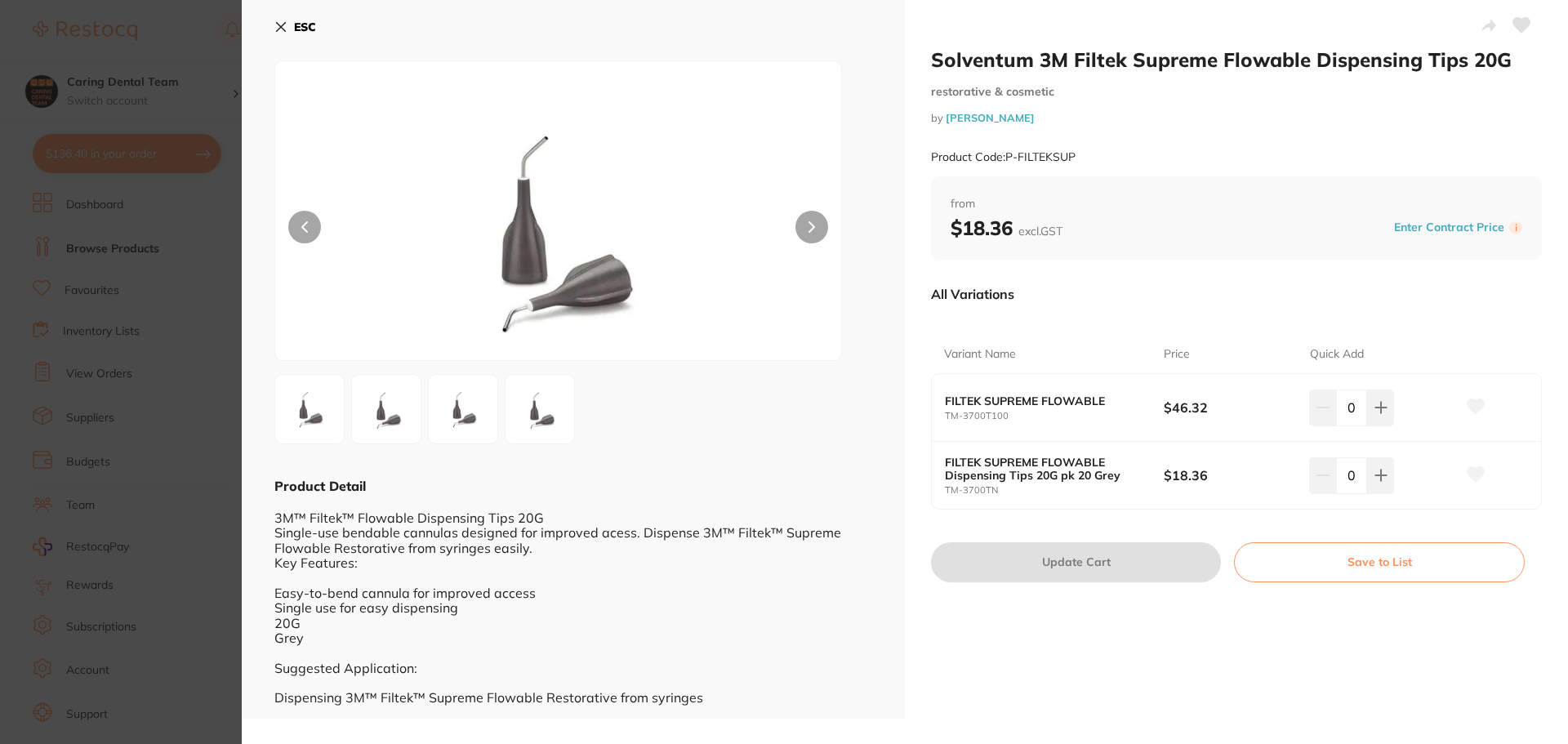
click at [151, 384] on section "Solventum 3M Filtek Supreme Flowable Dispensing Tips 20G restorative & cosmetic…" at bounding box center [784, 372] width 1568 height 744
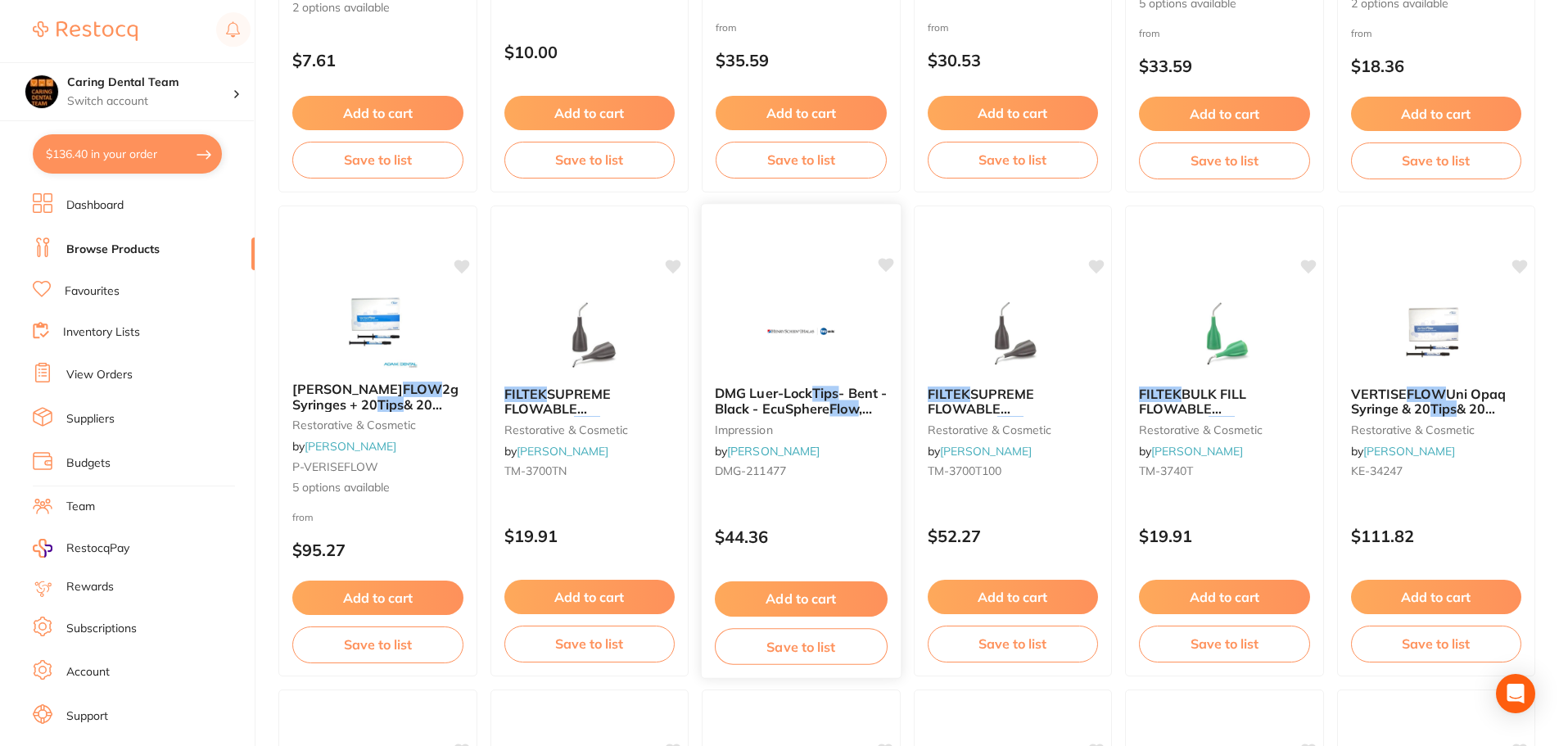
scroll to position [1721, 0]
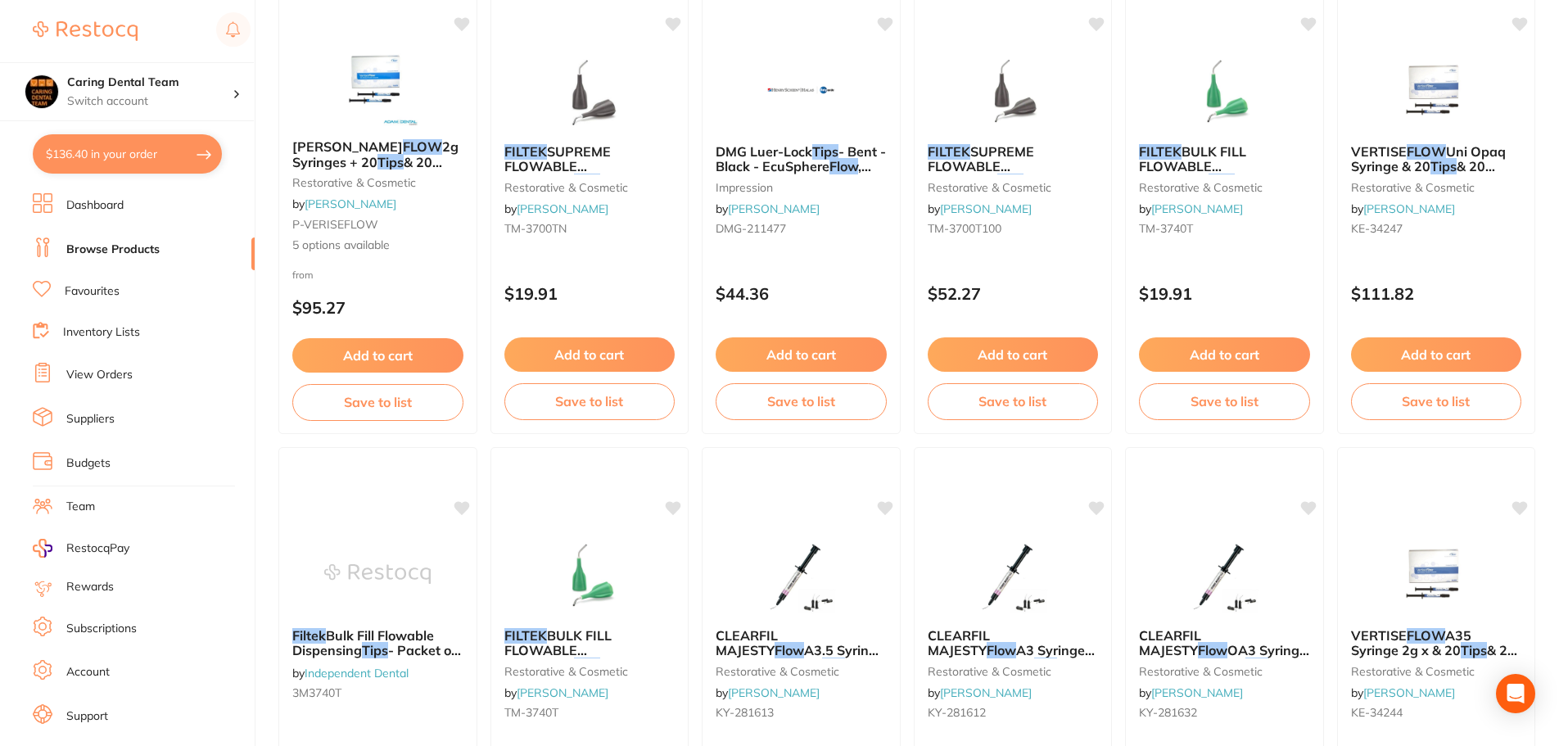
click at [586, 261] on div "FILTEK SUPREME FLOWABLE Dispensing Tips 20G pk 20 Grey restorative & cosmetic b…" at bounding box center [589, 199] width 199 height 471
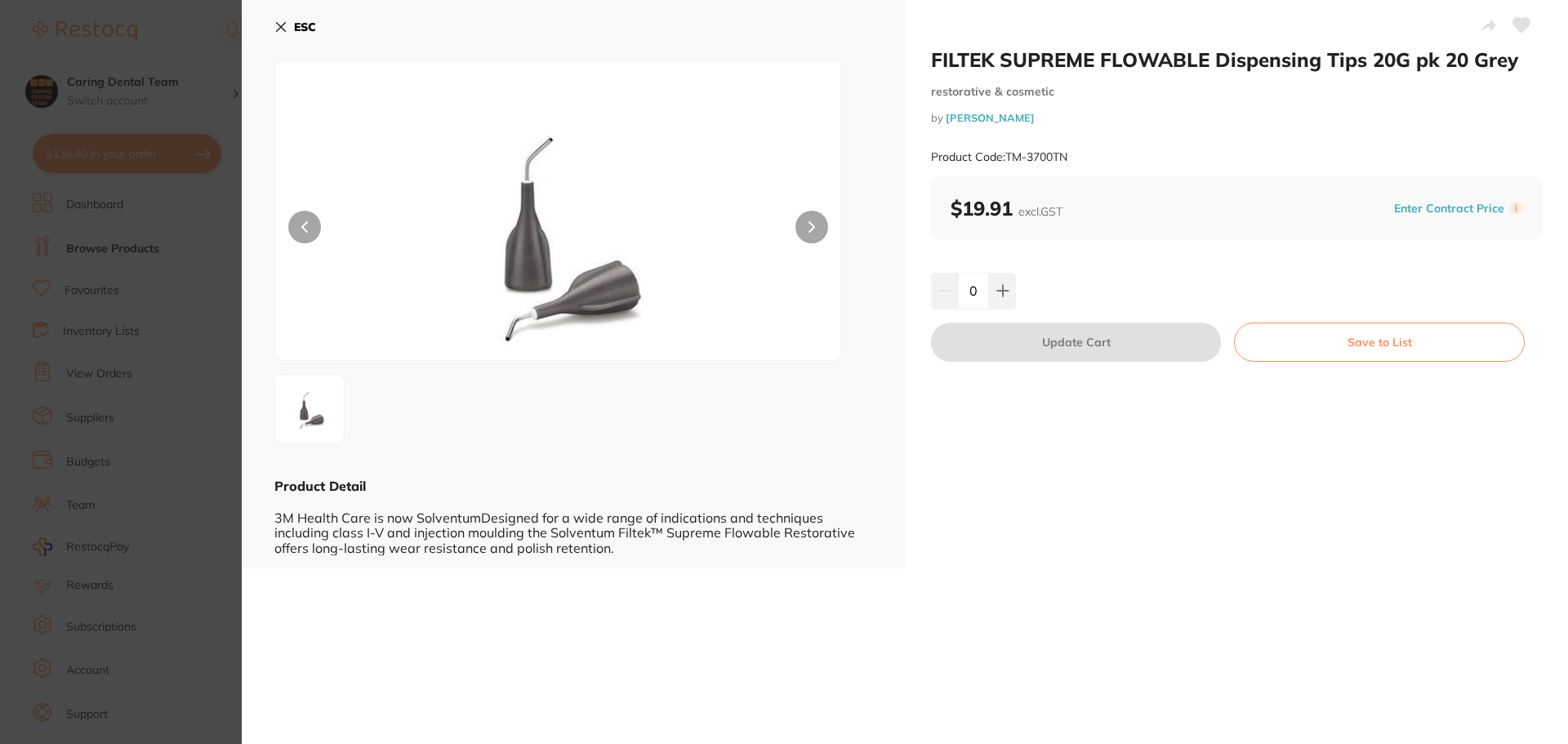
click at [214, 372] on section "FILTEK SUPREME FLOWABLE Dispensing Tips 20G pk 20 Grey restorative & cosmetic b…" at bounding box center [784, 372] width 1568 height 744
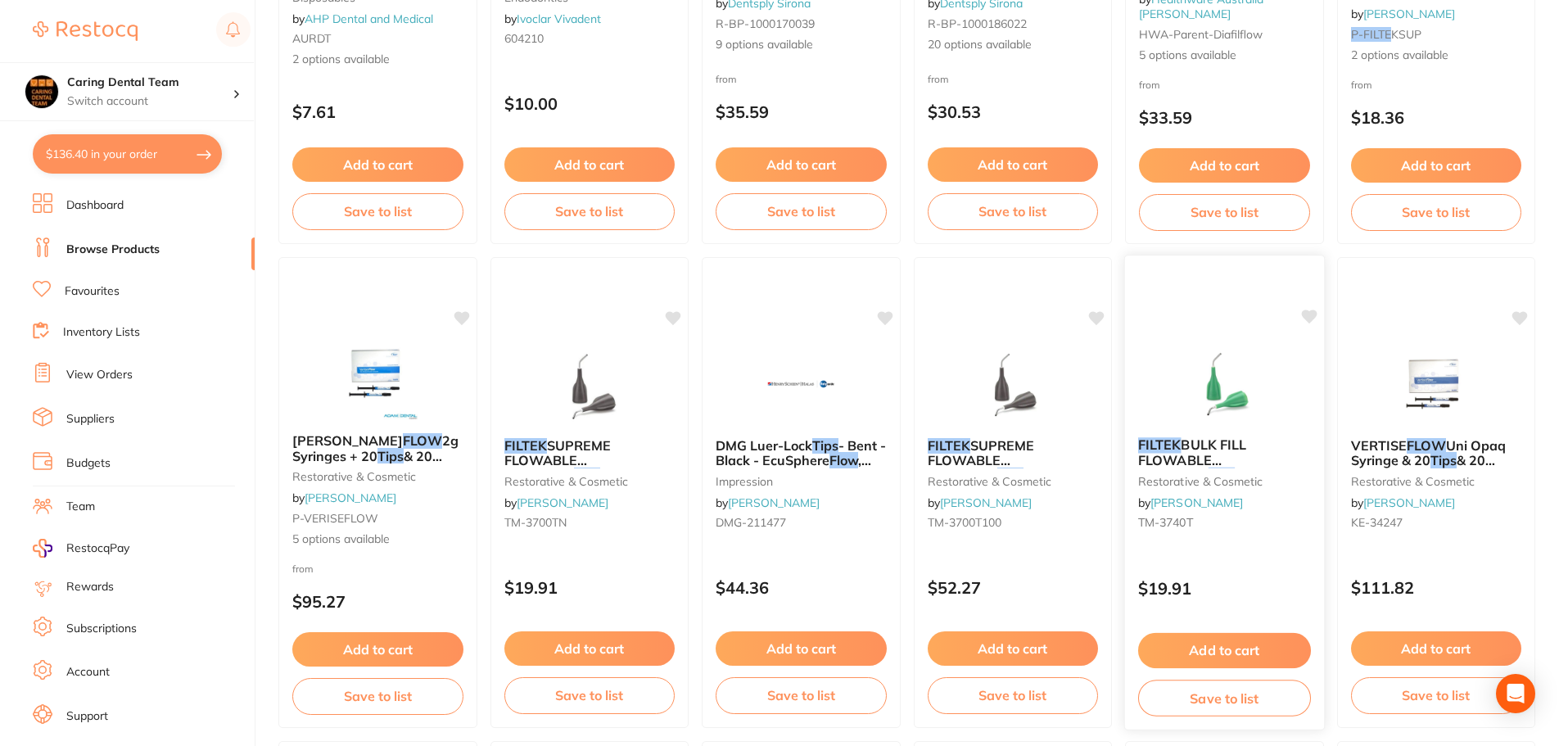
scroll to position [1311, 0]
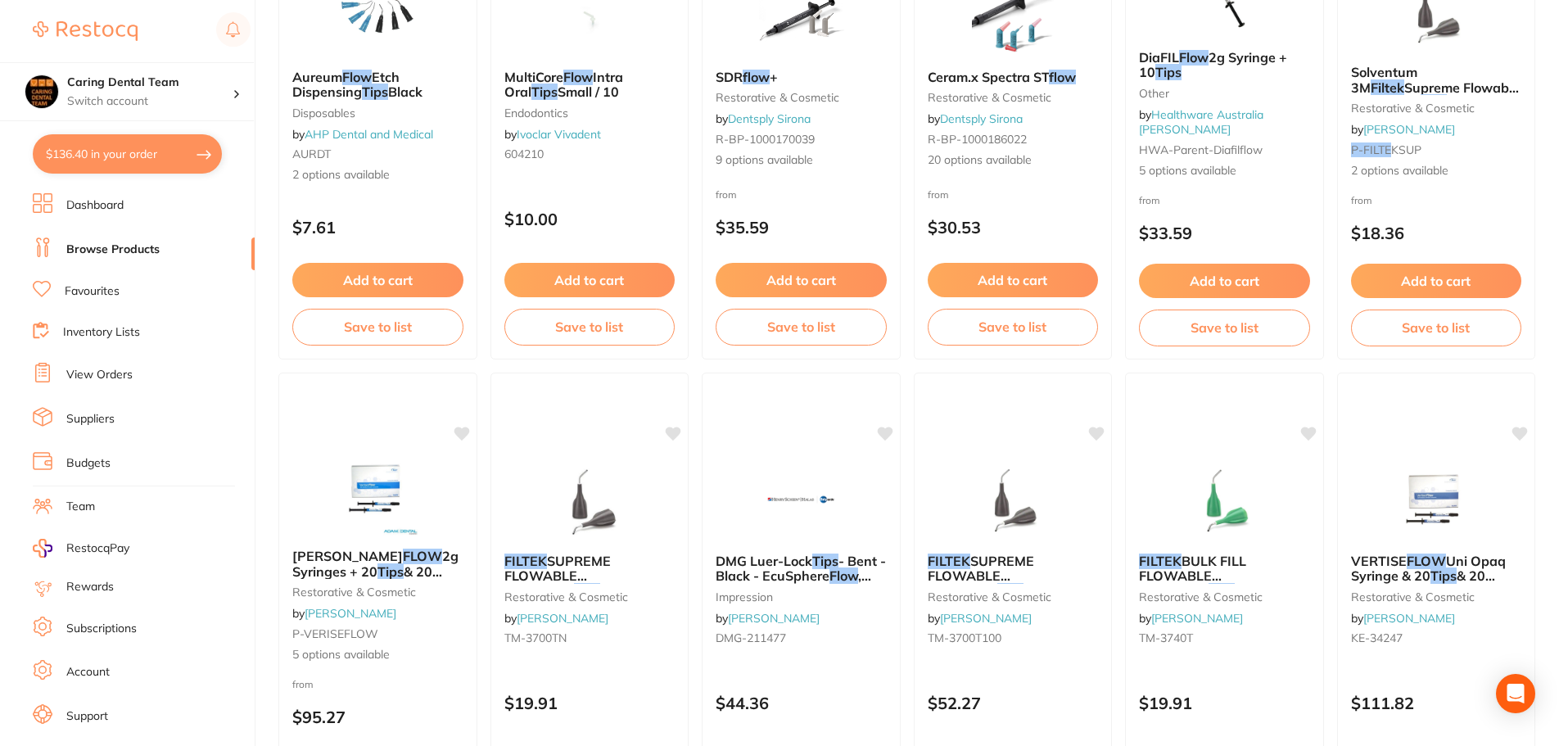
click at [1431, 219] on div "from $18.36" at bounding box center [1437, 220] width 197 height 58
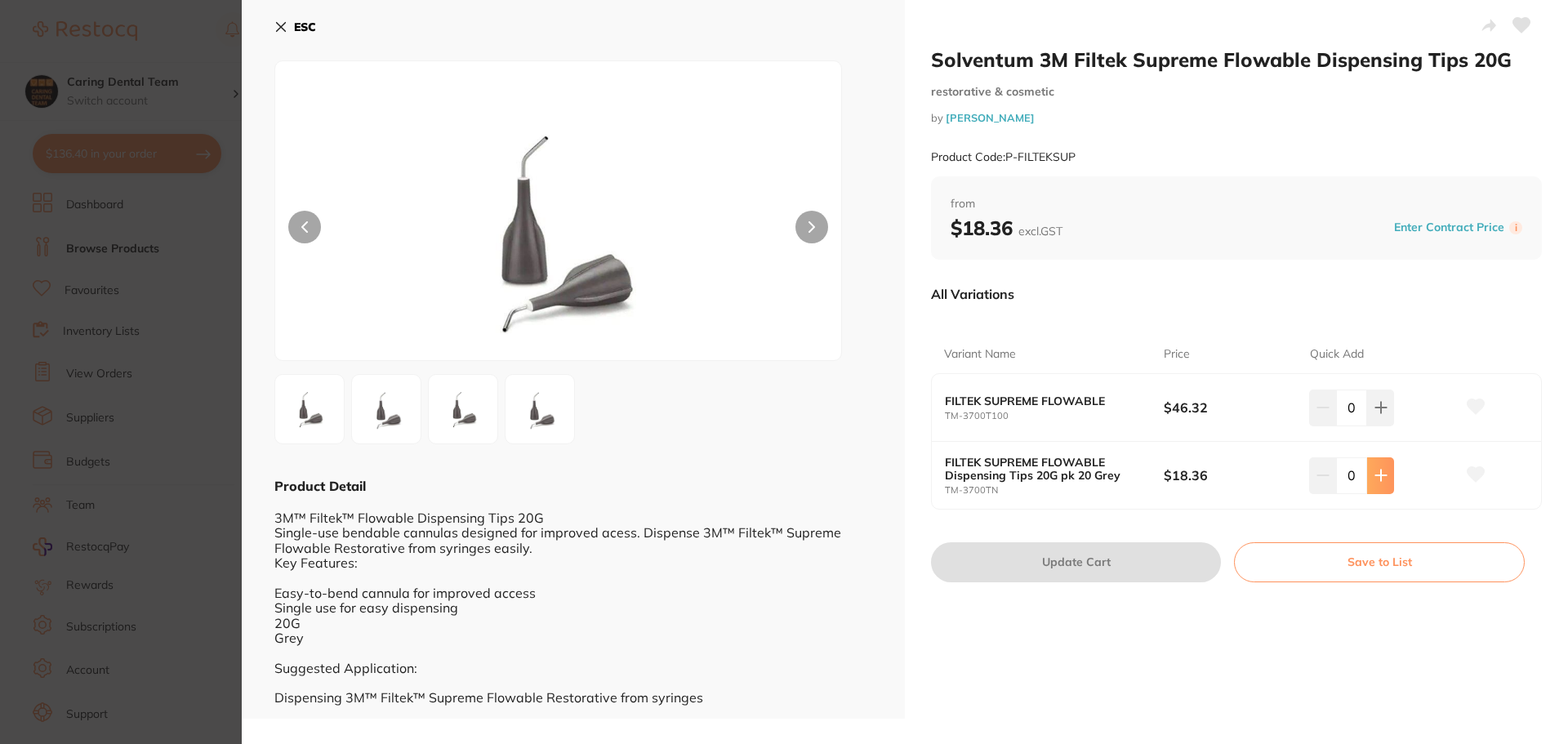
click at [1376, 473] on icon at bounding box center [1381, 475] width 13 height 13
type input "1"
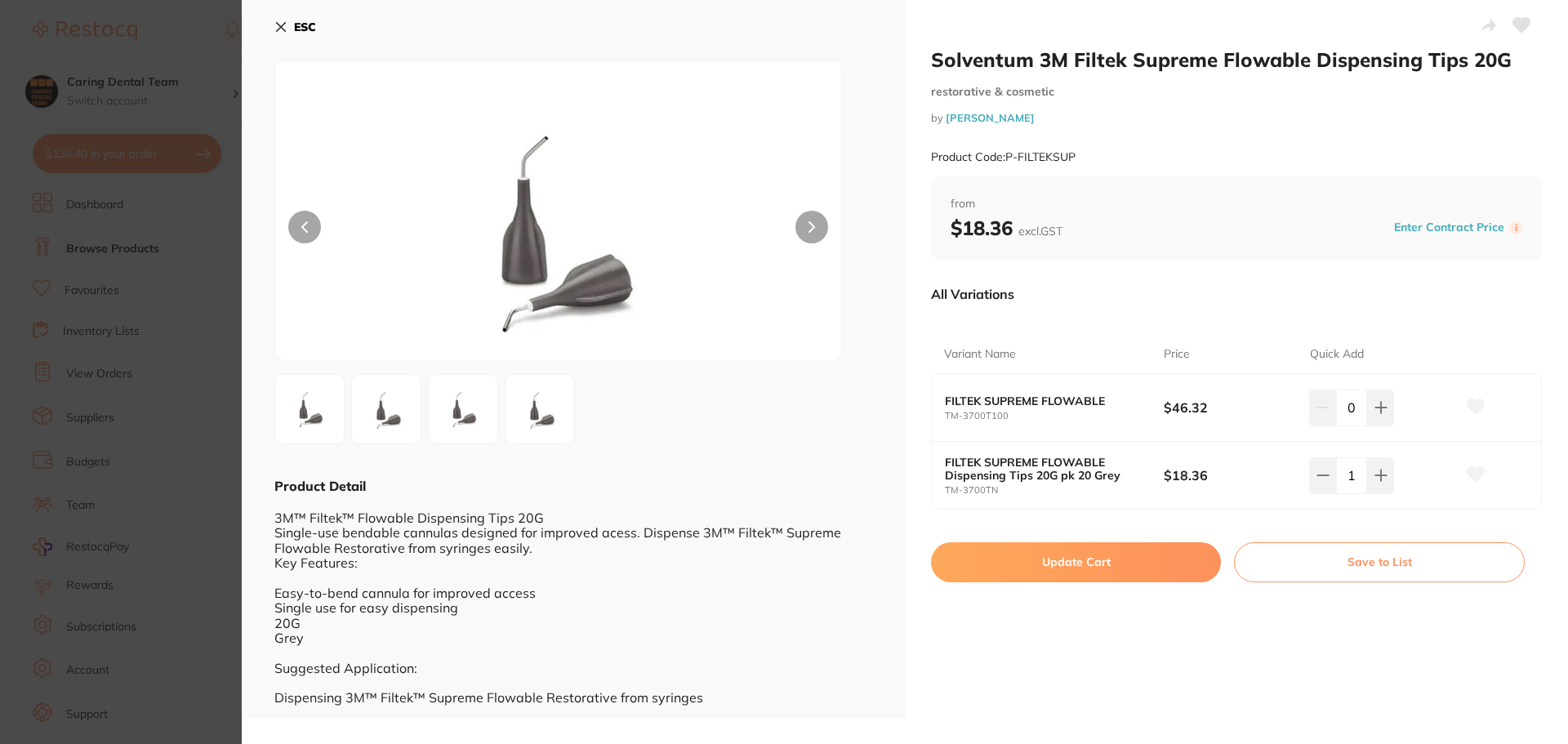
click at [1109, 551] on button "Update Cart" at bounding box center [1076, 562] width 290 height 39
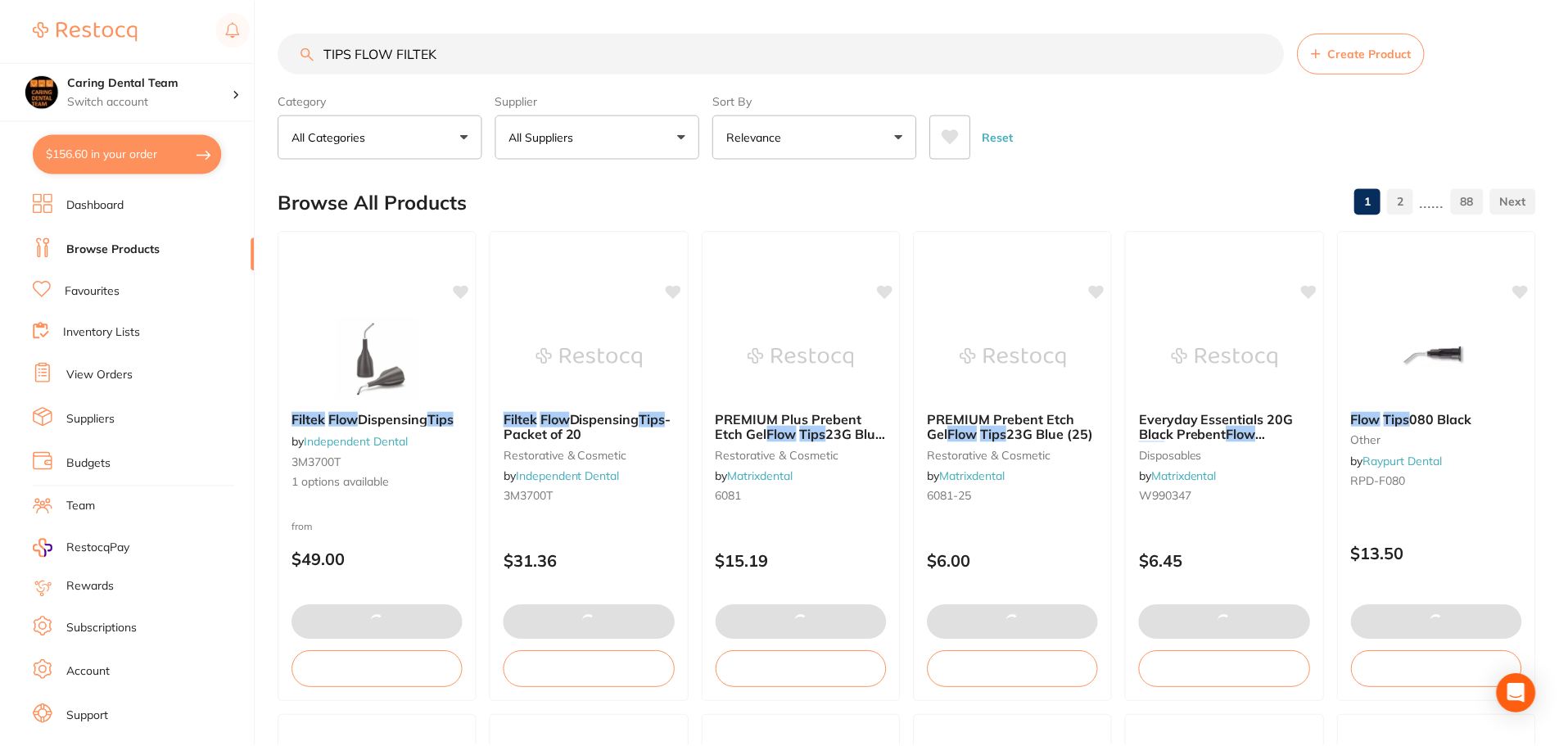
scroll to position [1311, 0]
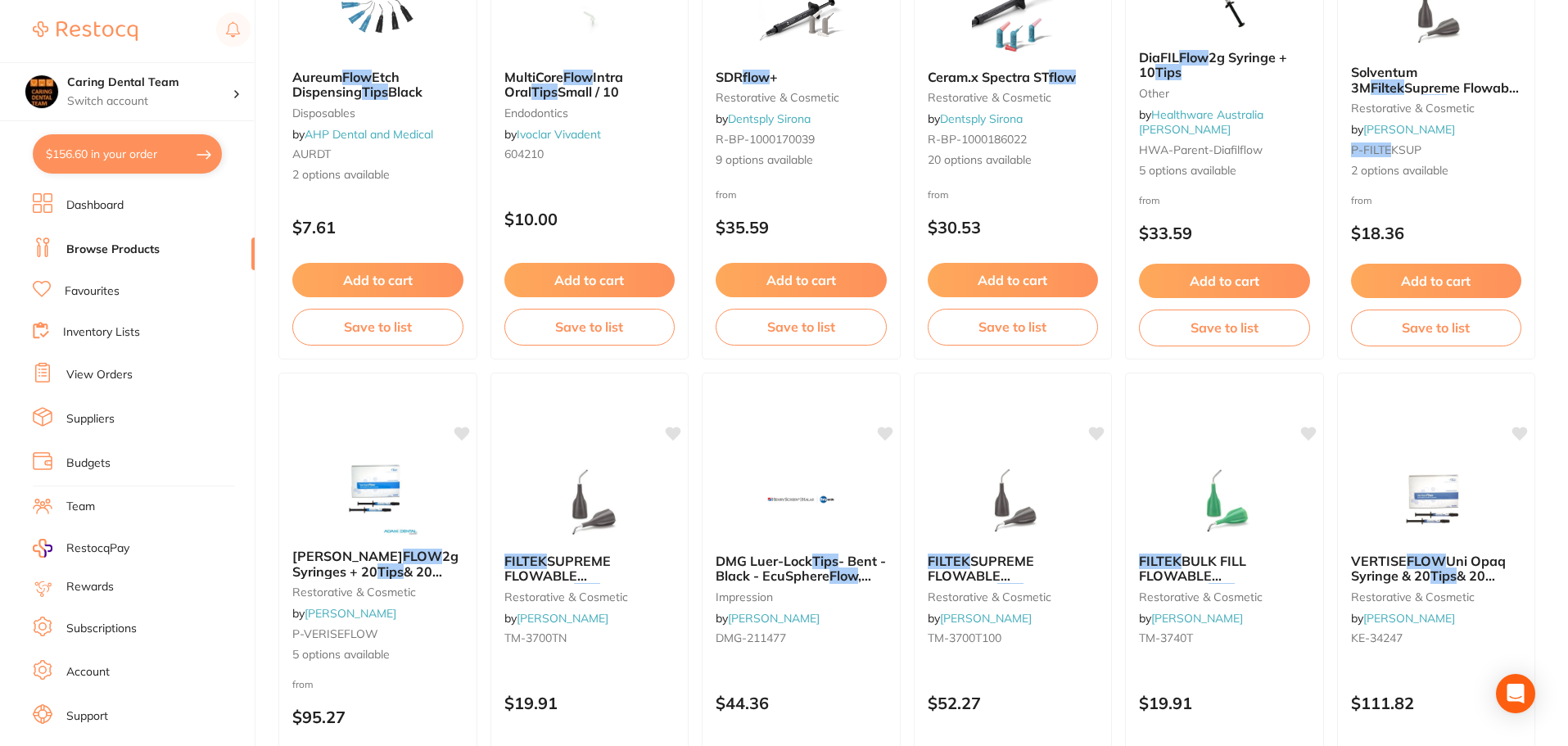
click at [90, 144] on button "$156.60 in your order" at bounding box center [128, 154] width 189 height 39
checkbox input "true"
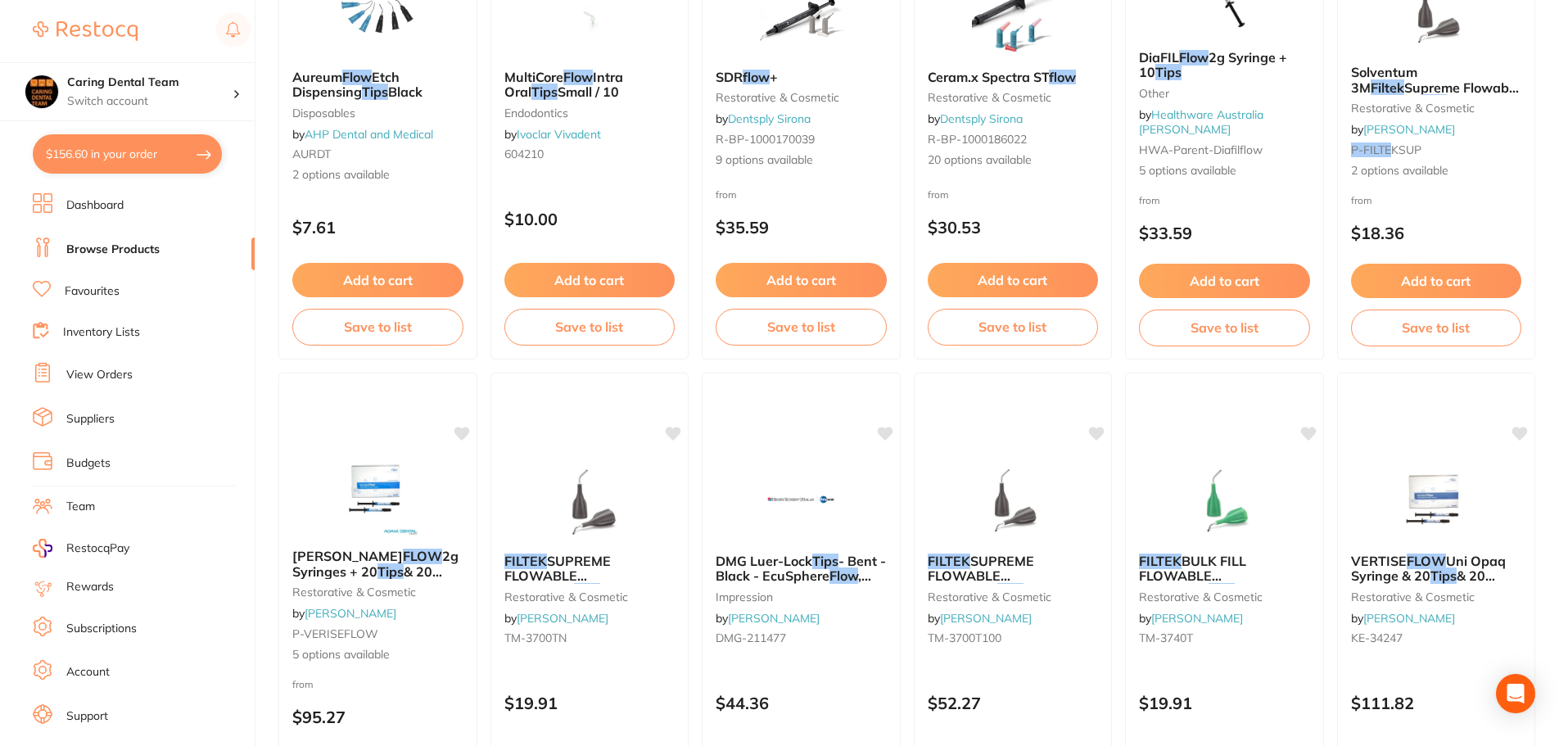
checkbox input "true"
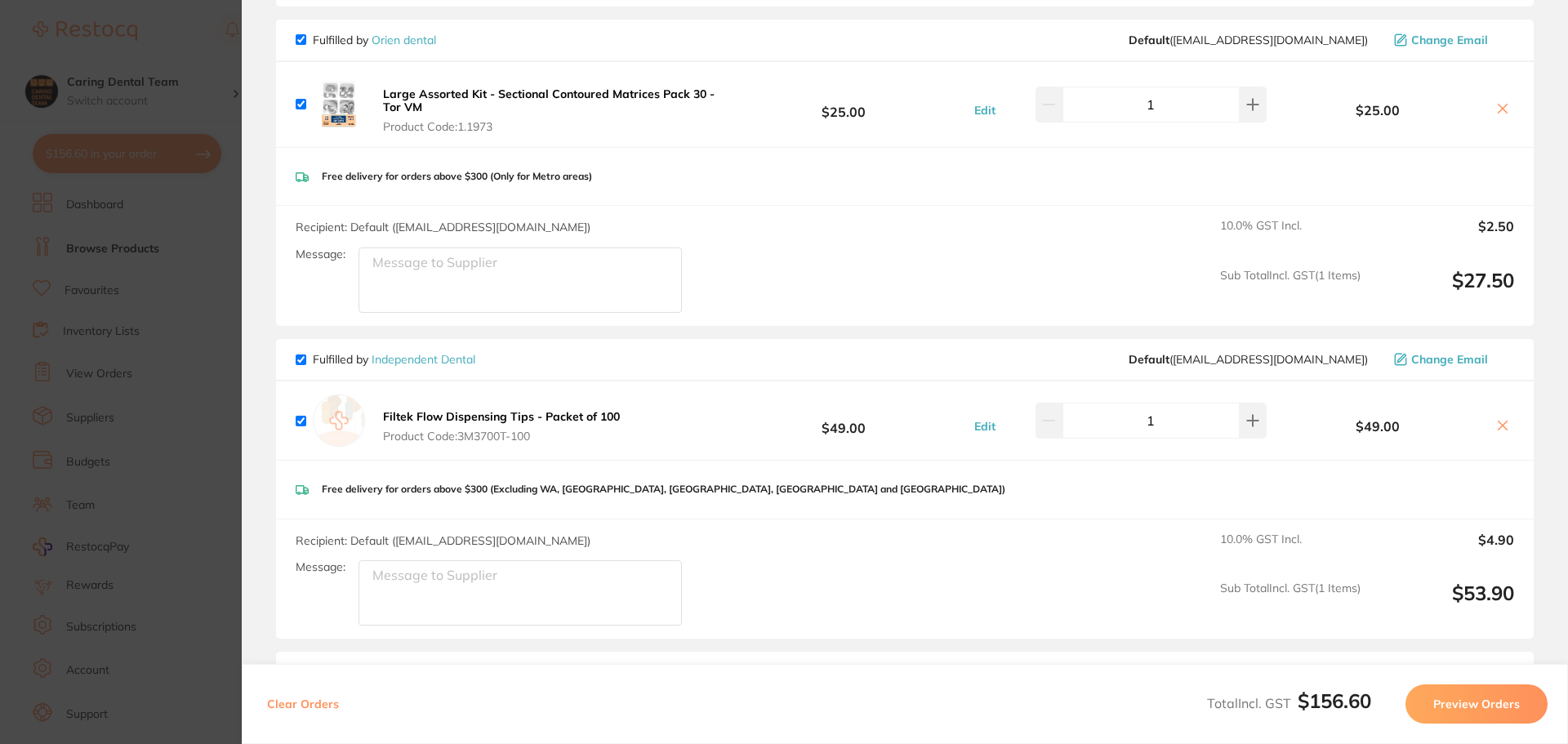
scroll to position [82, 0]
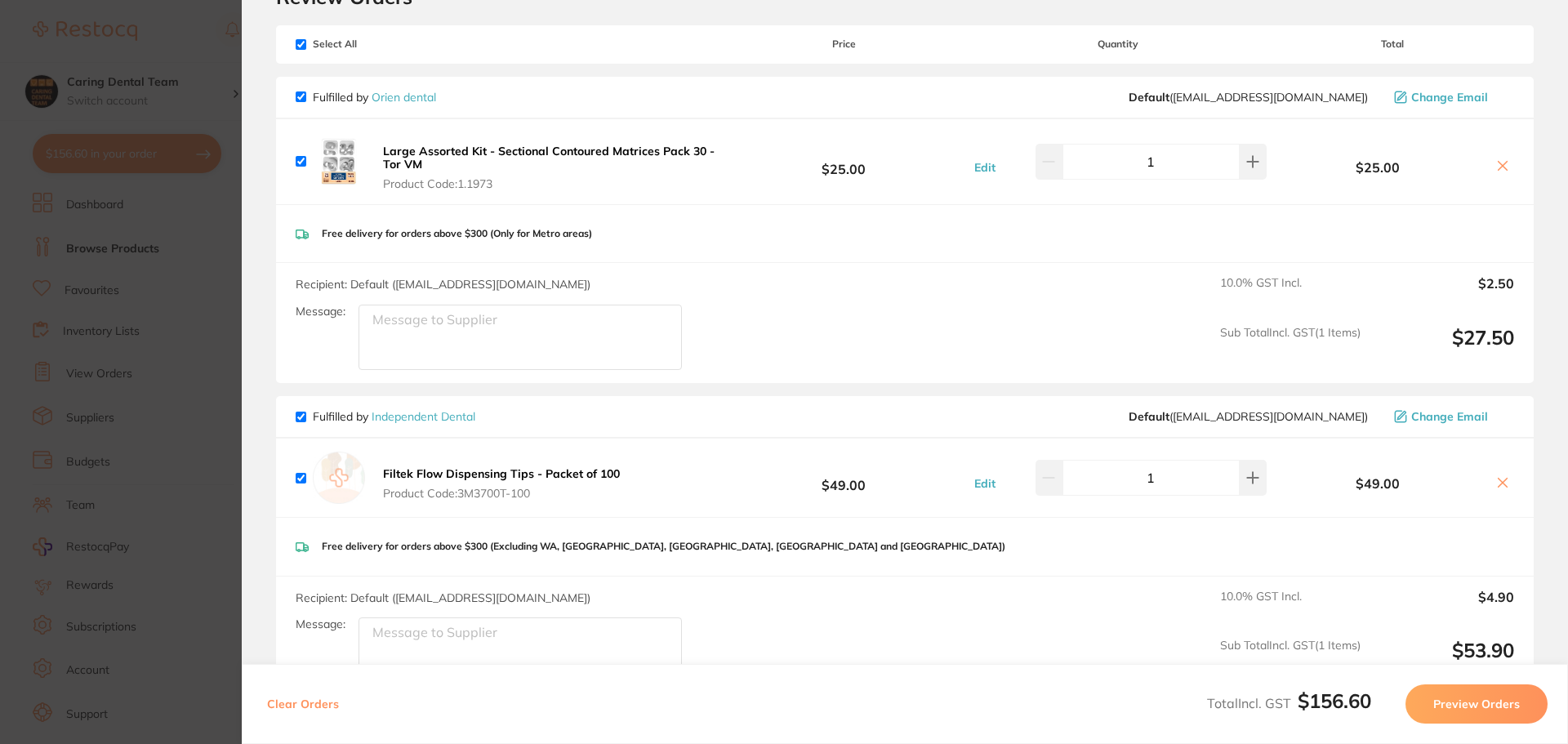
click at [1492, 164] on button at bounding box center [1503, 167] width 23 height 17
click at [1501, 166] on icon at bounding box center [1502, 166] width 13 height 13
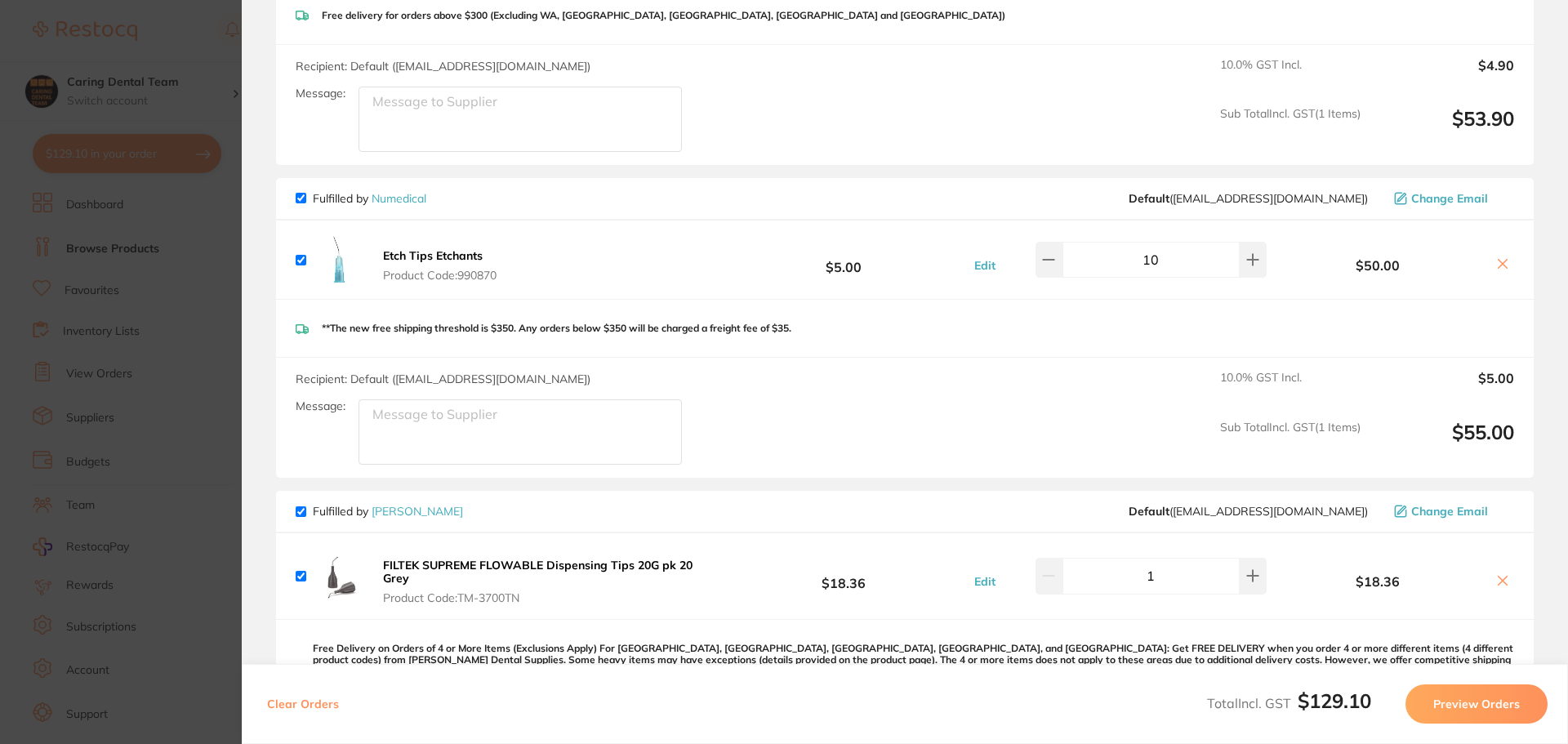
scroll to position [408, 0]
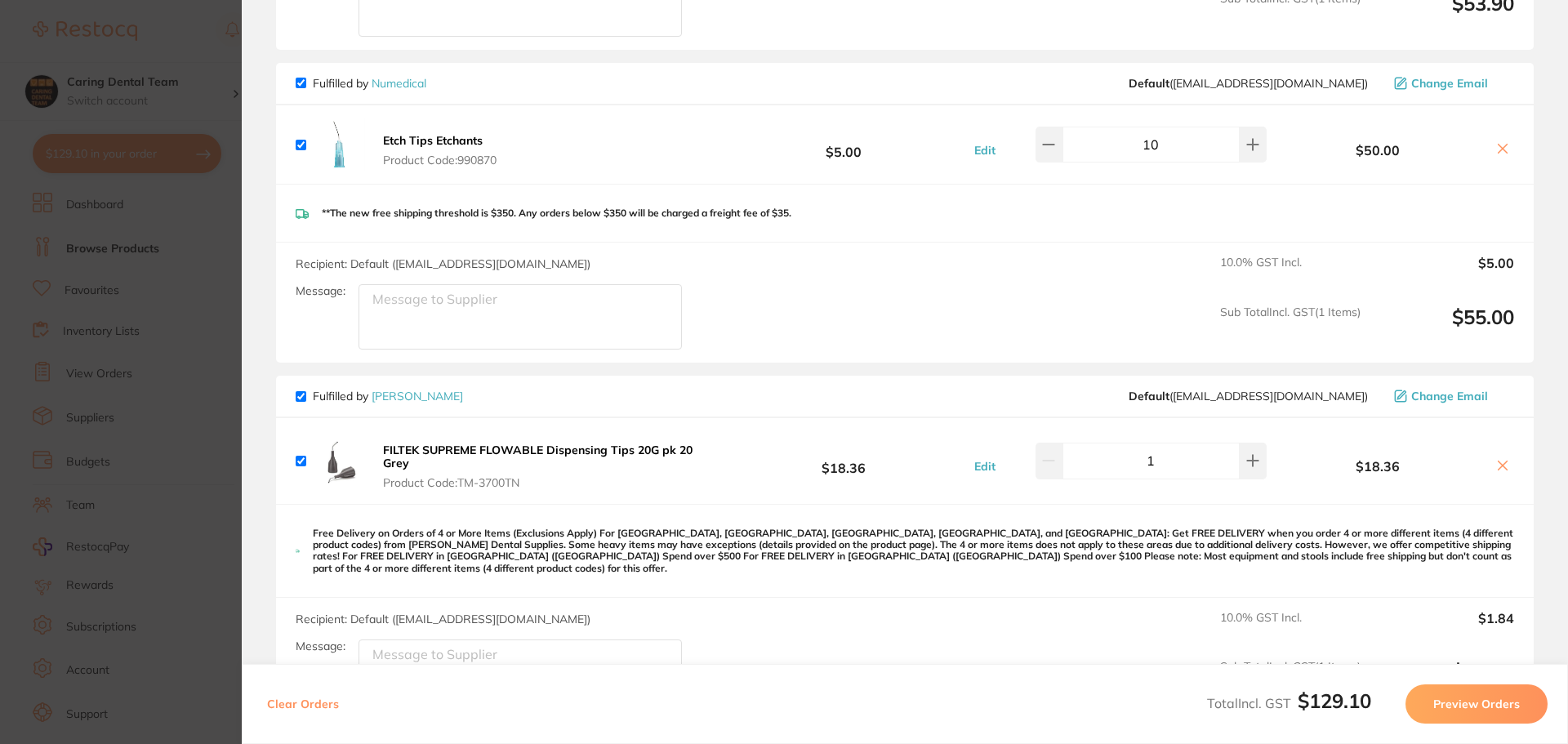
click at [1502, 462] on icon at bounding box center [1503, 466] width 9 height 9
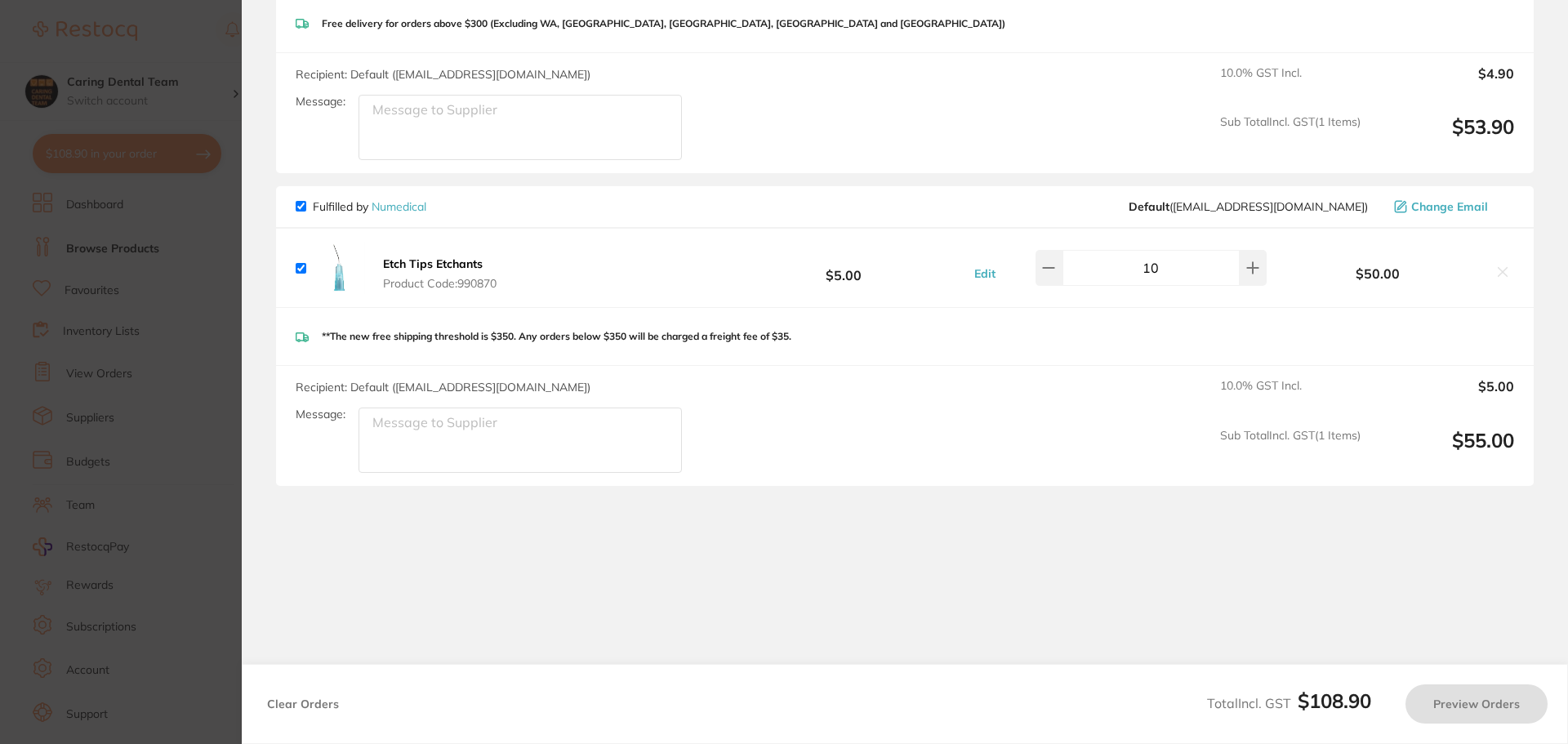
scroll to position [285, 0]
checkbox input "true"
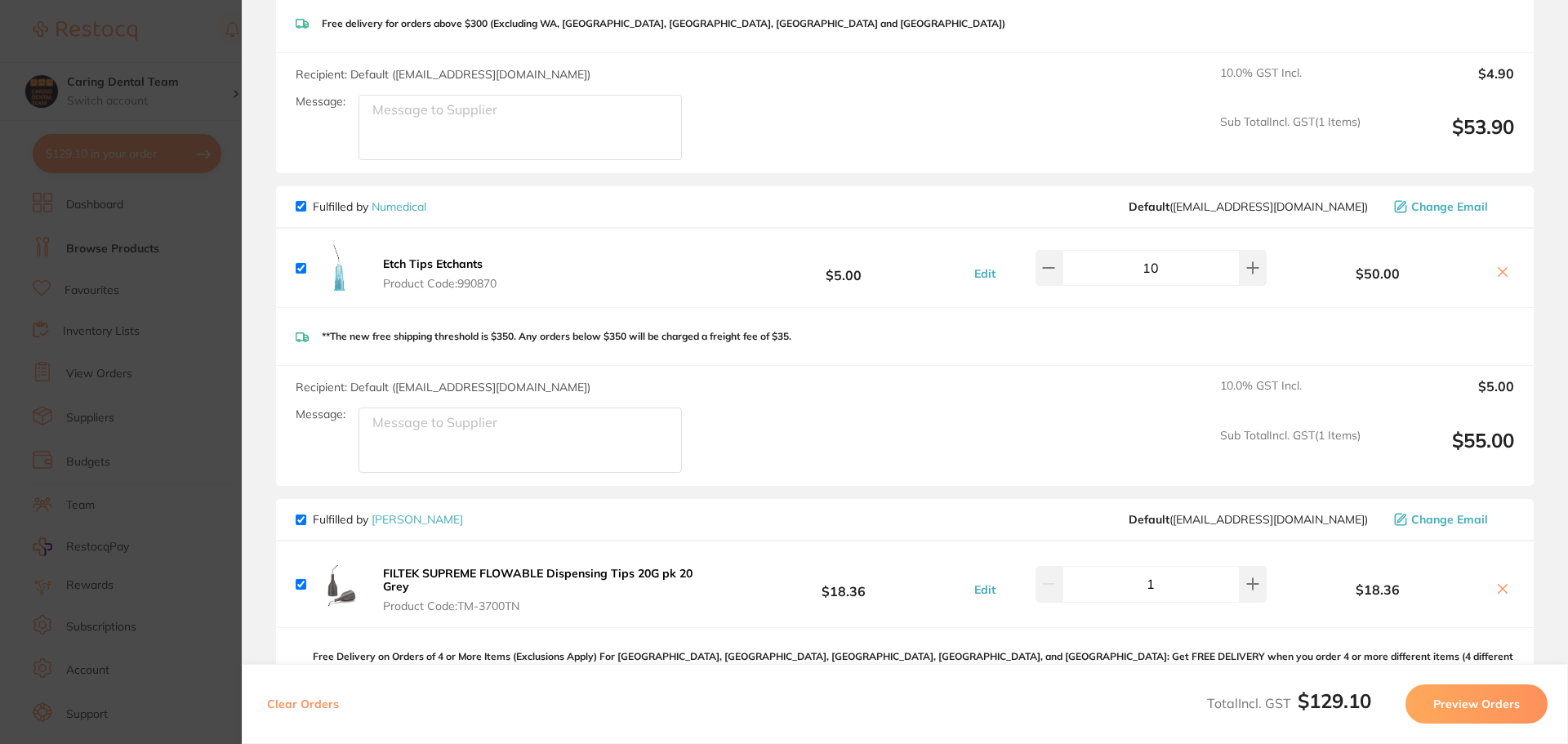
scroll to position [408, 0]
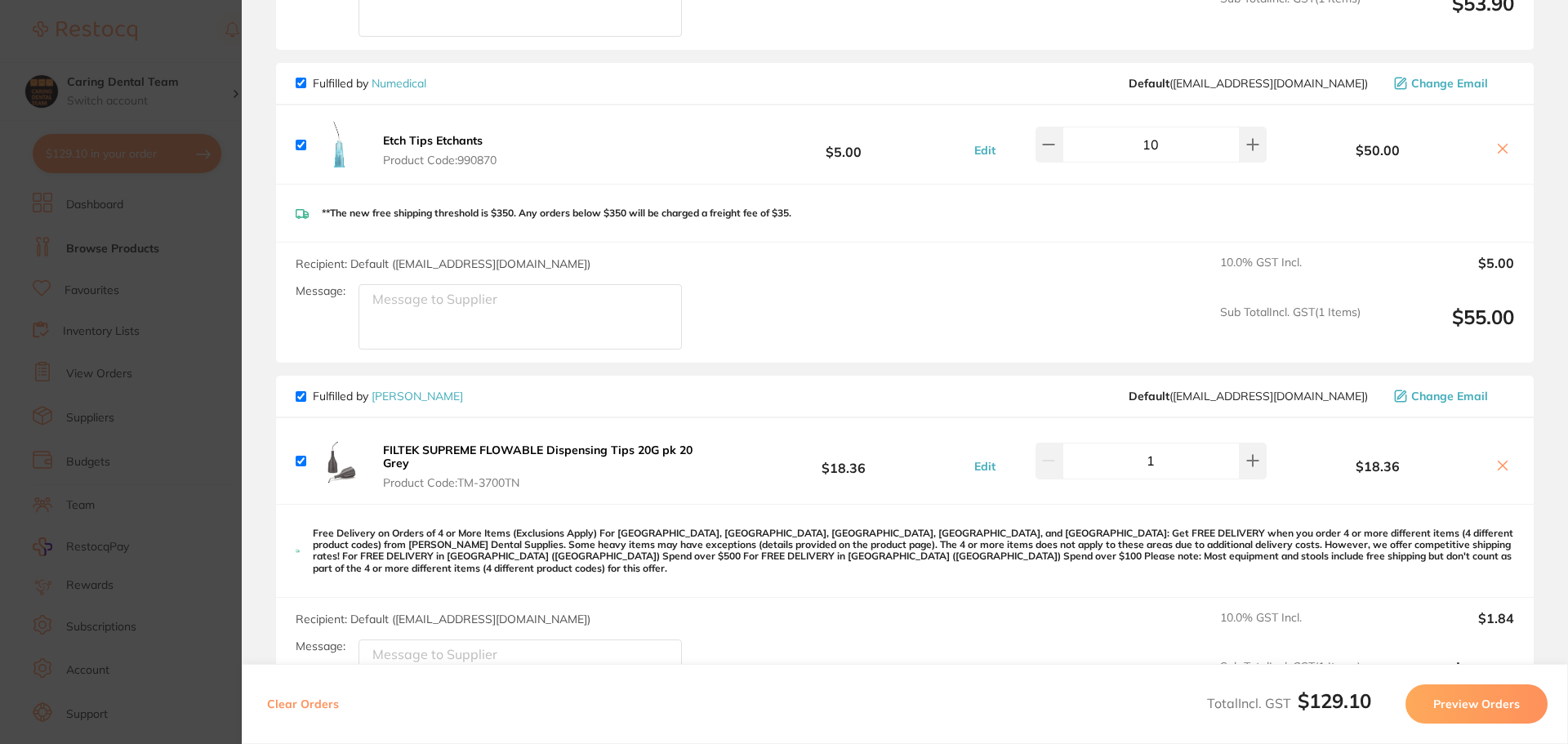
click at [140, 359] on section "Update RRP Set your pre negotiated price for this item. Item Agreed RRP (excl. …" at bounding box center [784, 372] width 1568 height 744
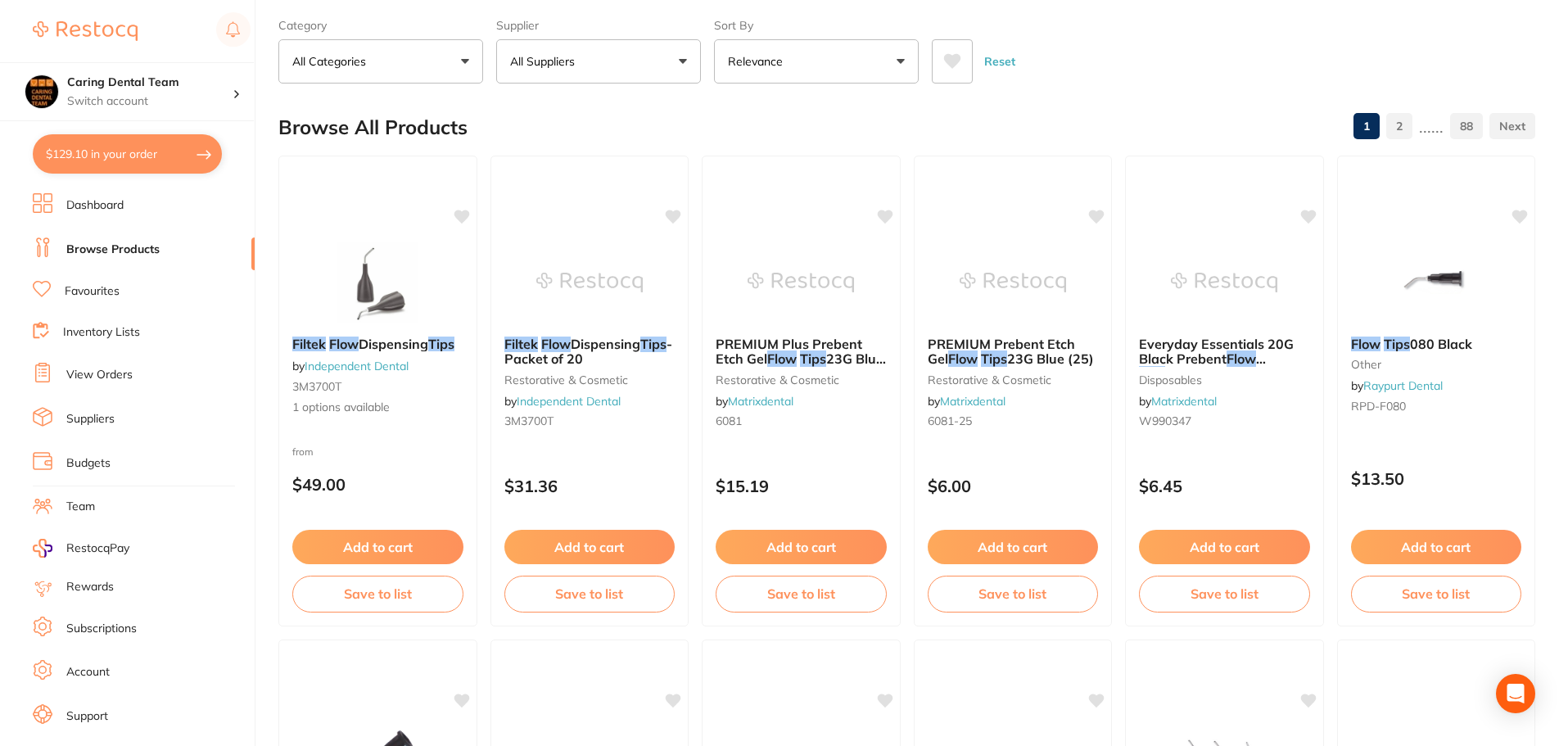
scroll to position [0, 0]
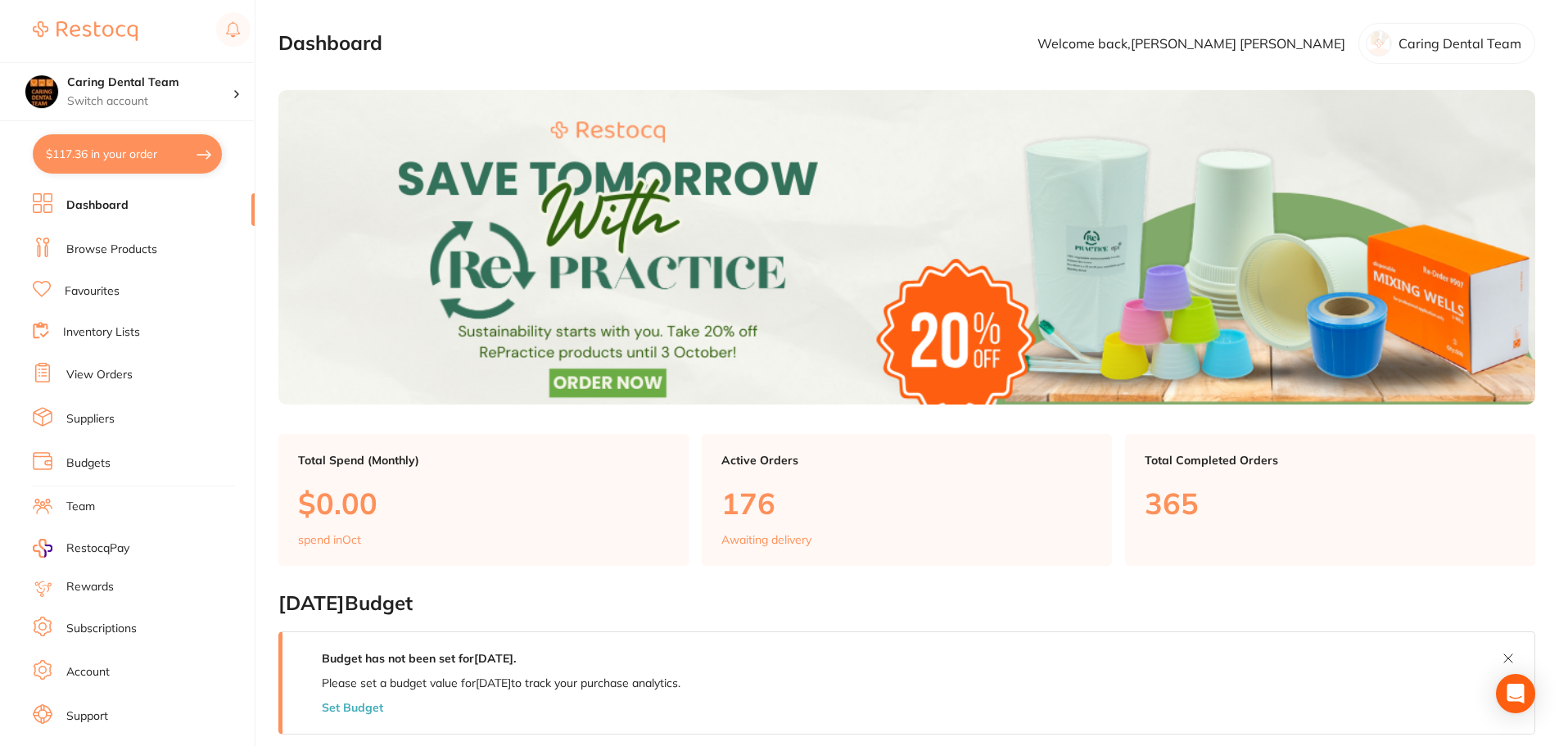
click at [105, 250] on link "Browse Products" at bounding box center [111, 250] width 91 height 17
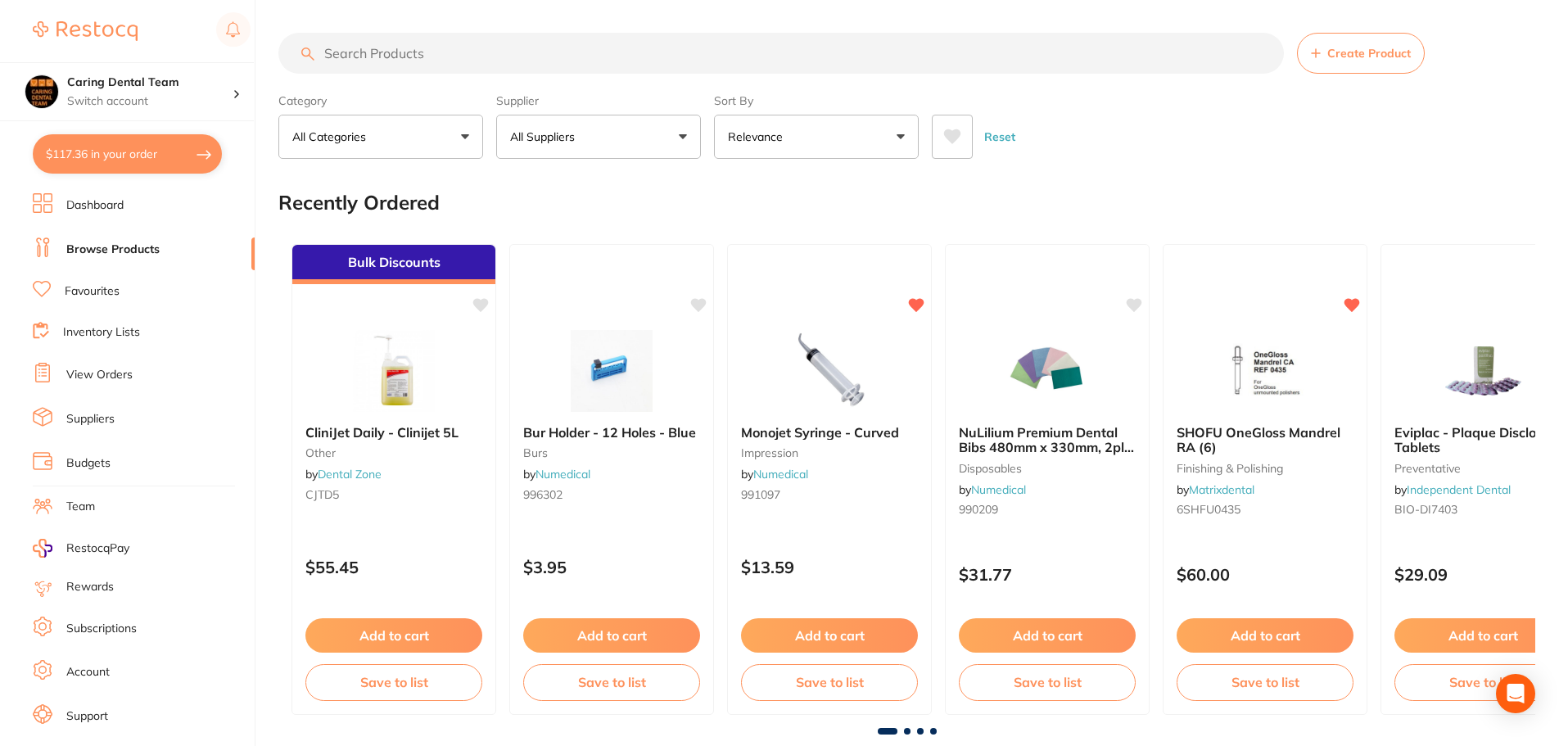
click at [398, 51] on input "search" at bounding box center [781, 53] width 1006 height 41
click at [94, 157] on button "$117.36 in your order" at bounding box center [128, 154] width 189 height 39
checkbox input "true"
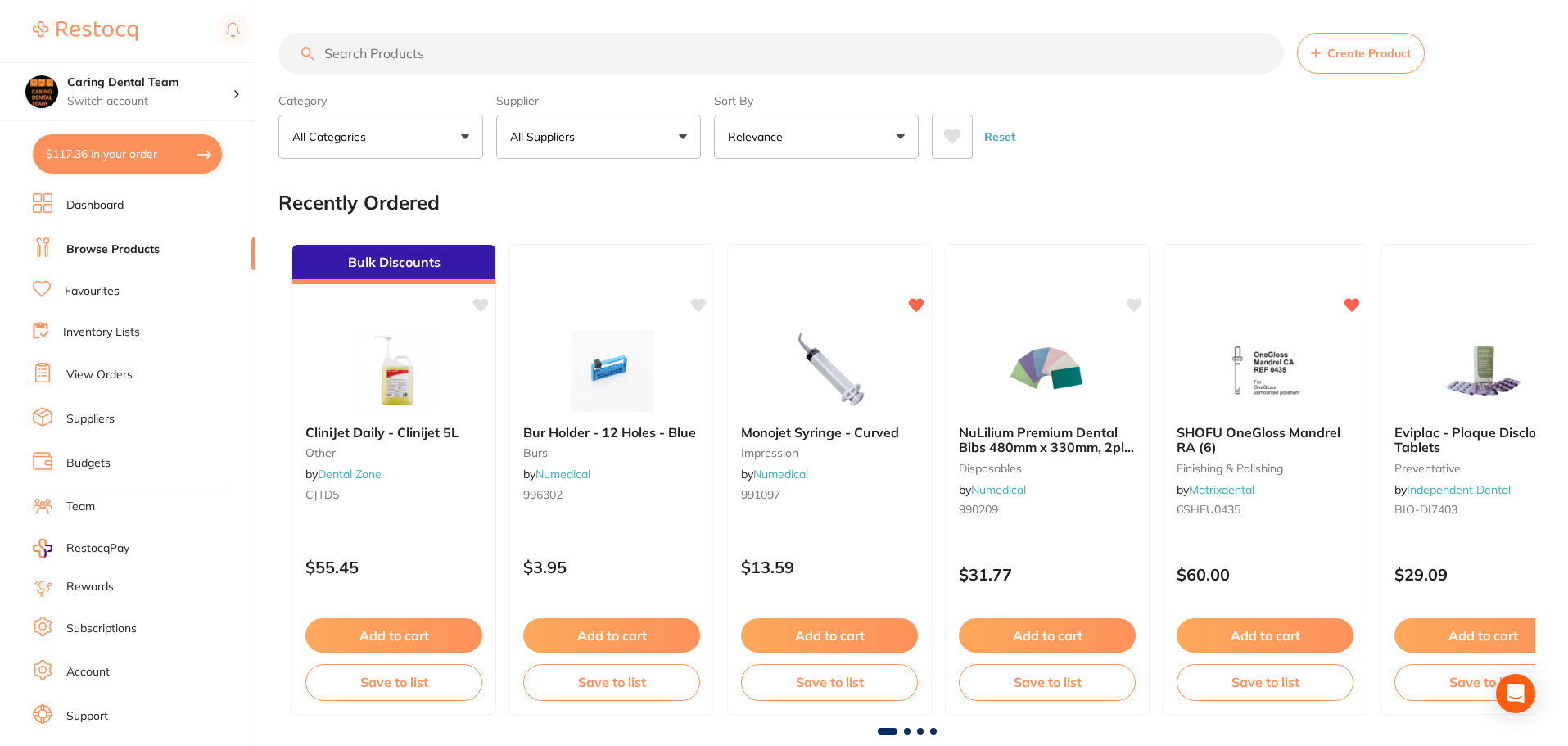
checkbox input "true"
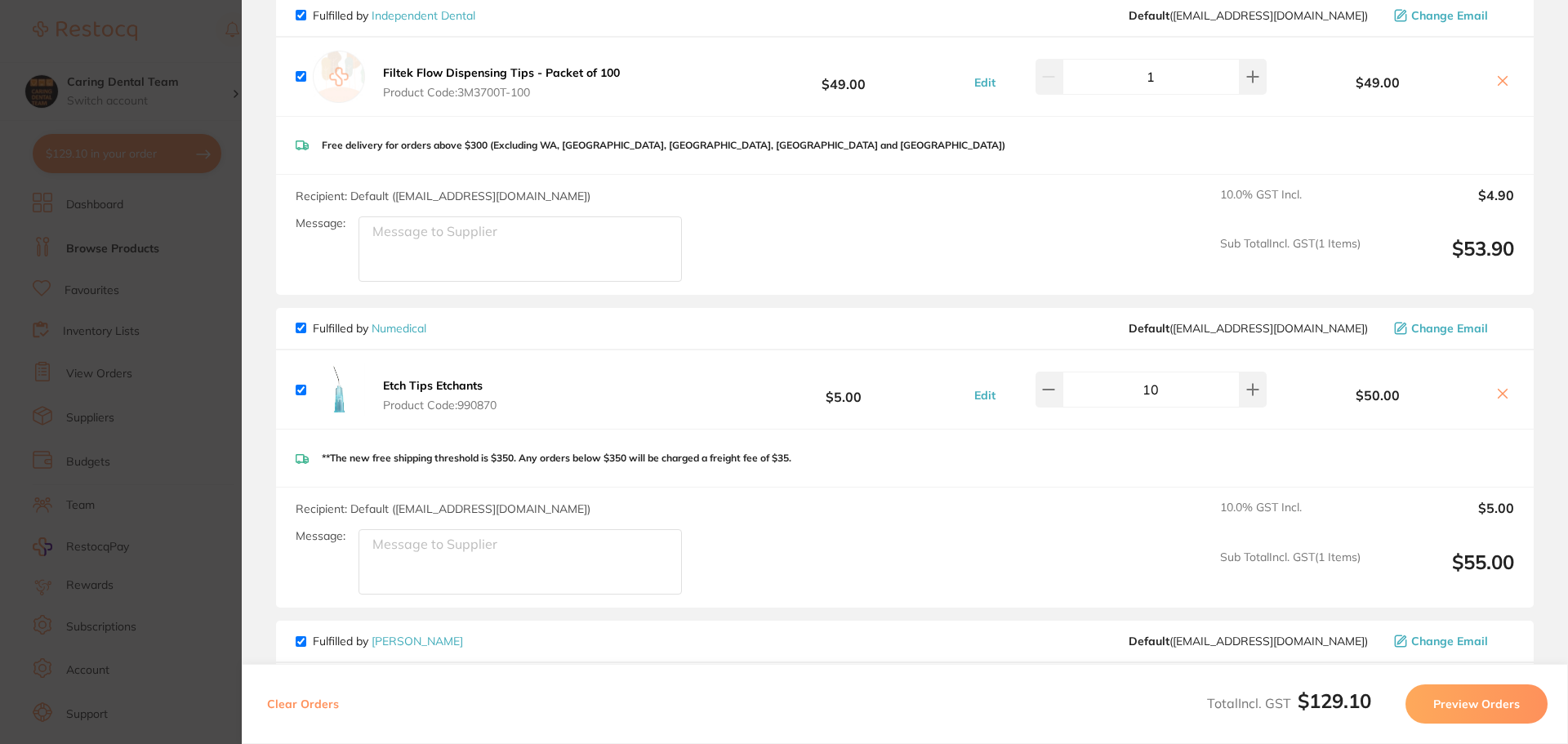
scroll to position [327, 0]
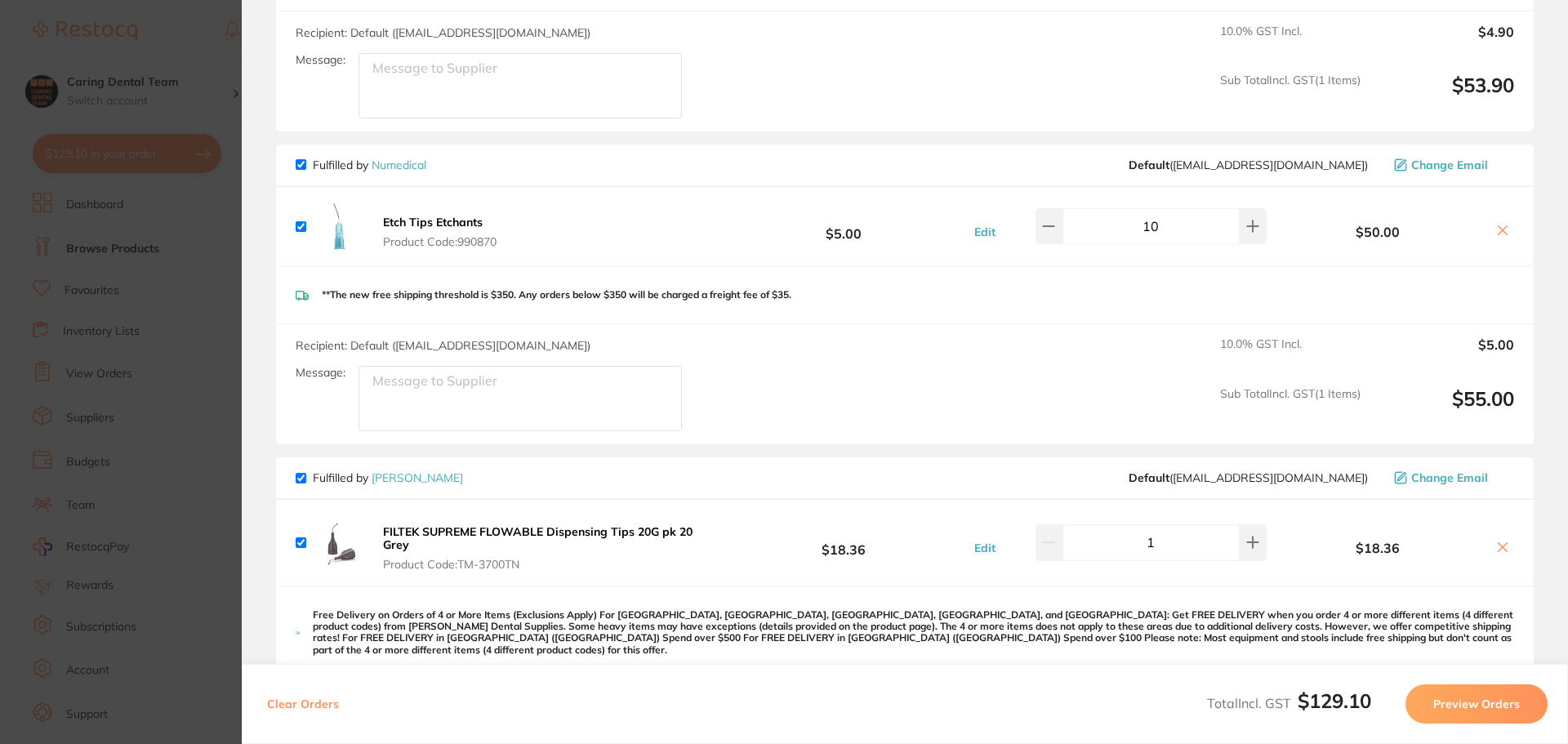
click at [1500, 545] on icon at bounding box center [1502, 547] width 13 height 13
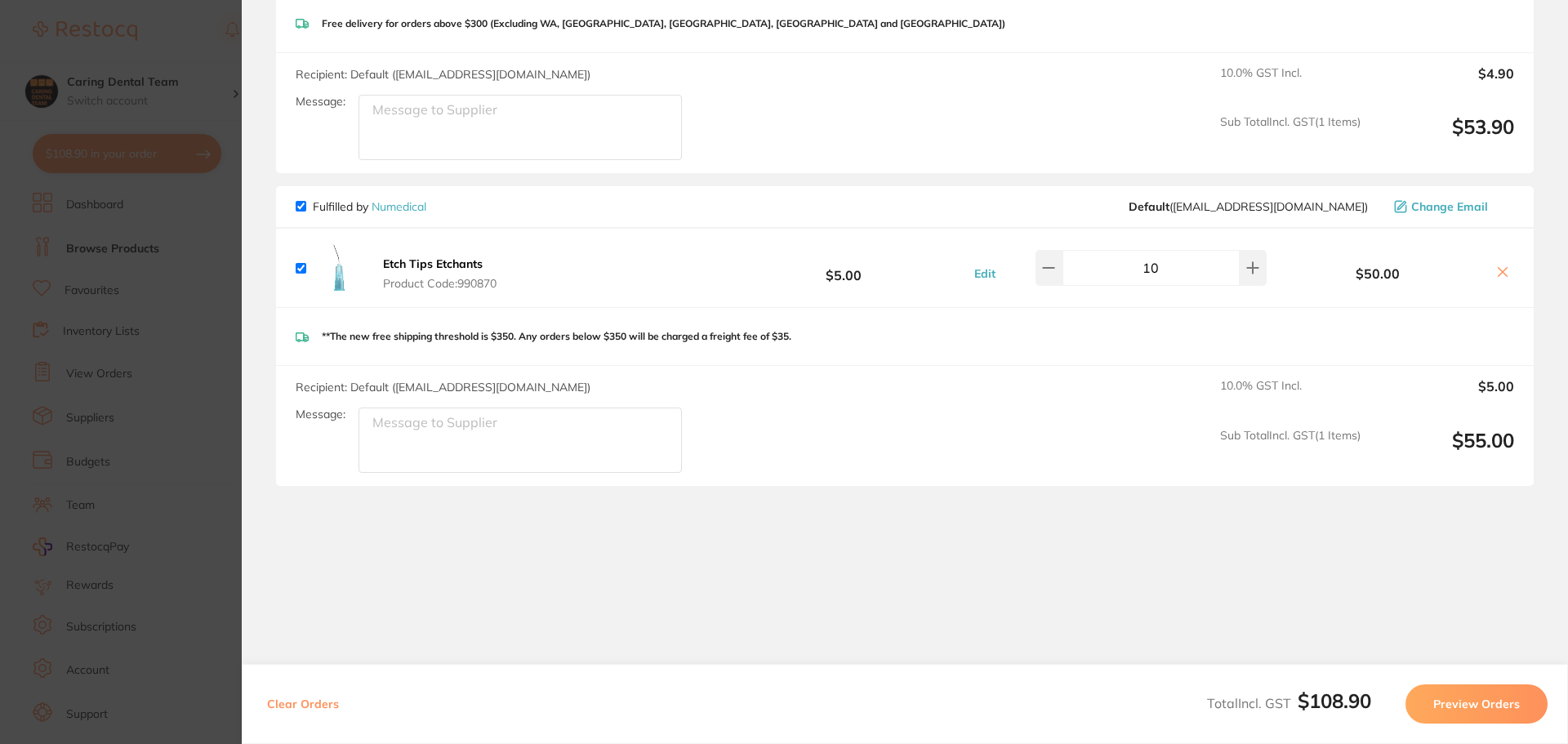
checkbox input "true"
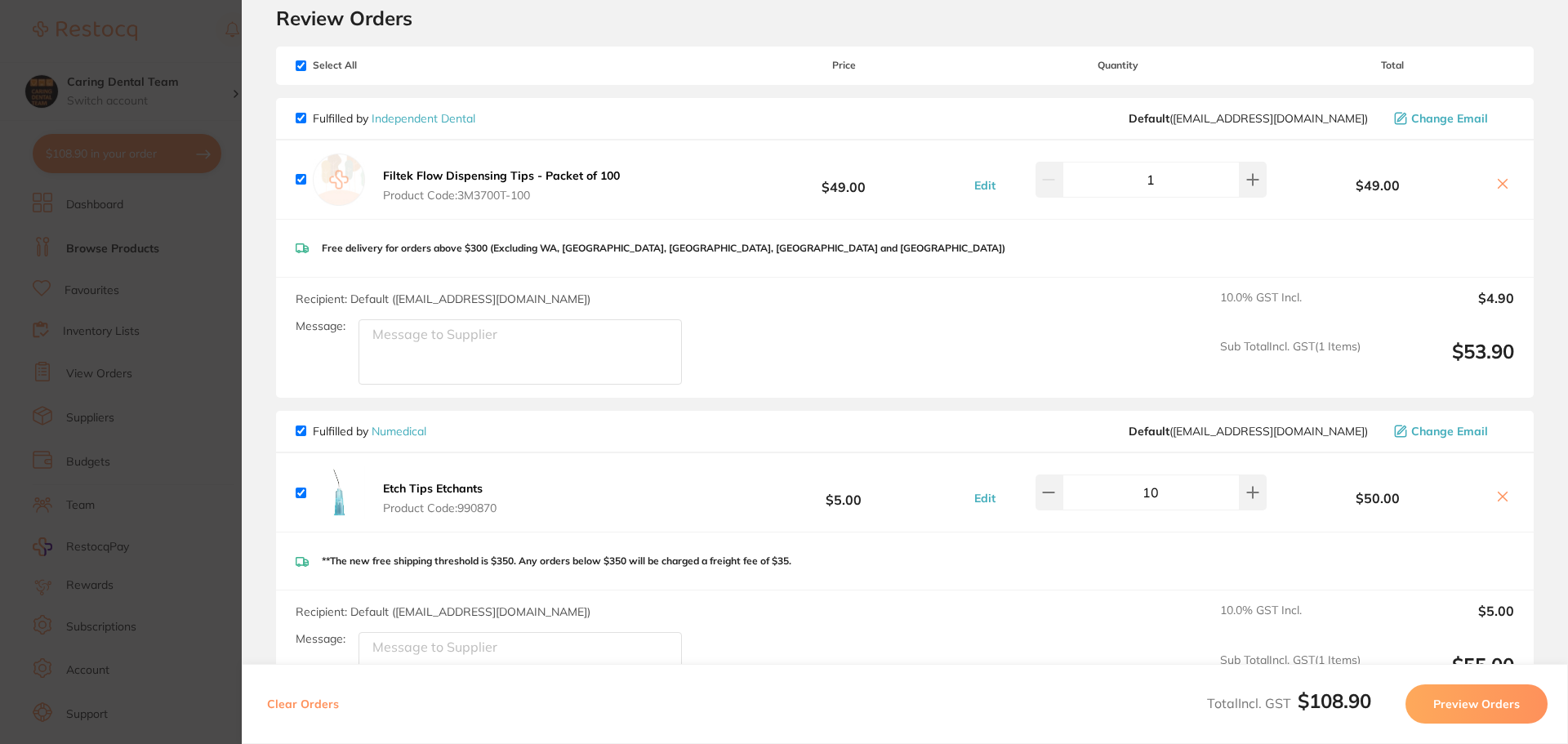
scroll to position [0, 0]
